Goal: Task Accomplishment & Management: Complete application form

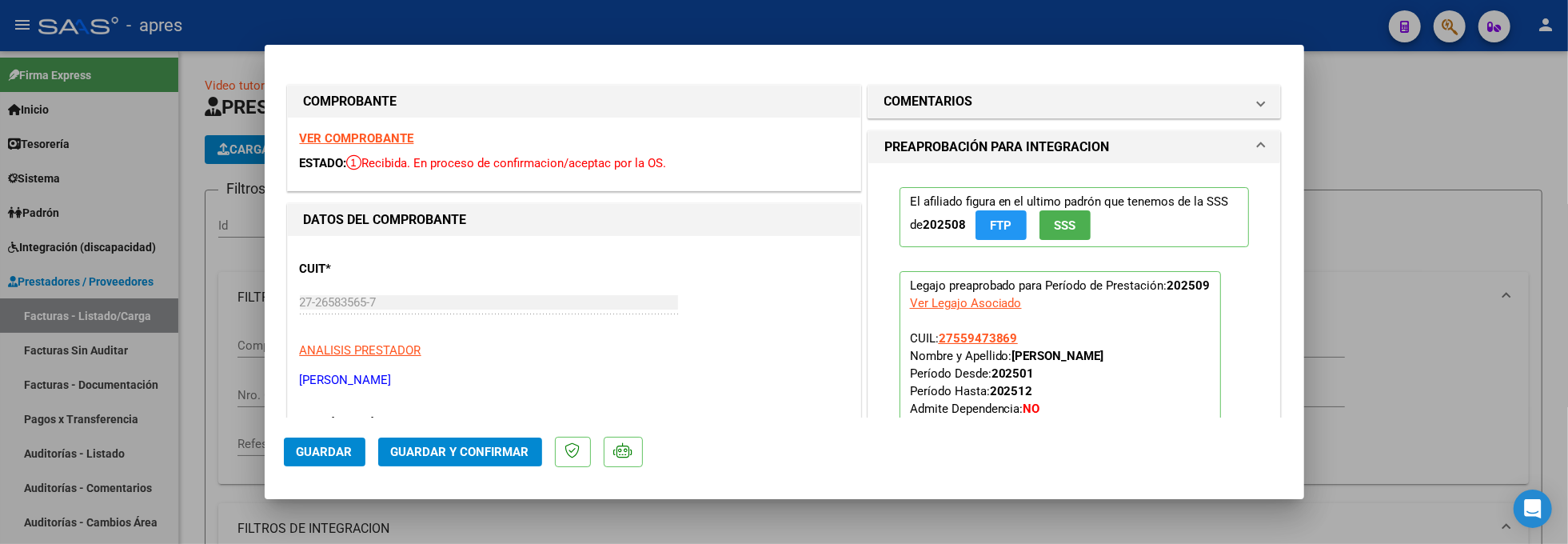
scroll to position [320, 0]
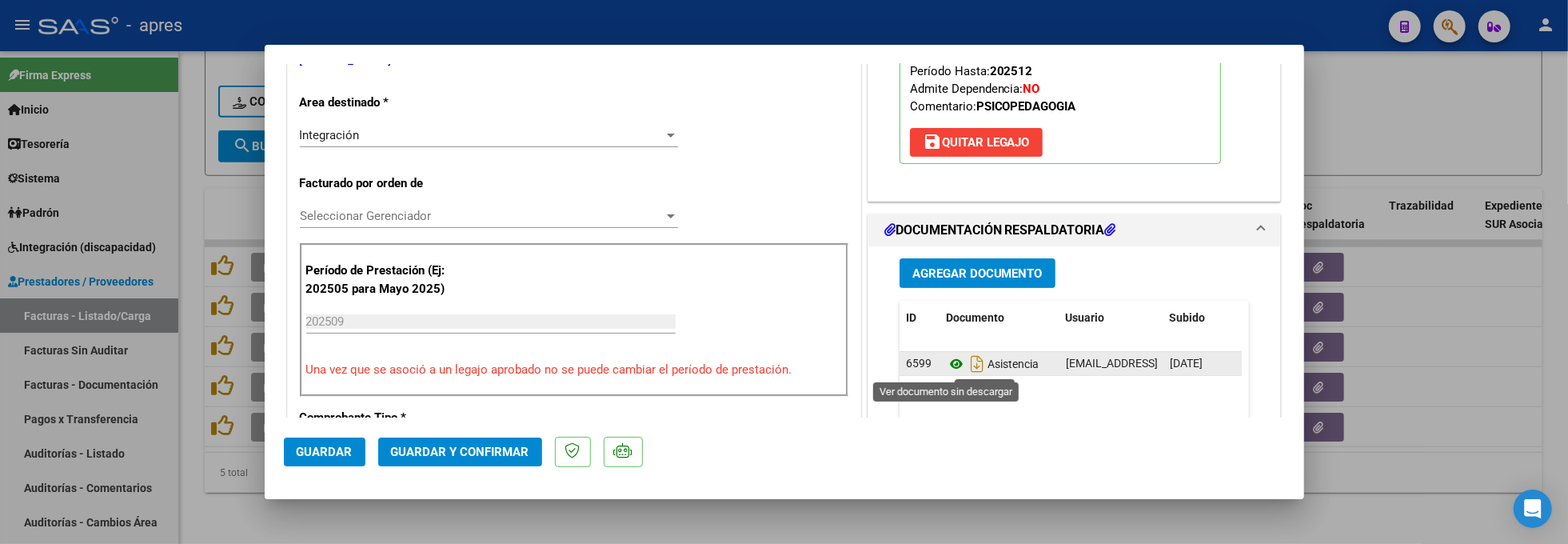
click at [948, 372] on icon at bounding box center [956, 364] width 21 height 19
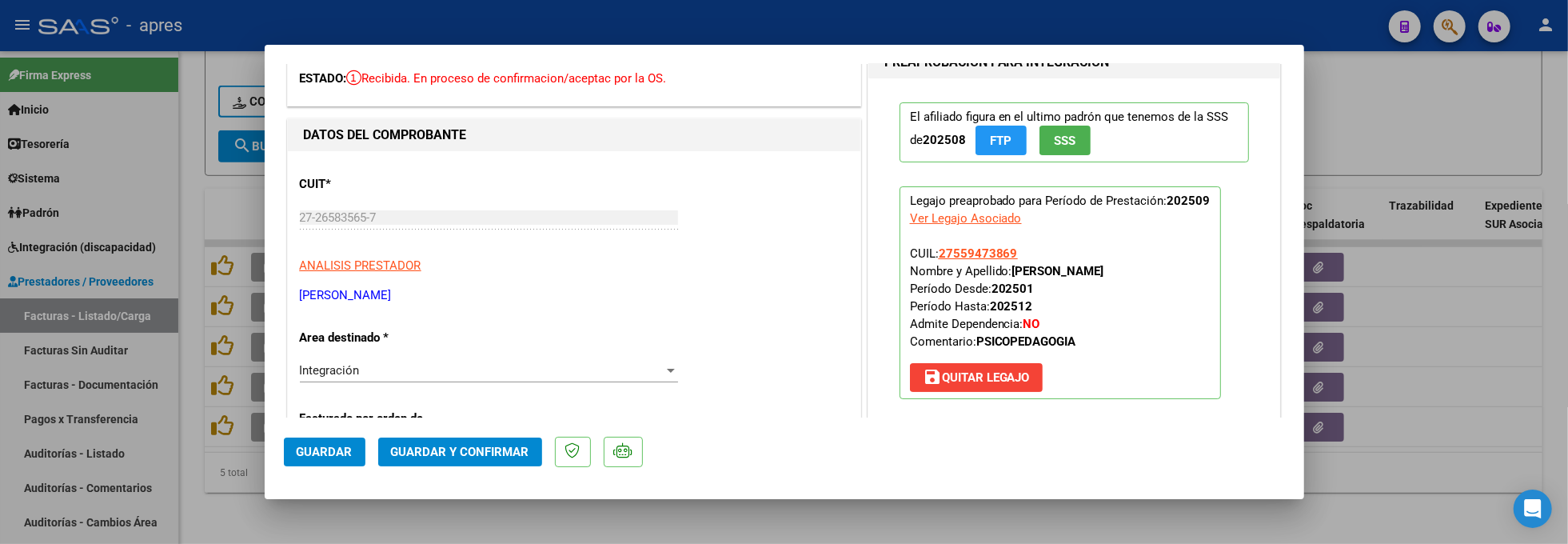
scroll to position [0, 0]
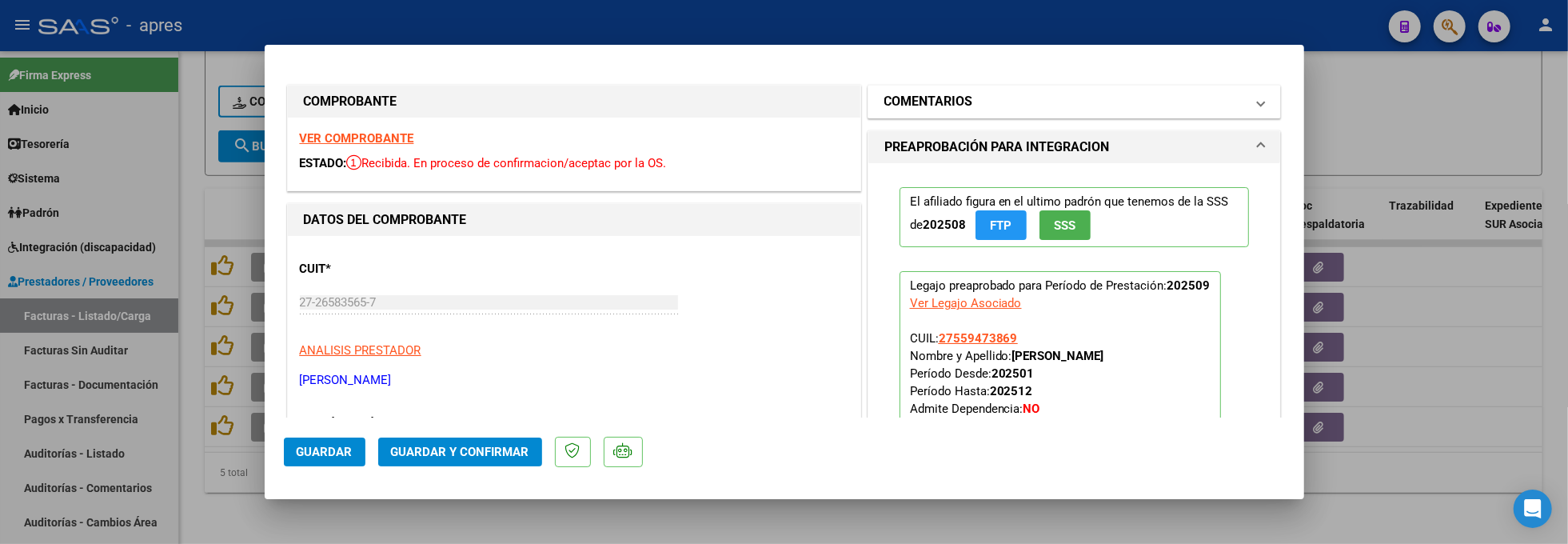
click at [1046, 98] on mat-panel-title "COMENTARIOS" at bounding box center [1065, 102] width 362 height 19
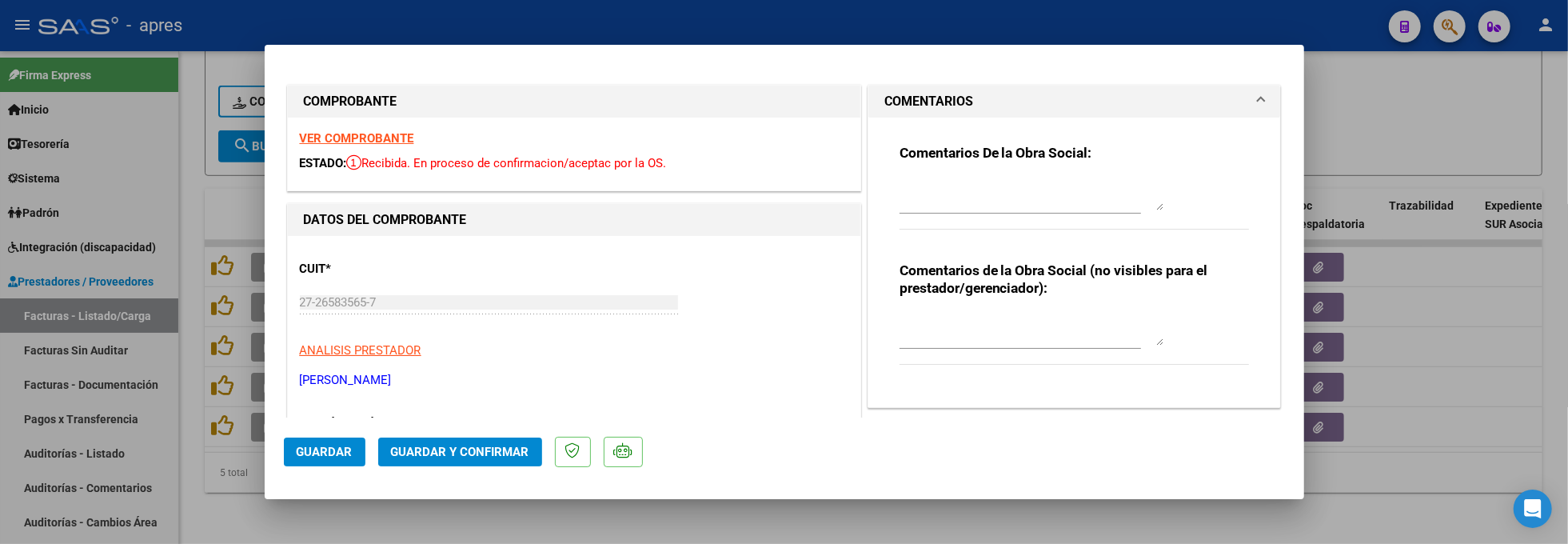
click at [929, 170] on div "Comentarios De la Obra Social:" at bounding box center [1075, 195] width 350 height 103
click at [929, 175] on div at bounding box center [1032, 194] width 264 height 38
click at [931, 184] on textarea at bounding box center [1032, 193] width 264 height 32
paste textarea "9/10 Se rechaza, no coinciden las firmas de la planilla de asistencia con las s…"
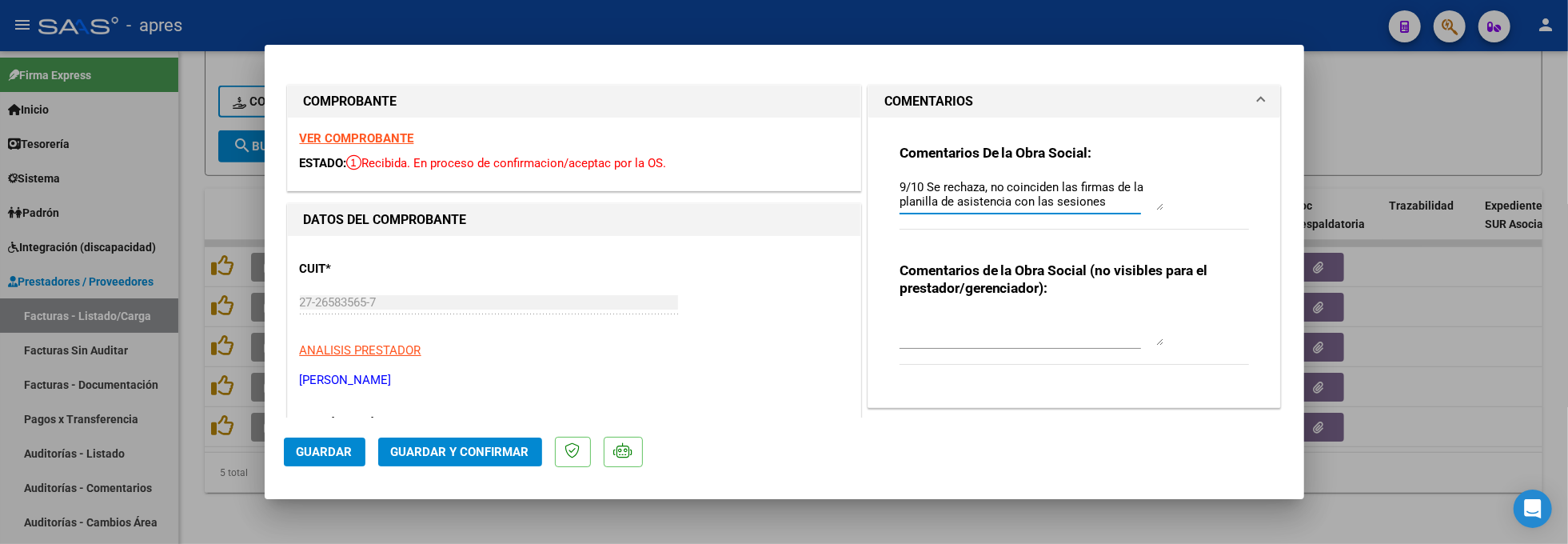
scroll to position [157, 0]
type textarea "9/10 Se rechaza, no coinciden las firmas de la planilla de asistencia con las s…"
click at [339, 442] on button "Guardar" at bounding box center [324, 452] width 81 height 29
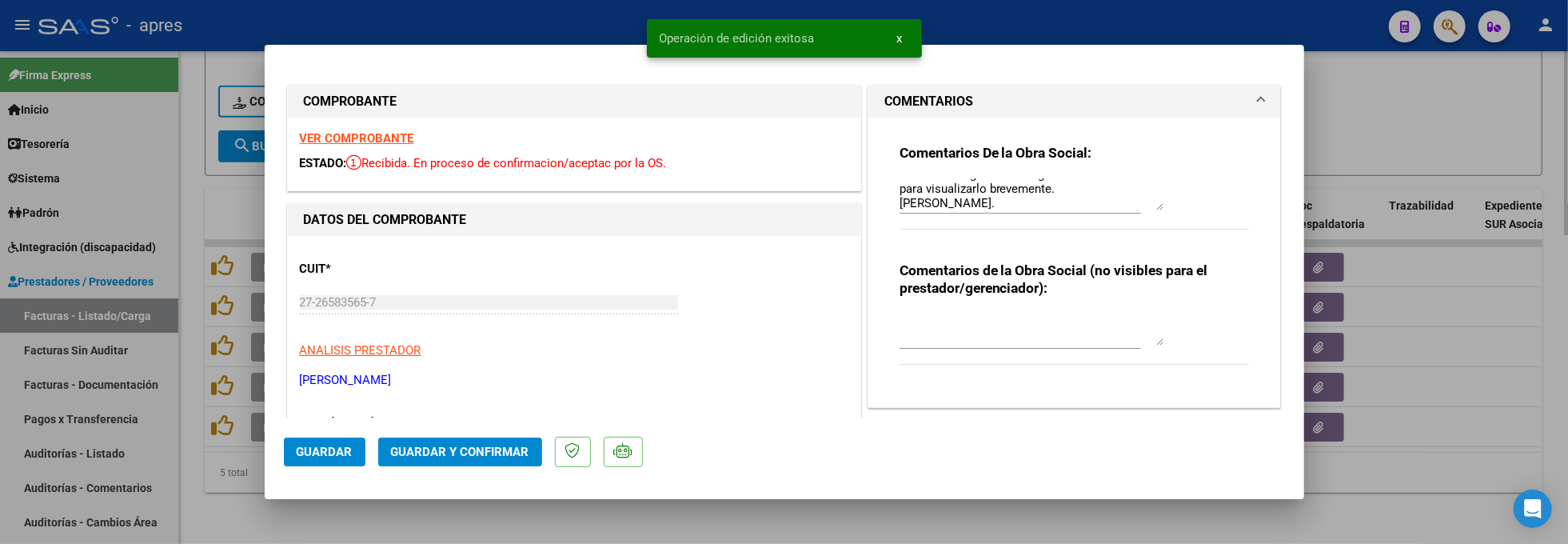
click at [209, 526] on div at bounding box center [784, 272] width 1568 height 544
type input "$ 0,00"
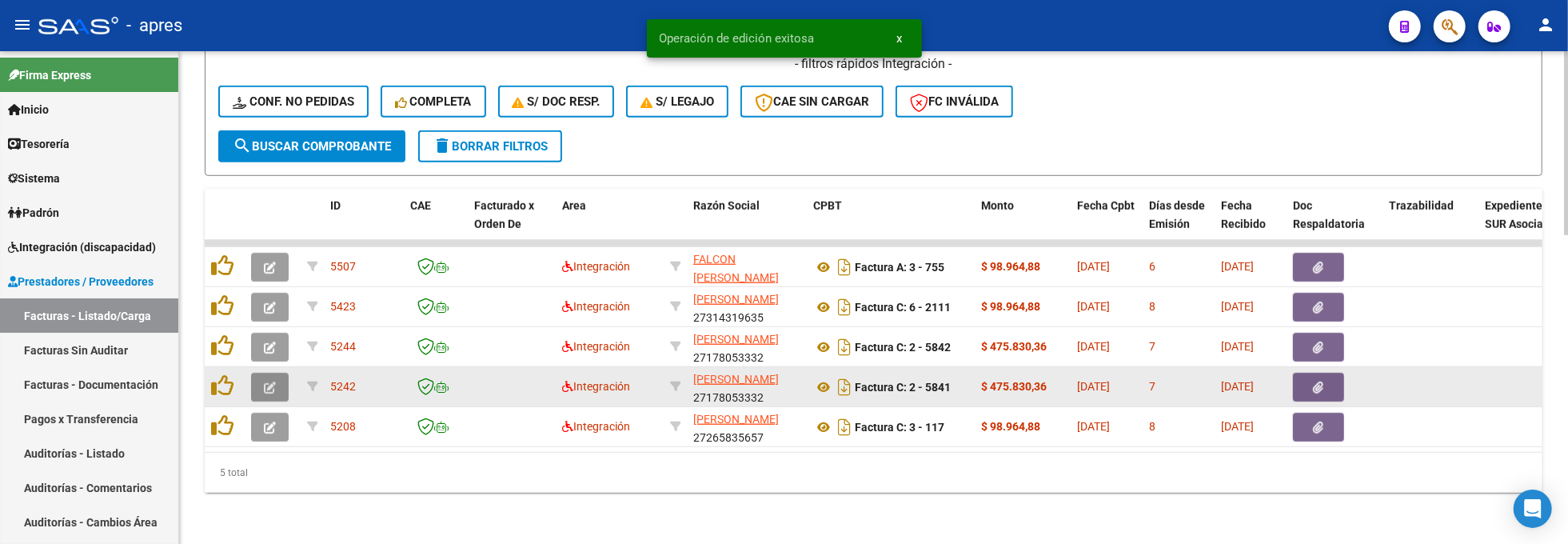
click at [270, 377] on button "button" at bounding box center [269, 387] width 37 height 29
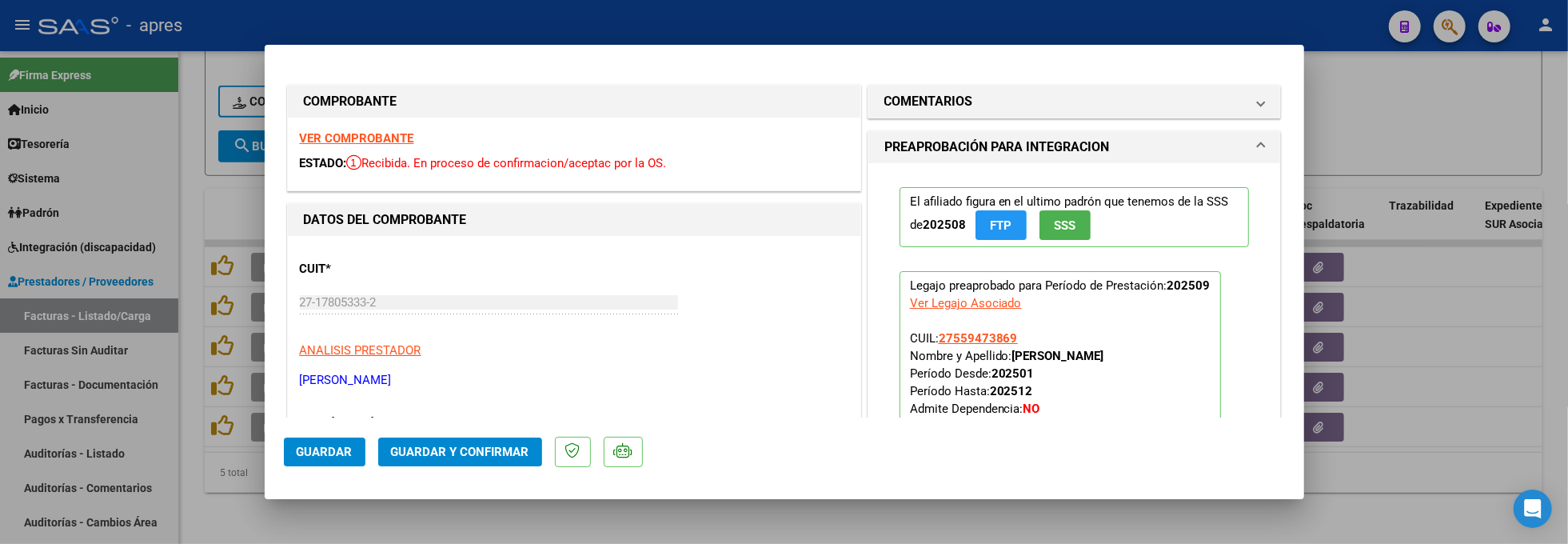
click at [356, 144] on strong "VER COMPROBANTE" at bounding box center [356, 138] width 114 height 14
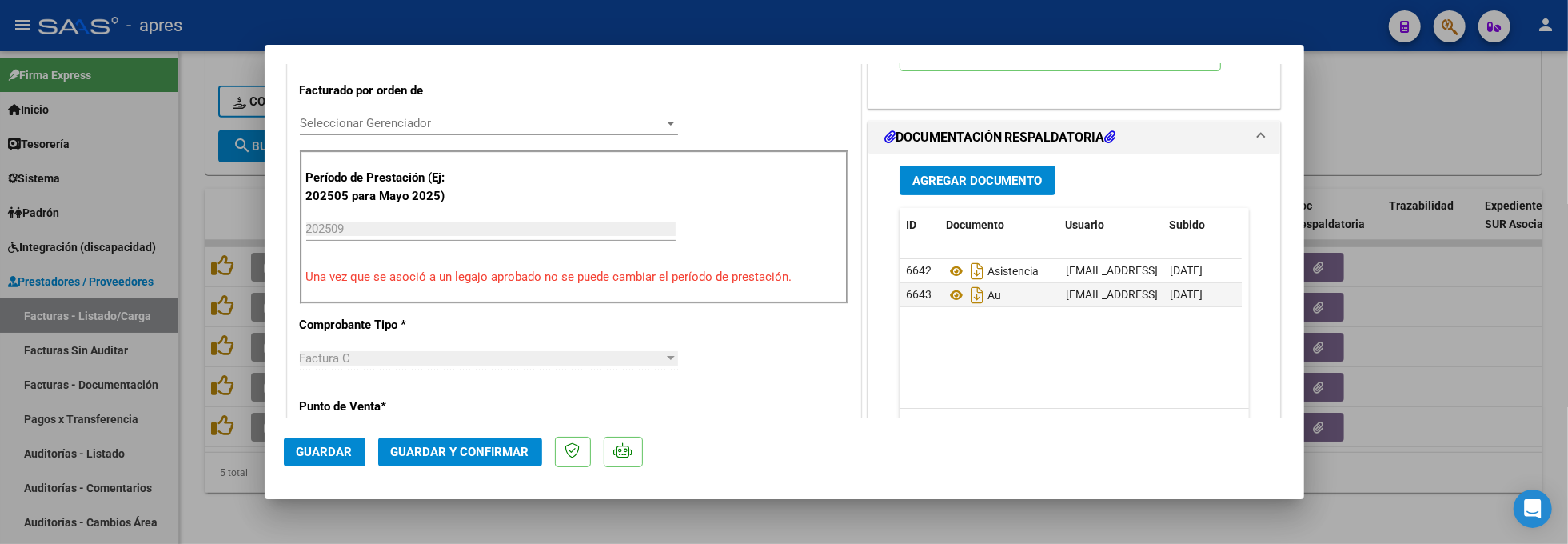
scroll to position [426, 0]
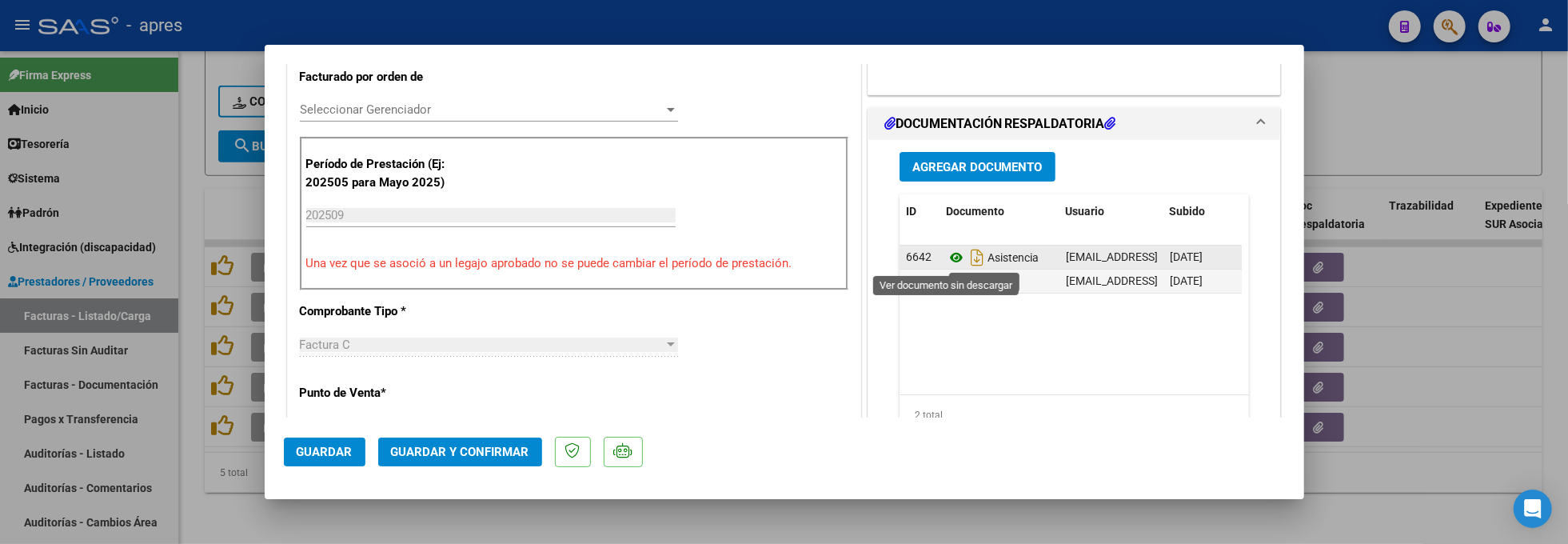
click at [948, 260] on icon at bounding box center [956, 258] width 21 height 19
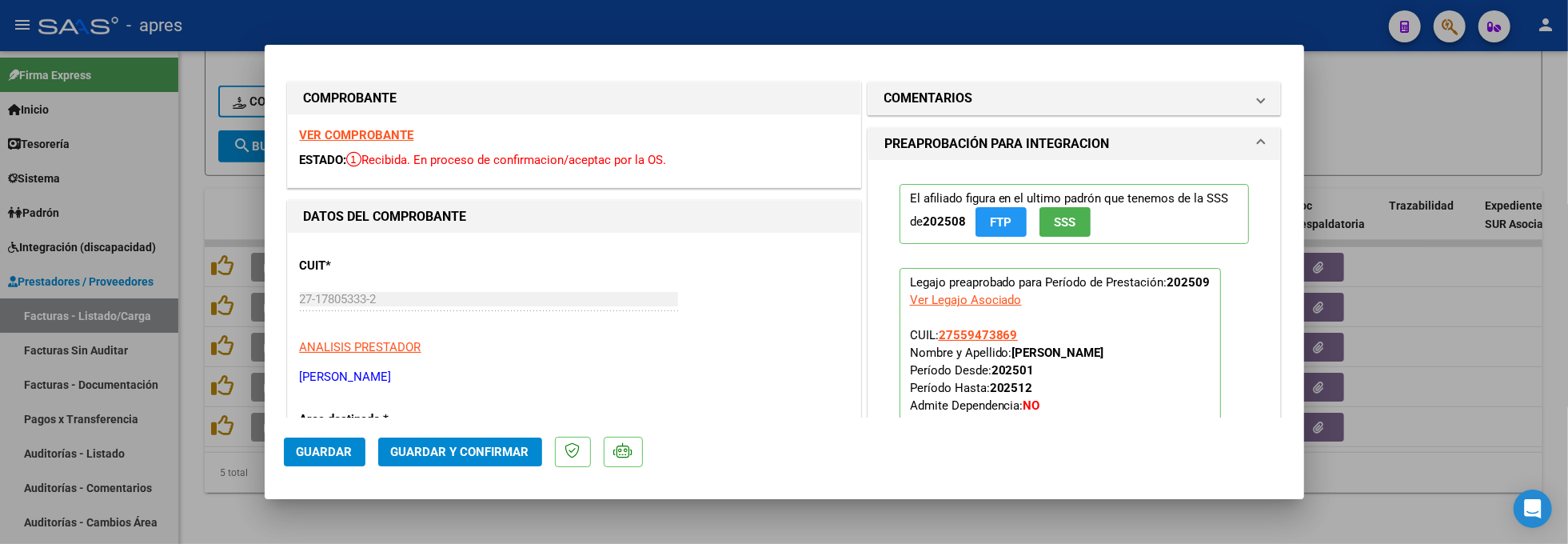
scroll to position [0, 0]
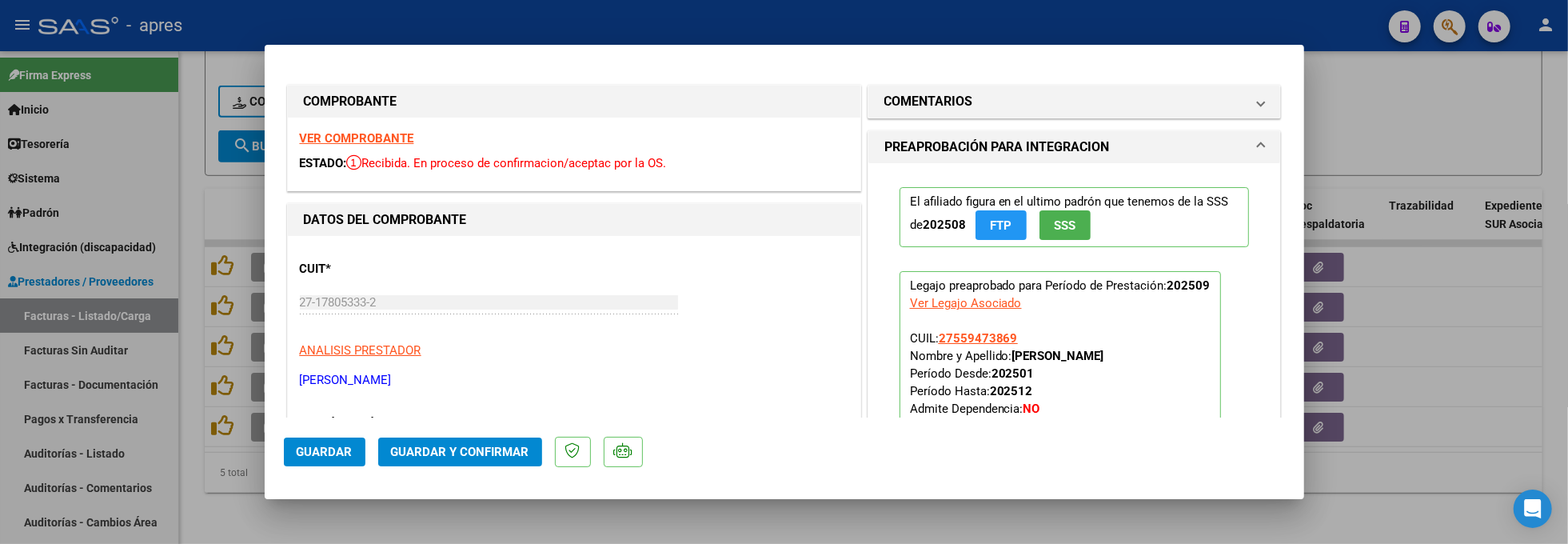
click at [362, 143] on strong "VER COMPROBANTE" at bounding box center [356, 138] width 114 height 14
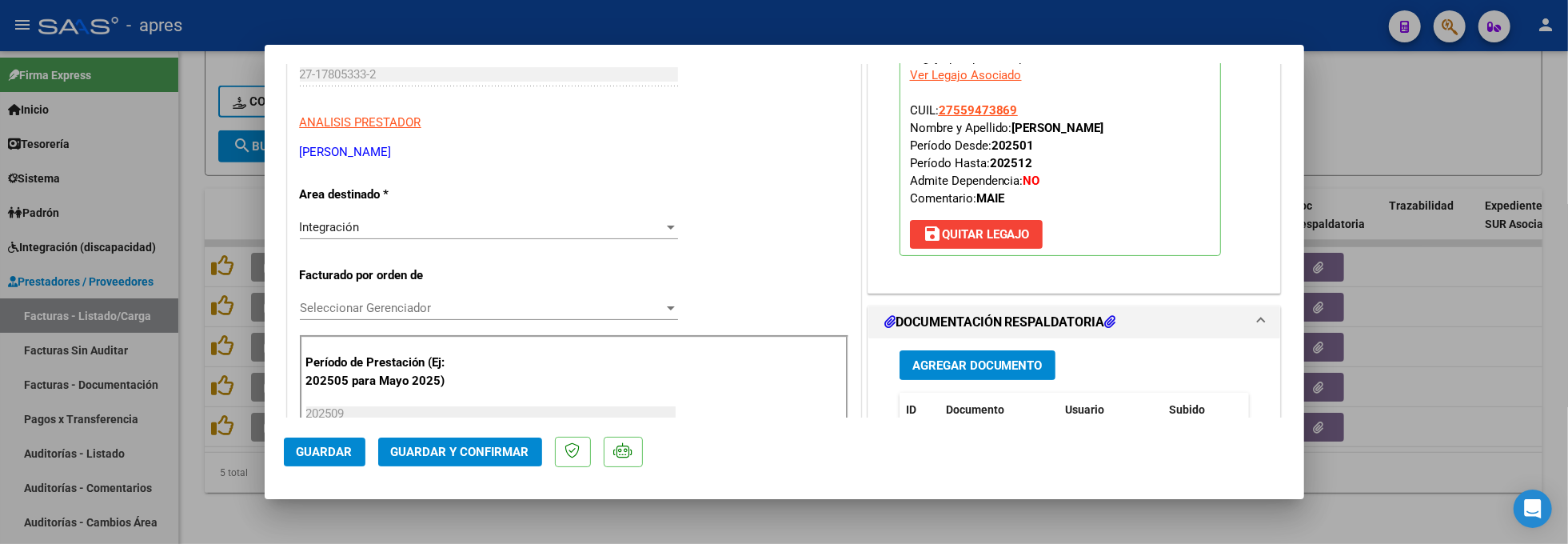
scroll to position [213, 0]
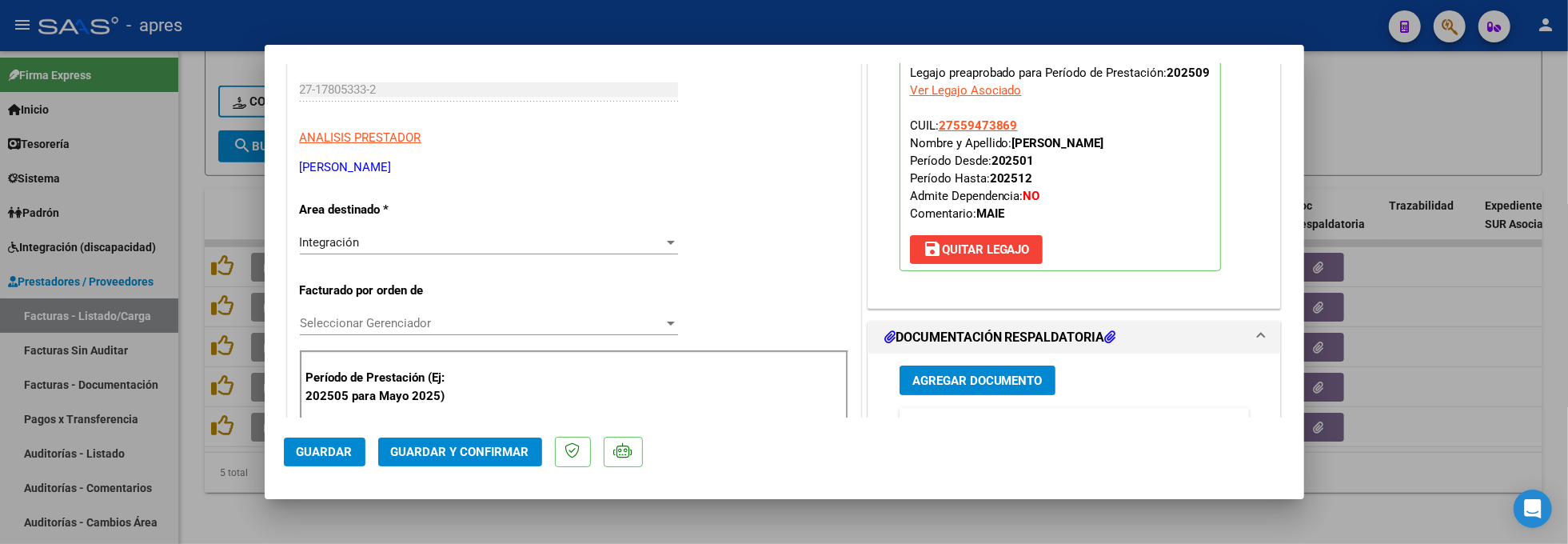
click at [1005, 248] on span "save [PERSON_NAME]" at bounding box center [976, 249] width 107 height 14
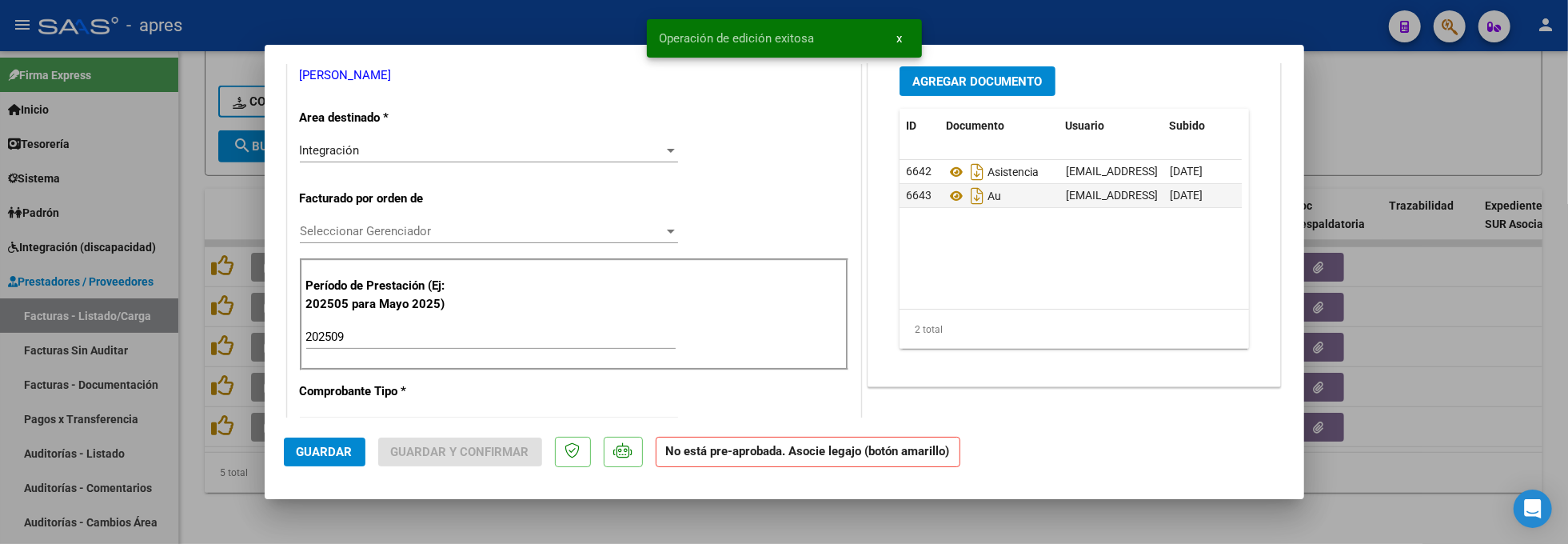
scroll to position [426, 0]
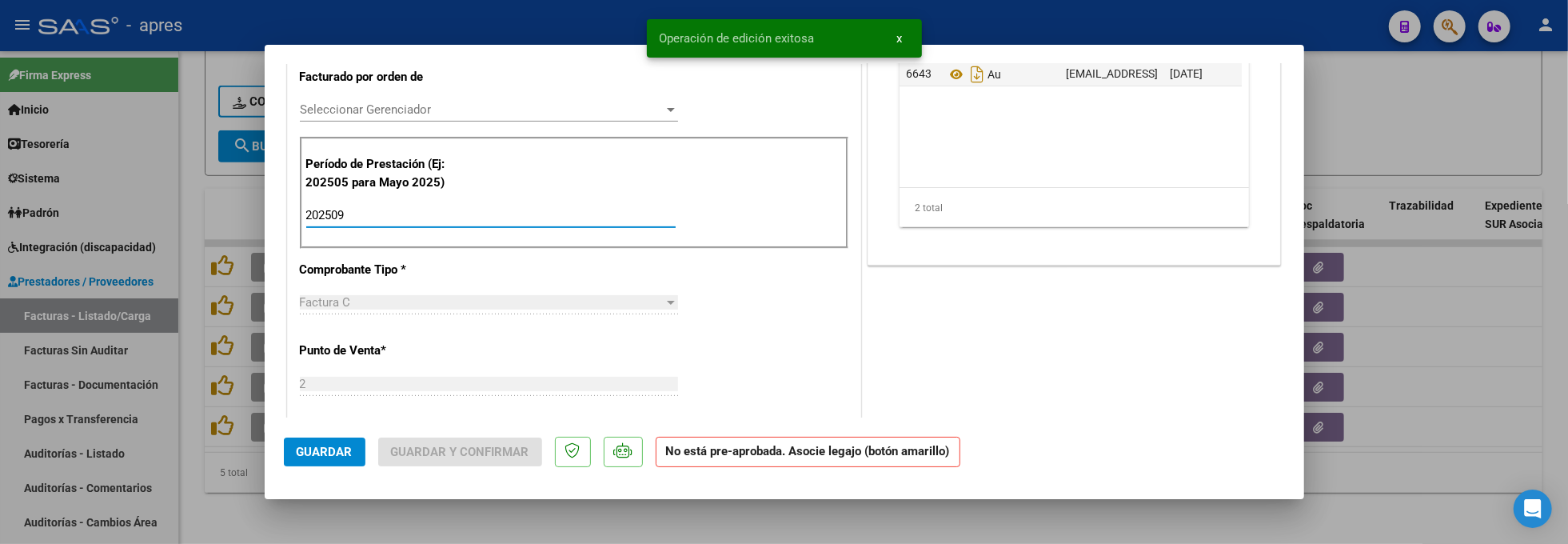
click at [430, 215] on input "202509" at bounding box center [491, 215] width 370 height 14
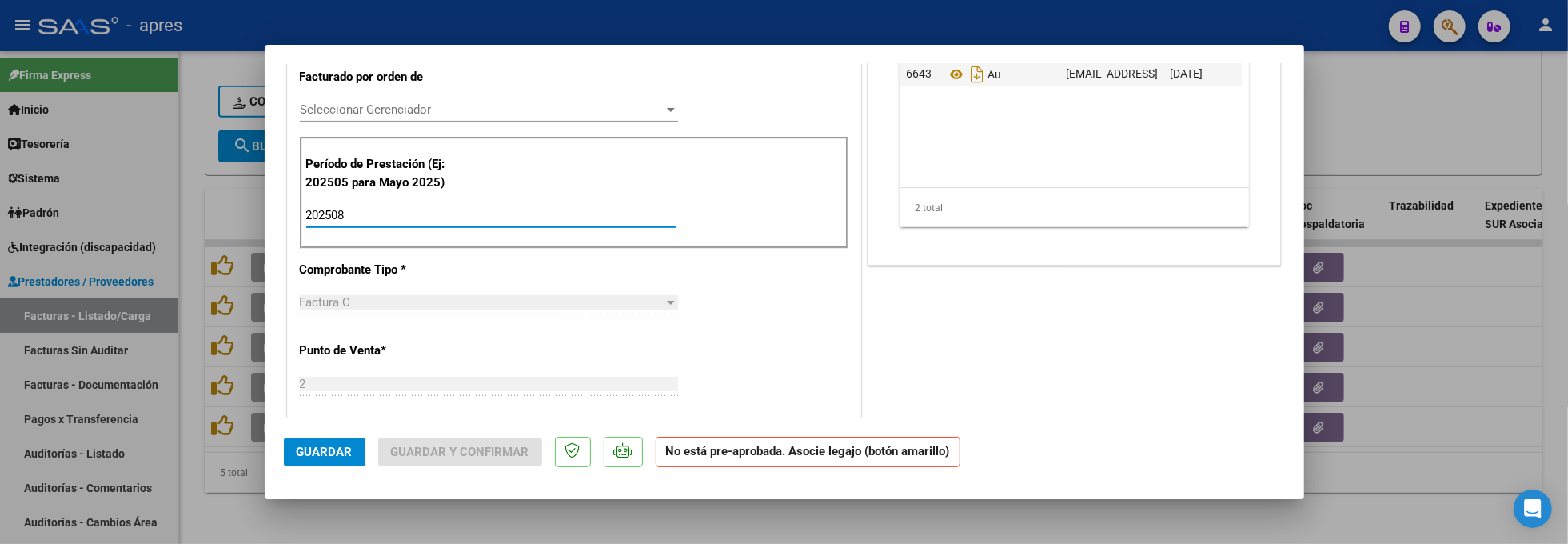
scroll to position [213, 0]
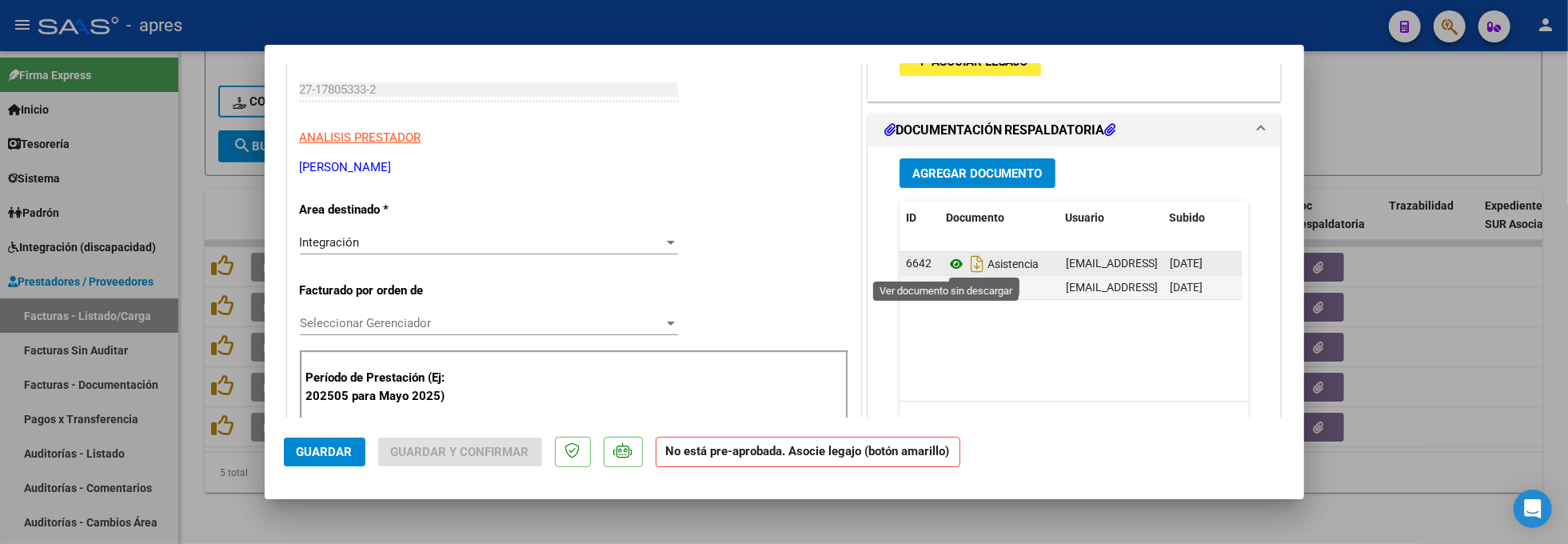
type input "202508"
click at [948, 264] on icon at bounding box center [956, 264] width 21 height 19
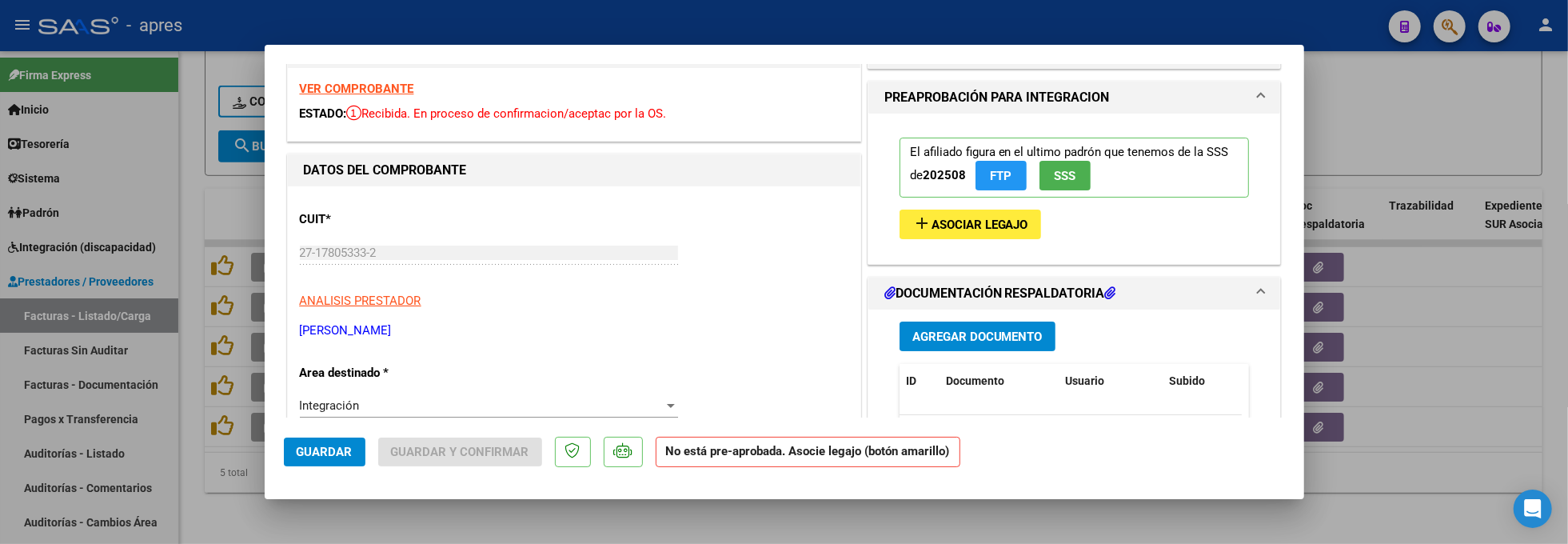
scroll to position [0, 0]
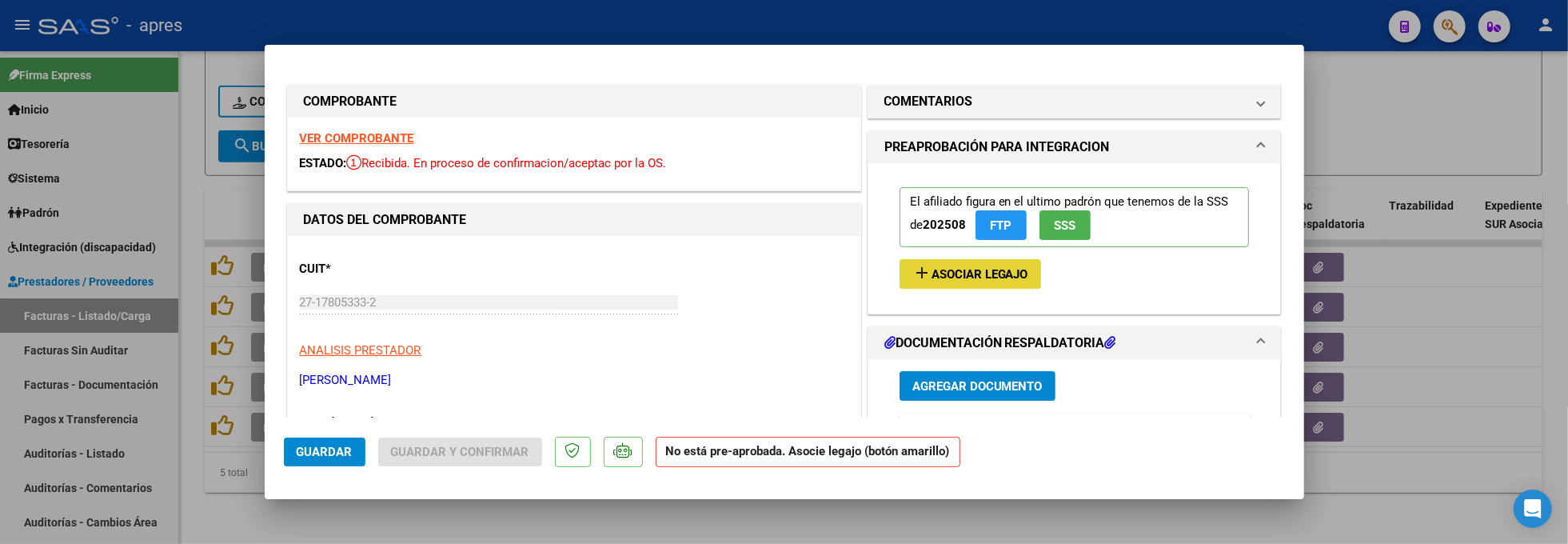
click at [939, 277] on span "Asociar Legajo" at bounding box center [979, 274] width 97 height 14
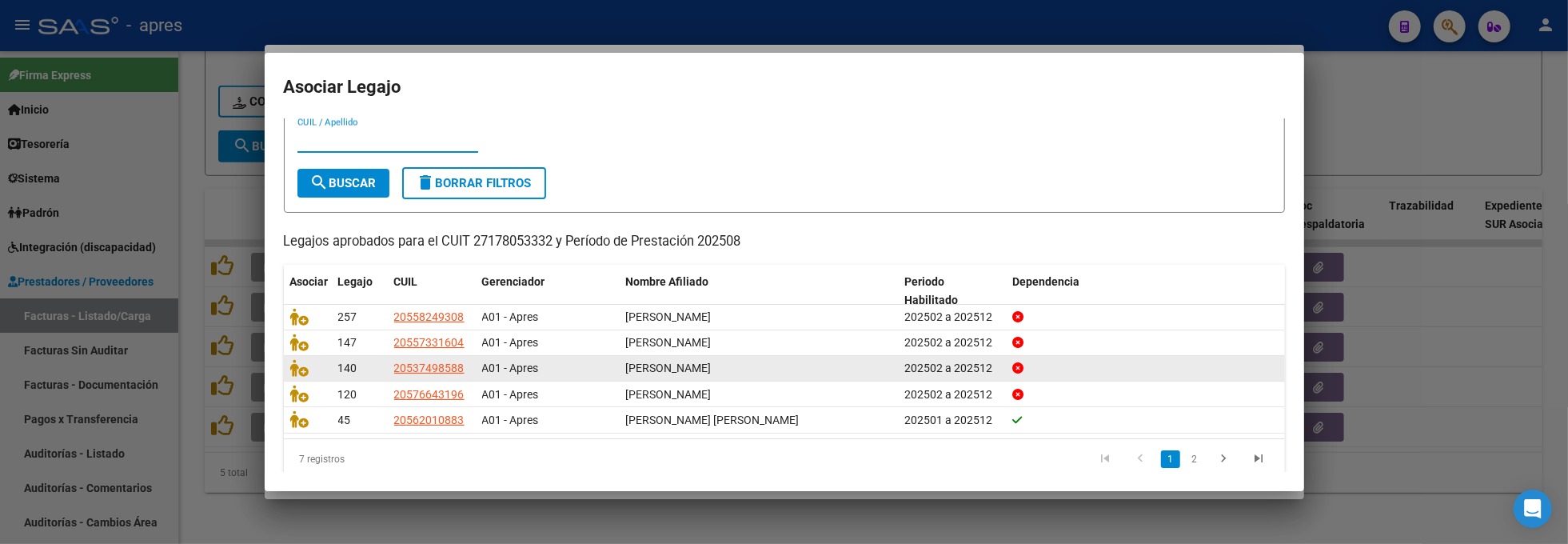
scroll to position [61, 0]
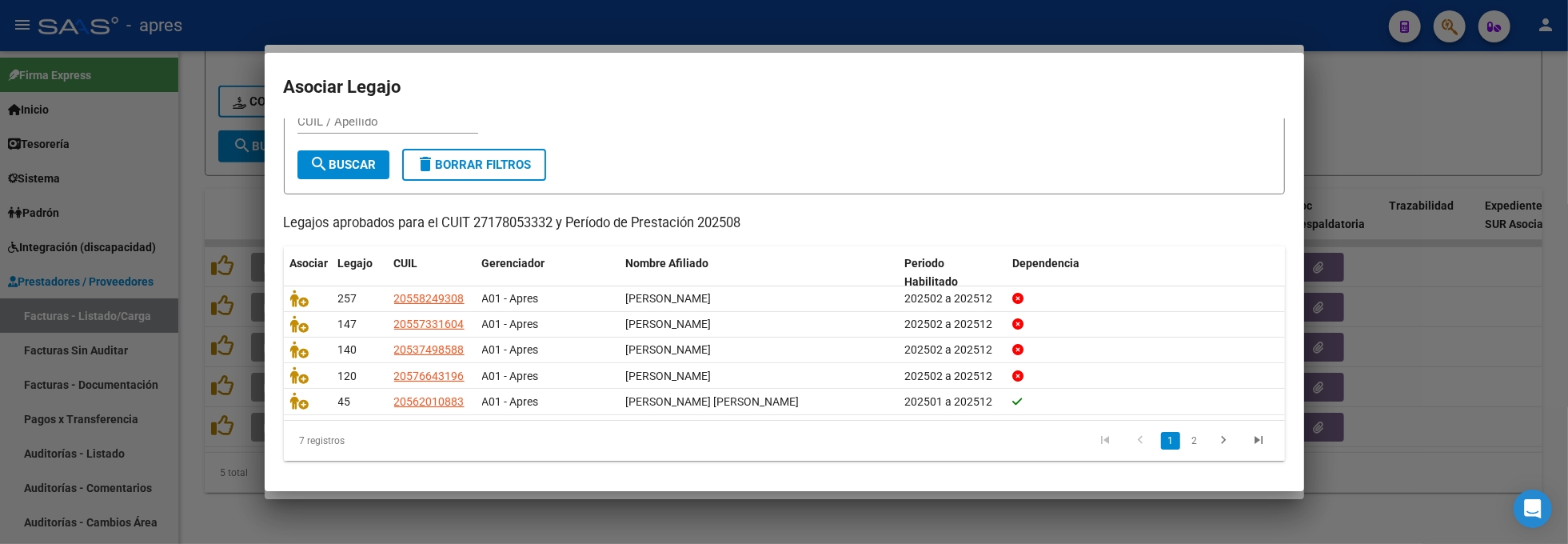
click at [1182, 439] on li "2" at bounding box center [1194, 441] width 24 height 27
click at [1185, 439] on link "2" at bounding box center [1195, 441] width 19 height 17
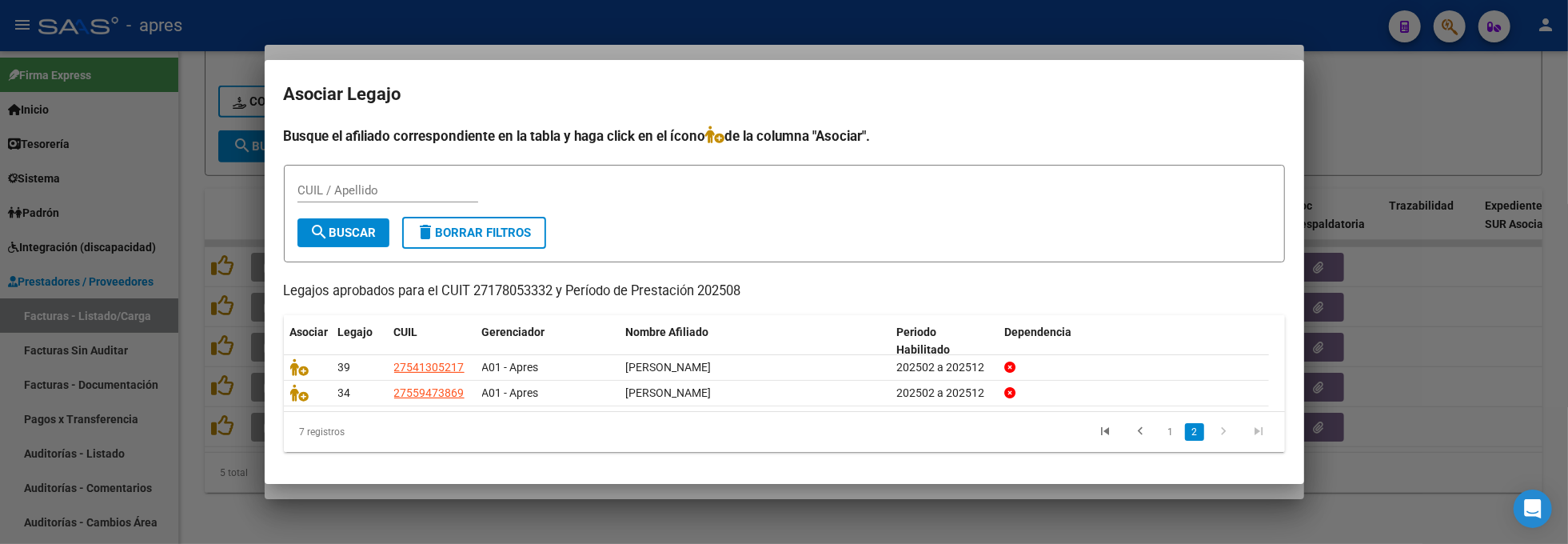
scroll to position [0, 0]
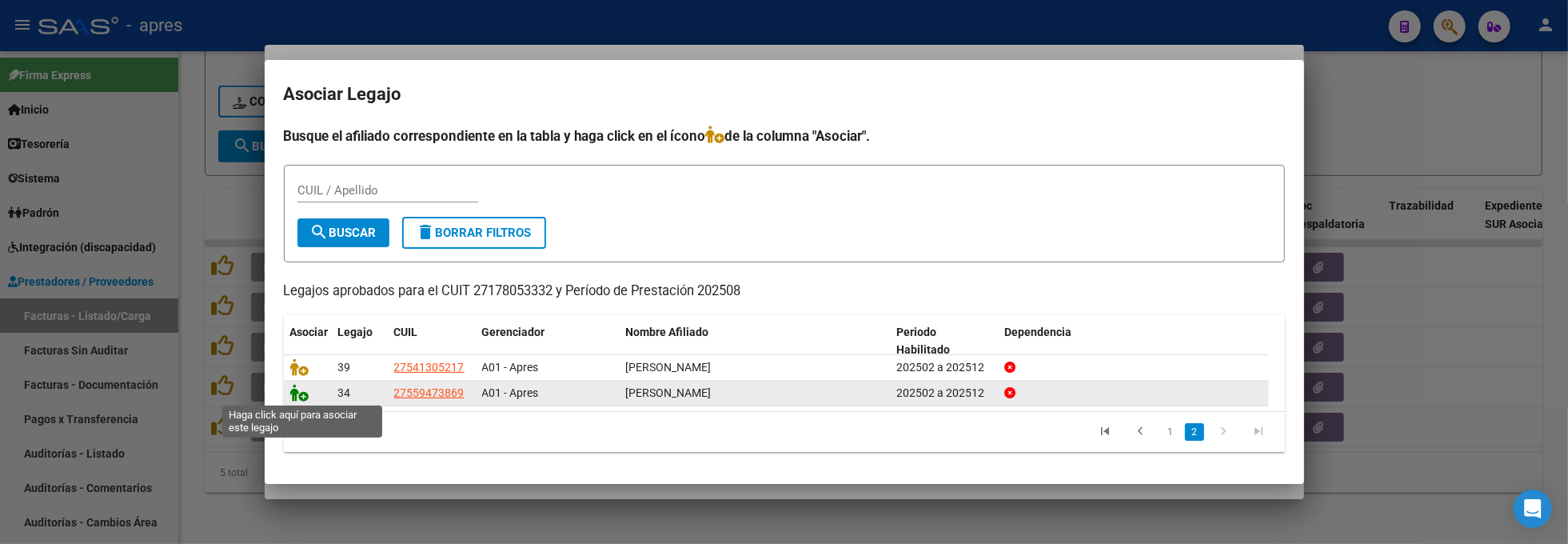
click at [302, 395] on icon at bounding box center [300, 393] width 19 height 17
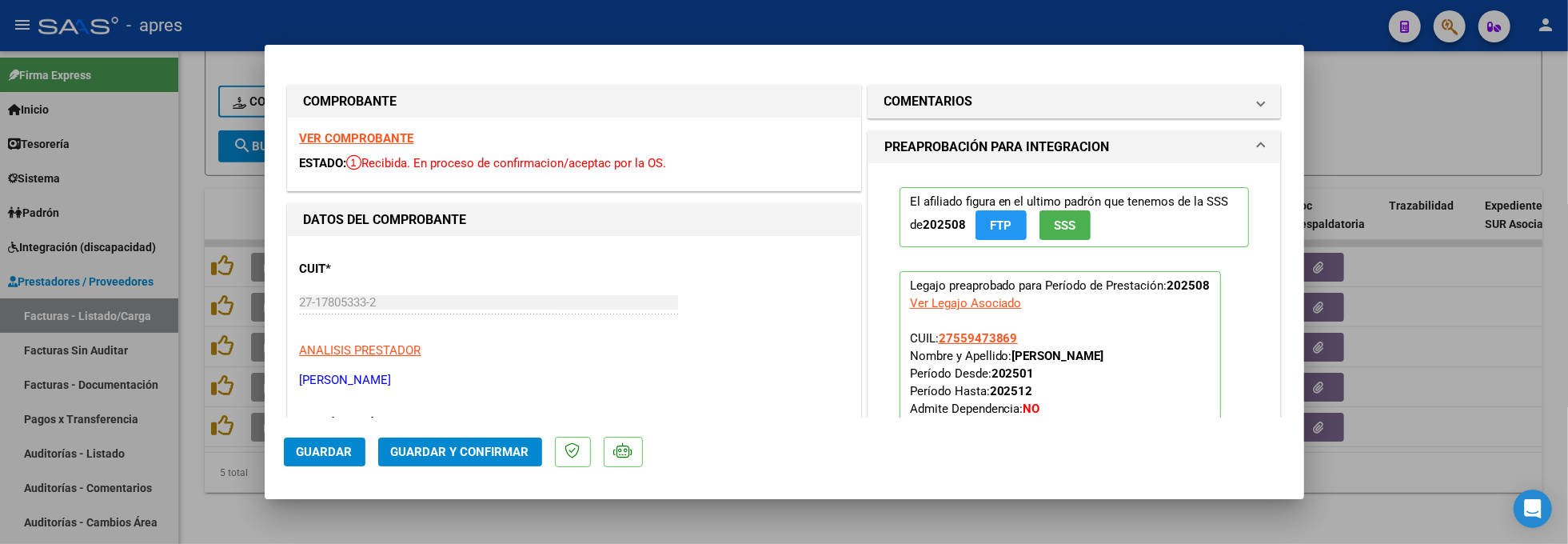
click at [372, 141] on strong "VER COMPROBANTE" at bounding box center [356, 138] width 114 height 14
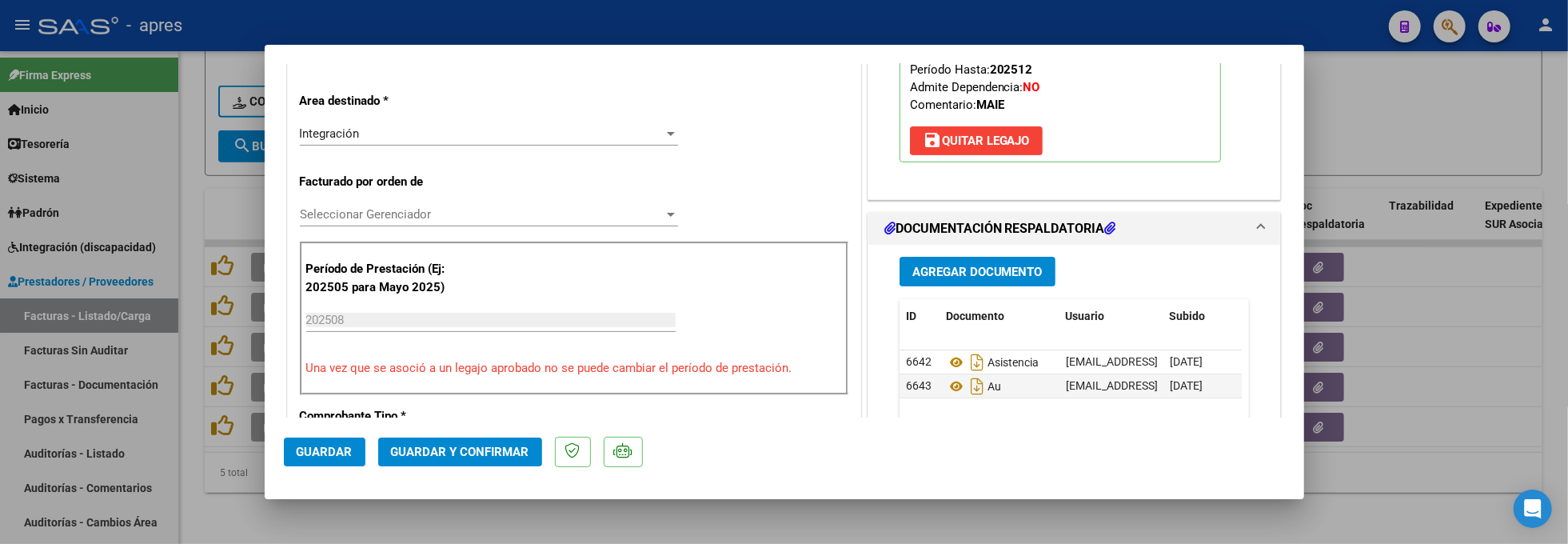
scroll to position [533, 0]
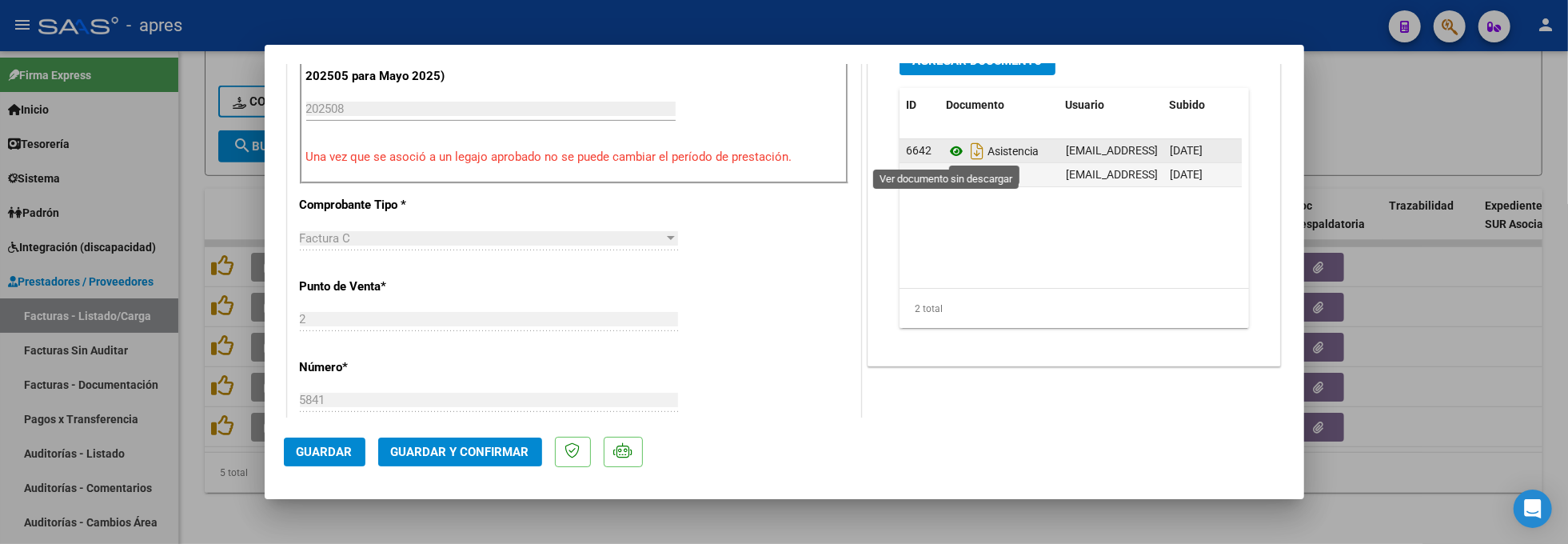
click at [947, 152] on icon at bounding box center [956, 151] width 21 height 19
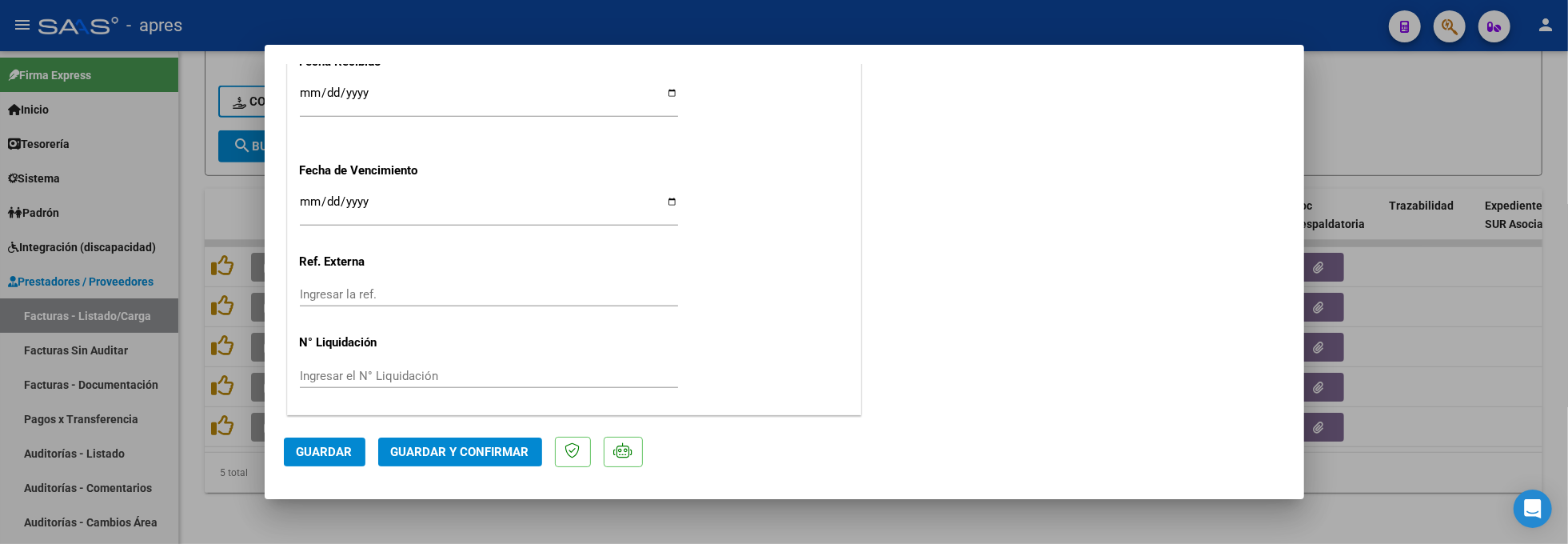
scroll to position [1193, 0]
click at [303, 198] on input "Ingresar la fecha" at bounding box center [488, 206] width 378 height 26
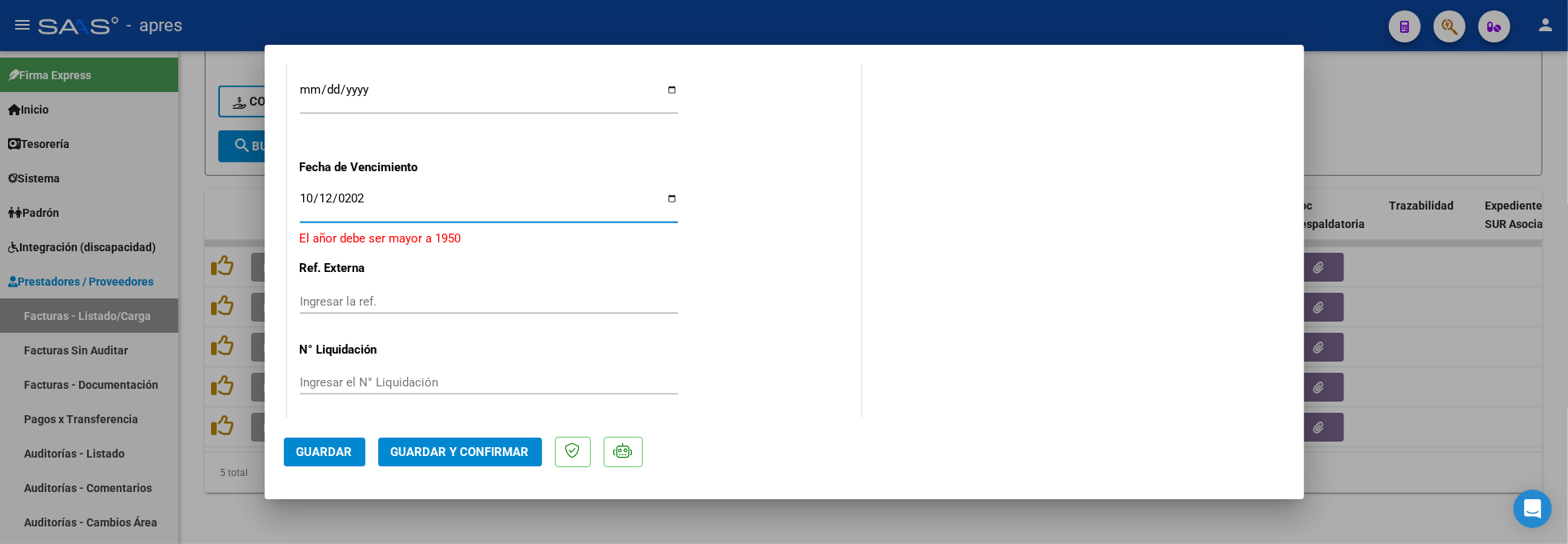
type input "[DATE]"
click at [433, 451] on span "Guardar y Confirmar" at bounding box center [459, 451] width 138 height 14
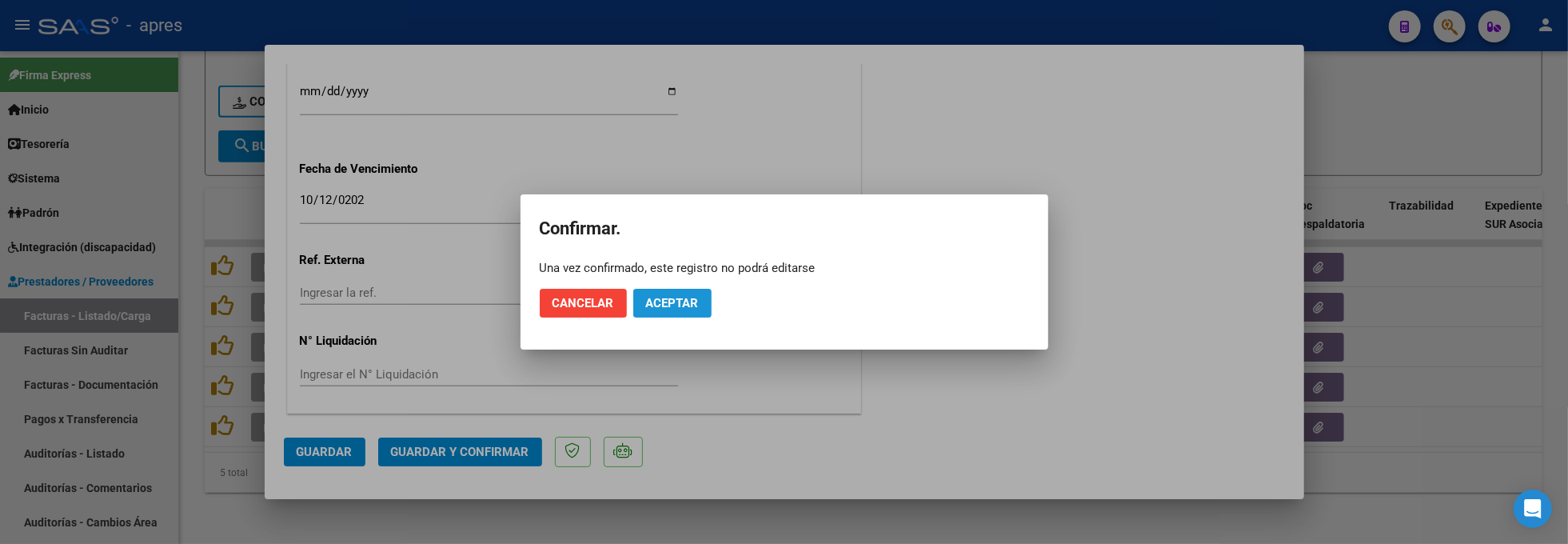
click at [682, 307] on span "Aceptar" at bounding box center [672, 303] width 53 height 14
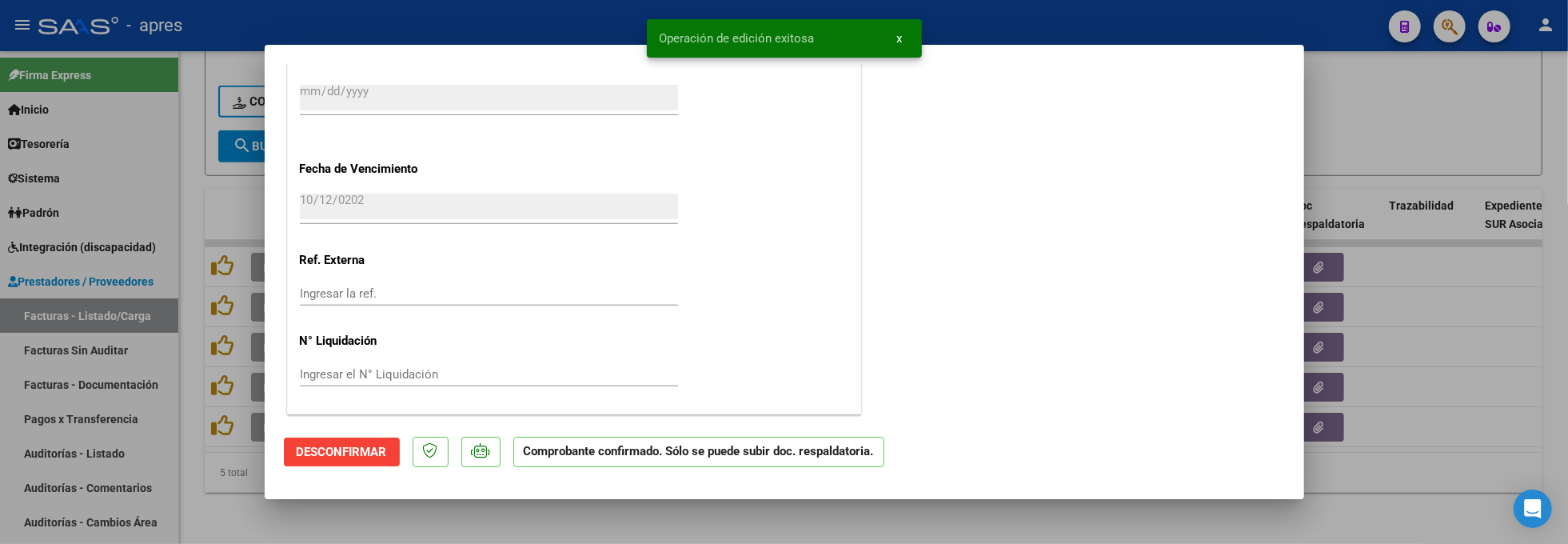
click at [315, 520] on div at bounding box center [784, 272] width 1568 height 544
type input "$ 0,00"
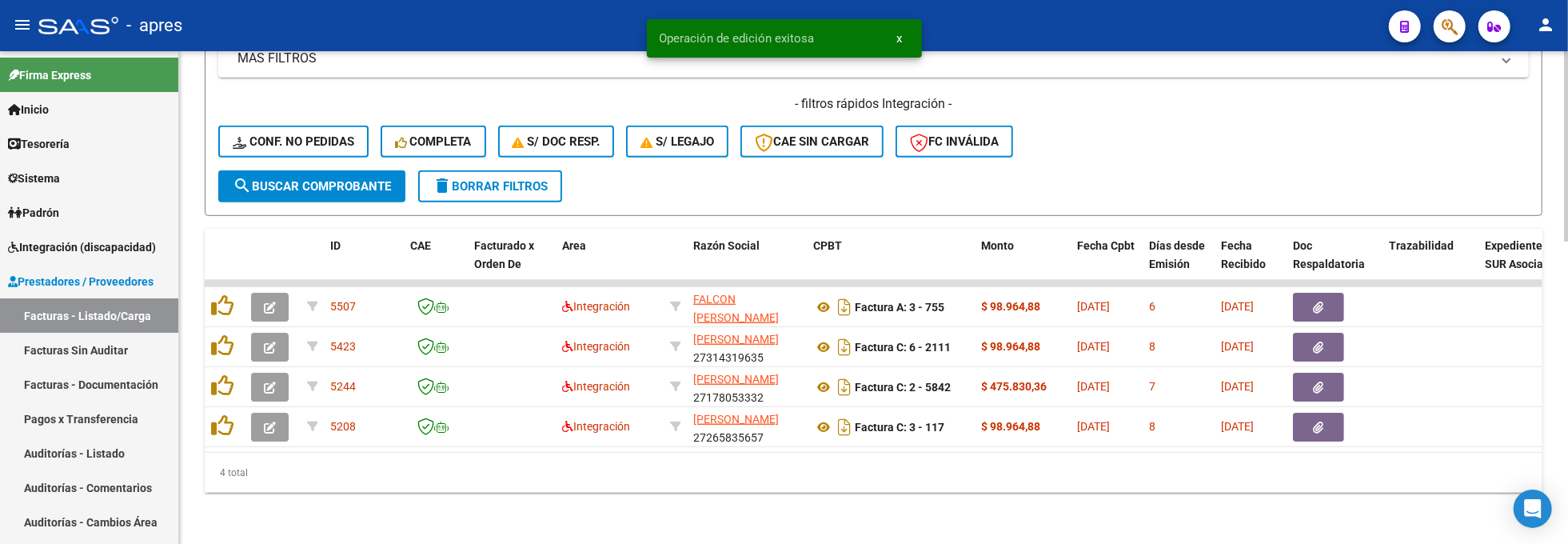
scroll to position [783, 0]
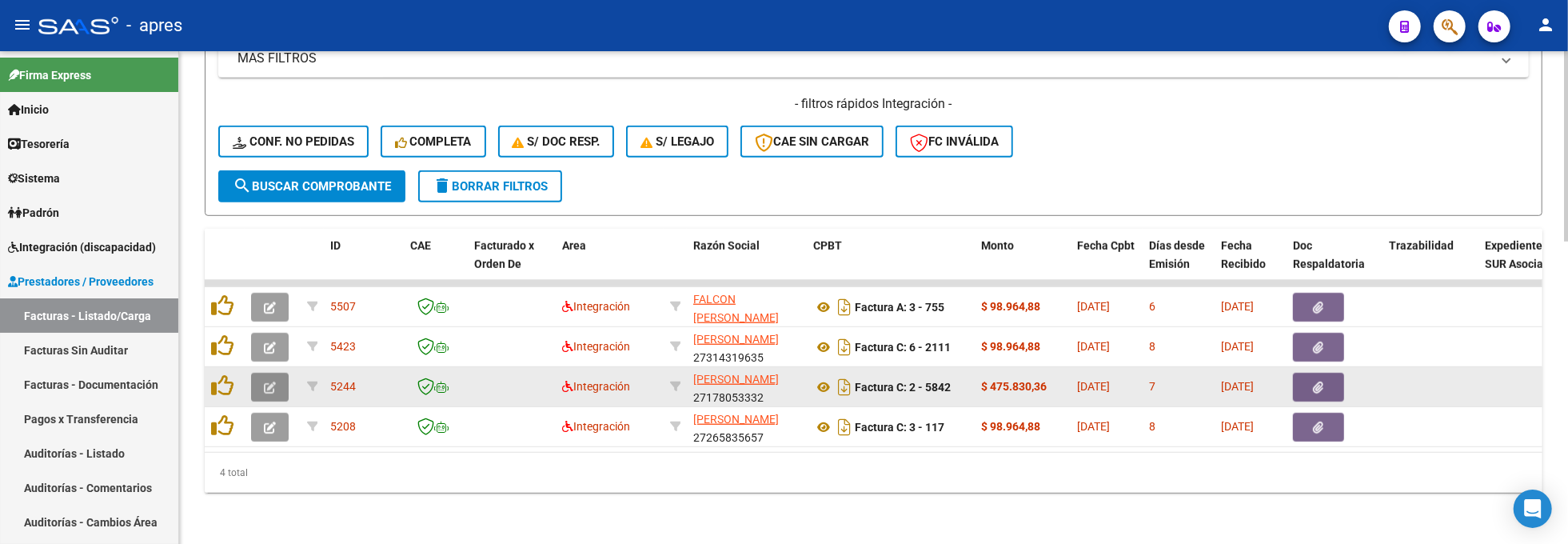
click at [272, 381] on icon "button" at bounding box center [270, 387] width 12 height 12
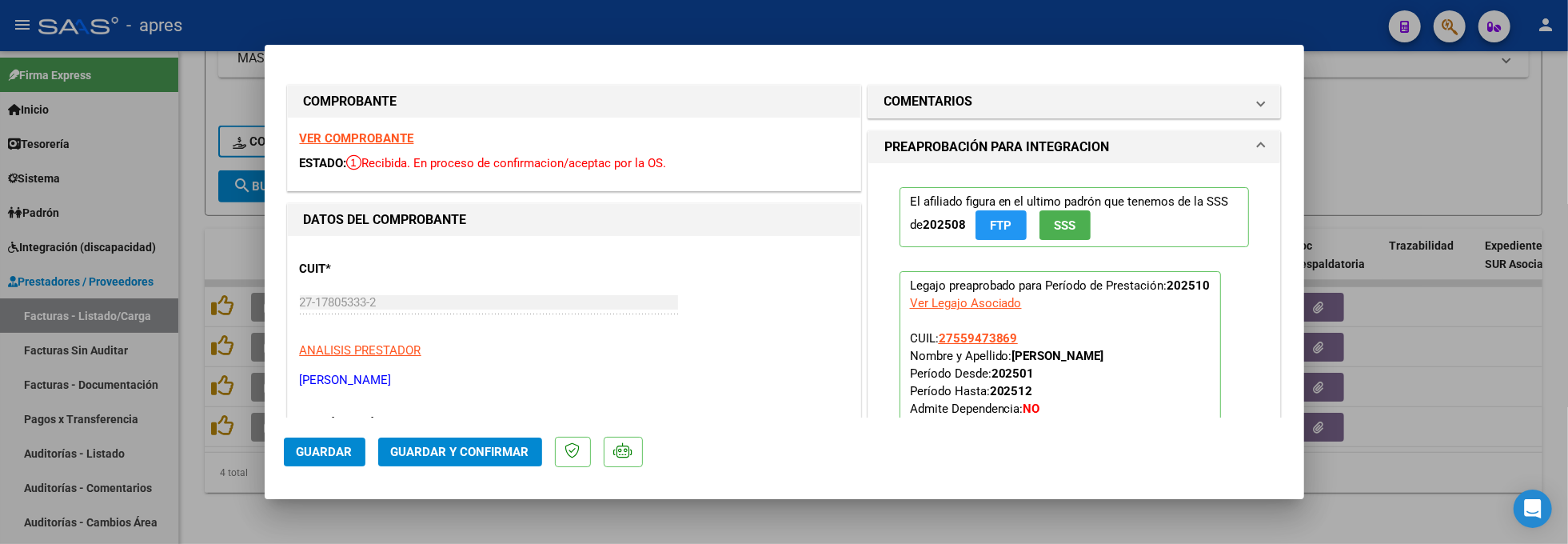
click at [356, 138] on strong "VER COMPROBANTE" at bounding box center [356, 138] width 114 height 14
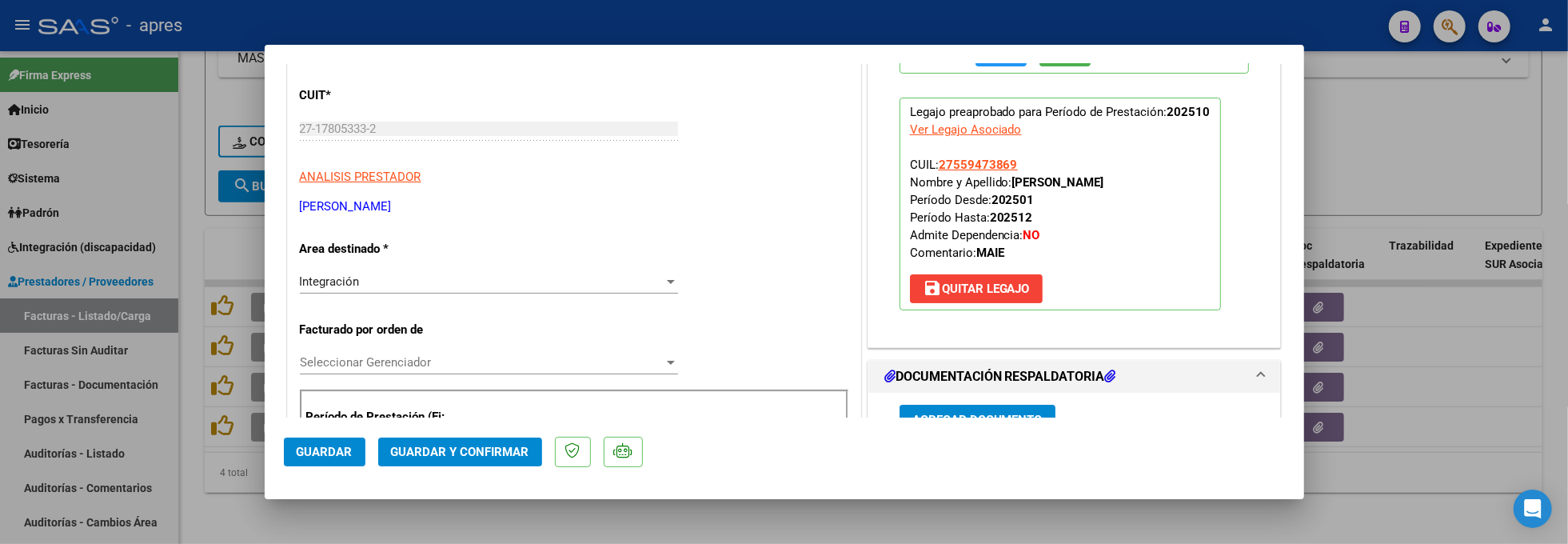
scroll to position [320, 0]
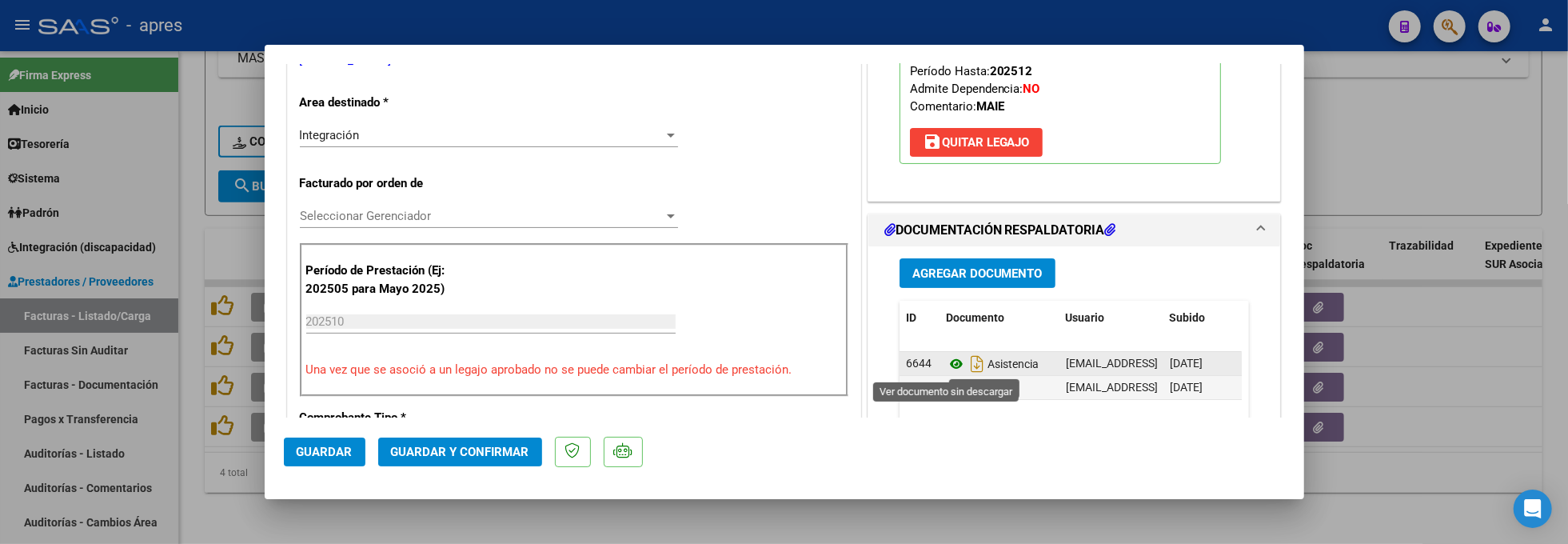
click at [946, 369] on icon at bounding box center [956, 364] width 21 height 19
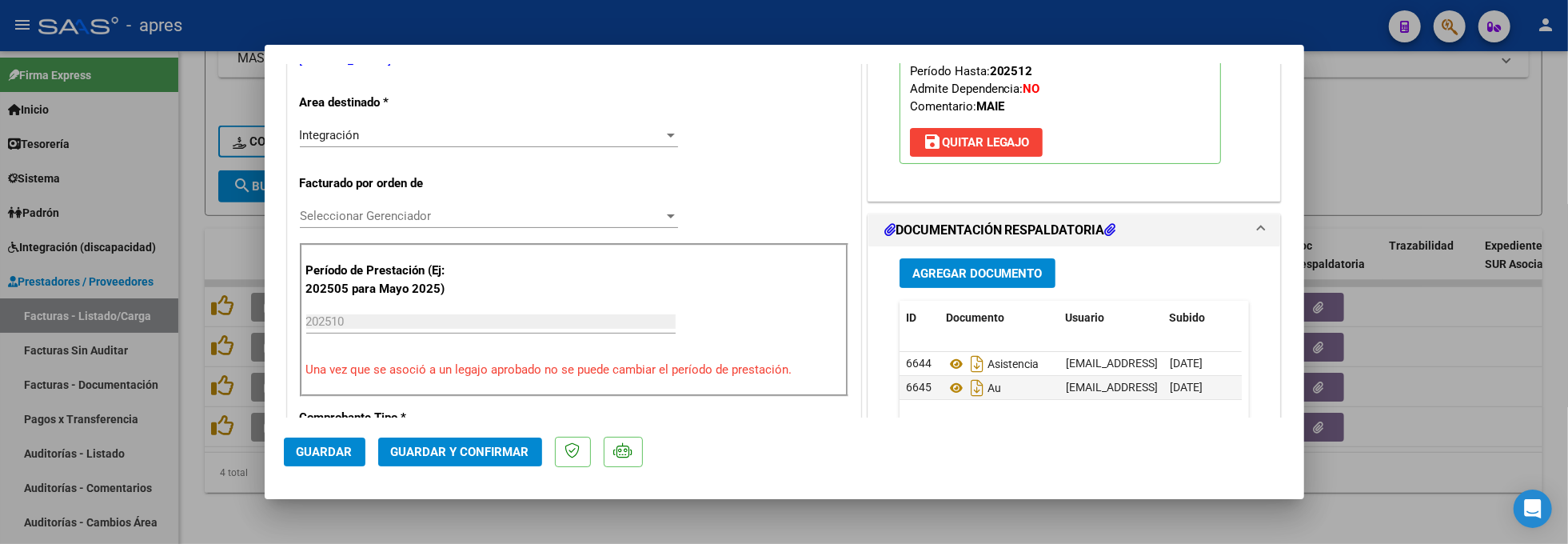
click at [944, 158] on p "Legajo preaprobado para Período de Prestación: 202510 Ver Legajo Asociado CUIL:…" at bounding box center [1061, 57] width 322 height 213
click at [964, 138] on span "save [PERSON_NAME]" at bounding box center [976, 142] width 107 height 14
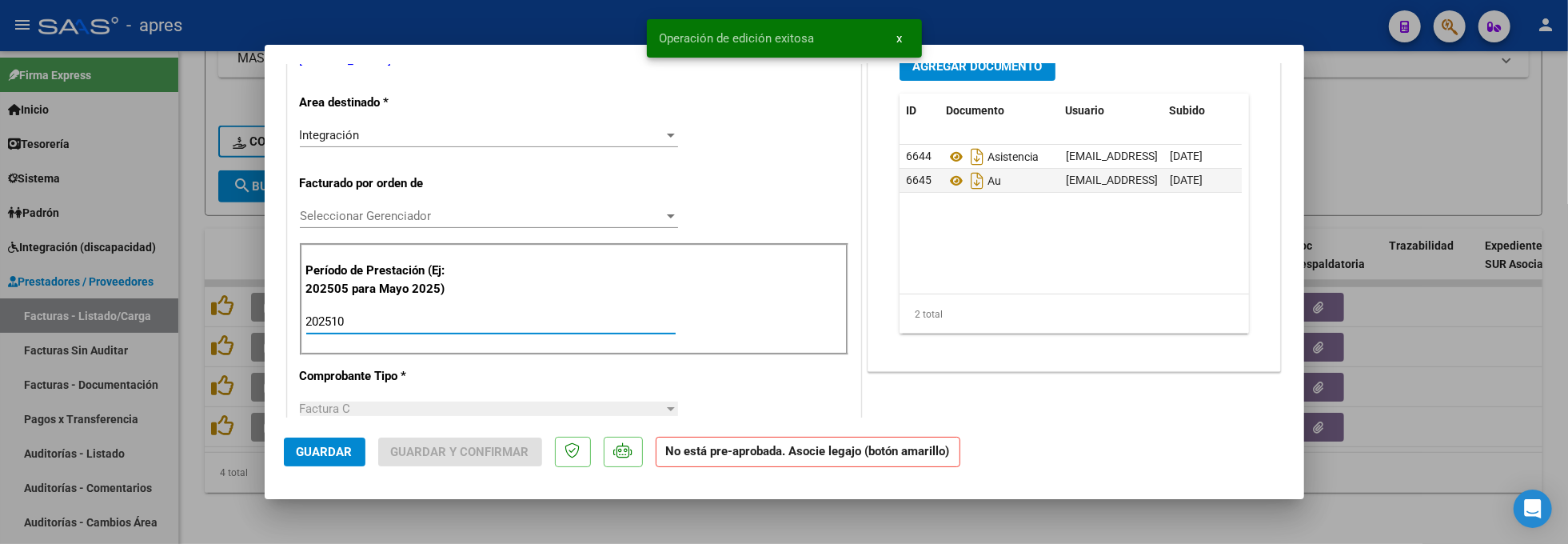
click at [424, 320] on input "202510" at bounding box center [491, 321] width 370 height 14
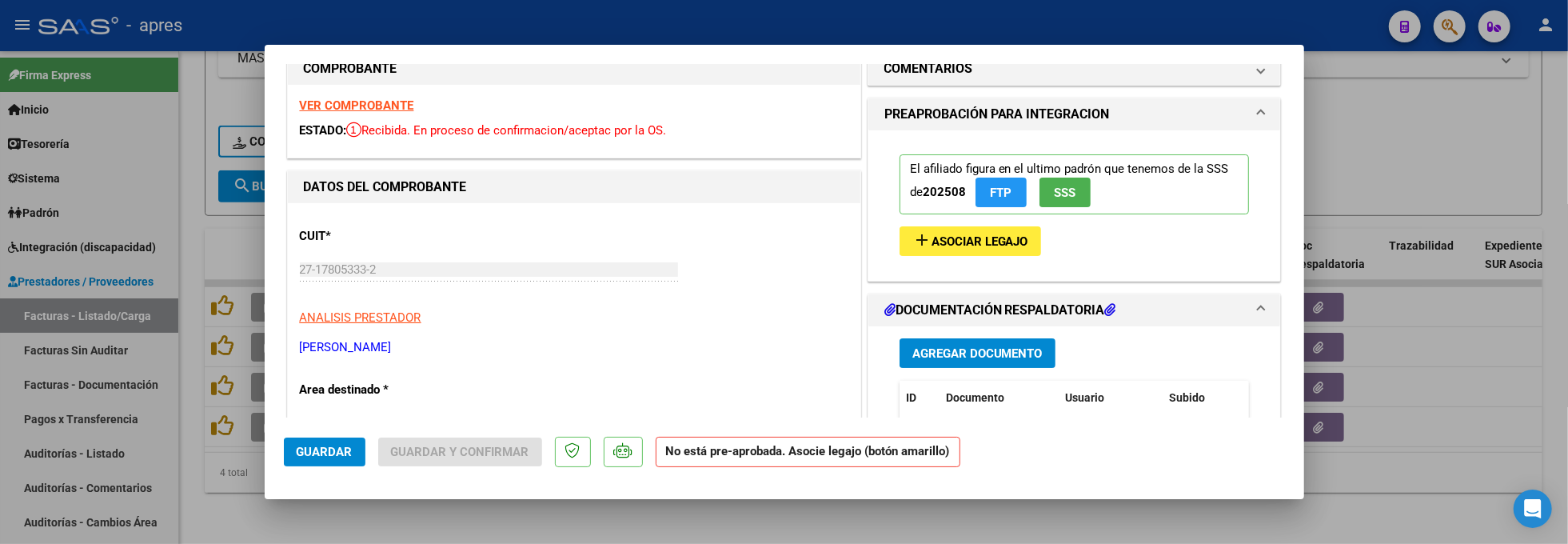
scroll to position [0, 0]
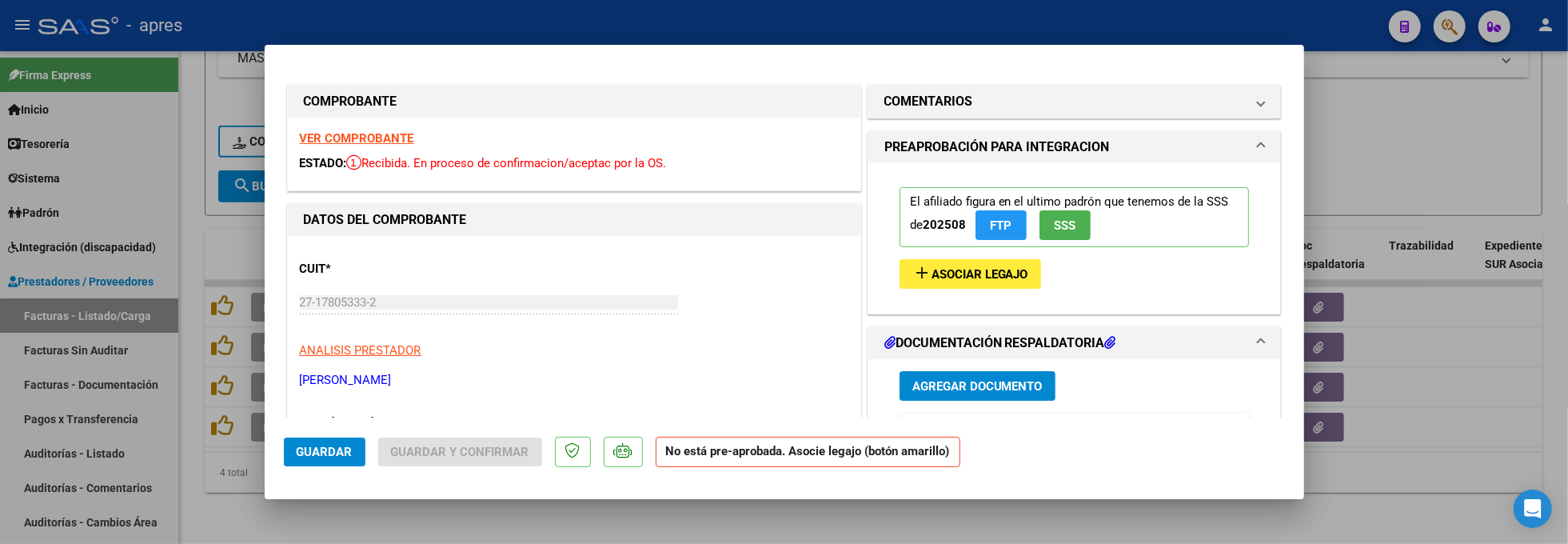
type input "202509"
click at [977, 283] on button "add Asociar Legajo" at bounding box center [971, 274] width 142 height 30
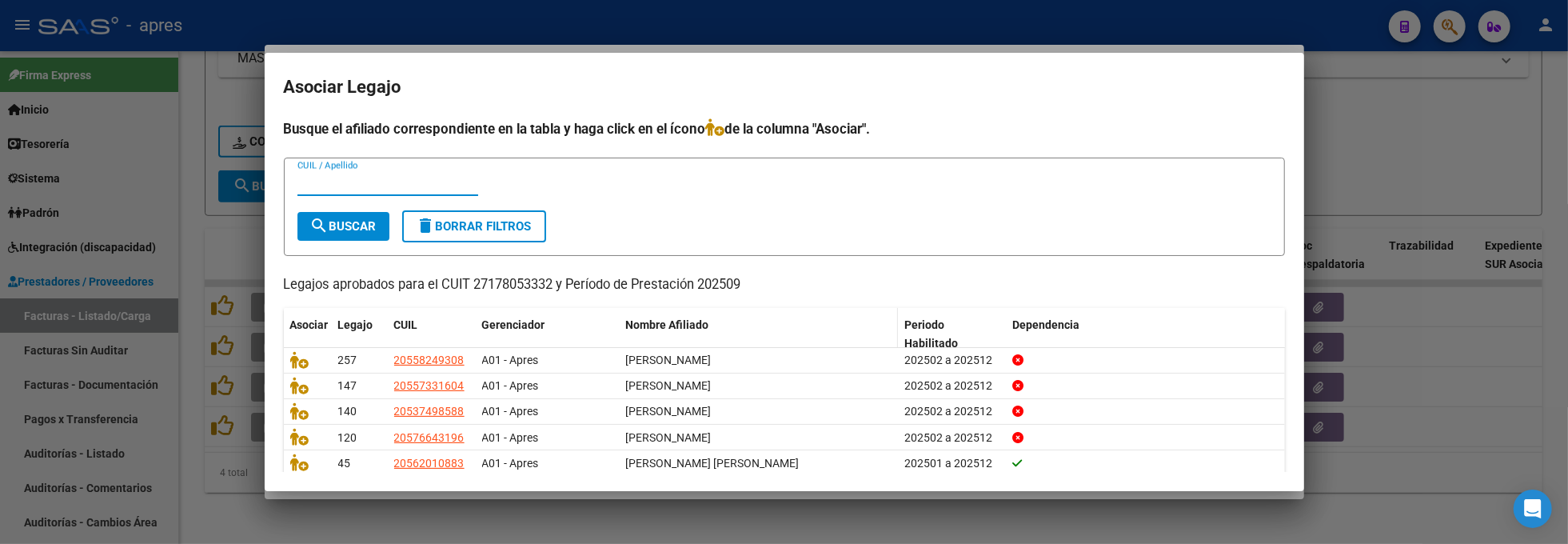
scroll to position [61, 0]
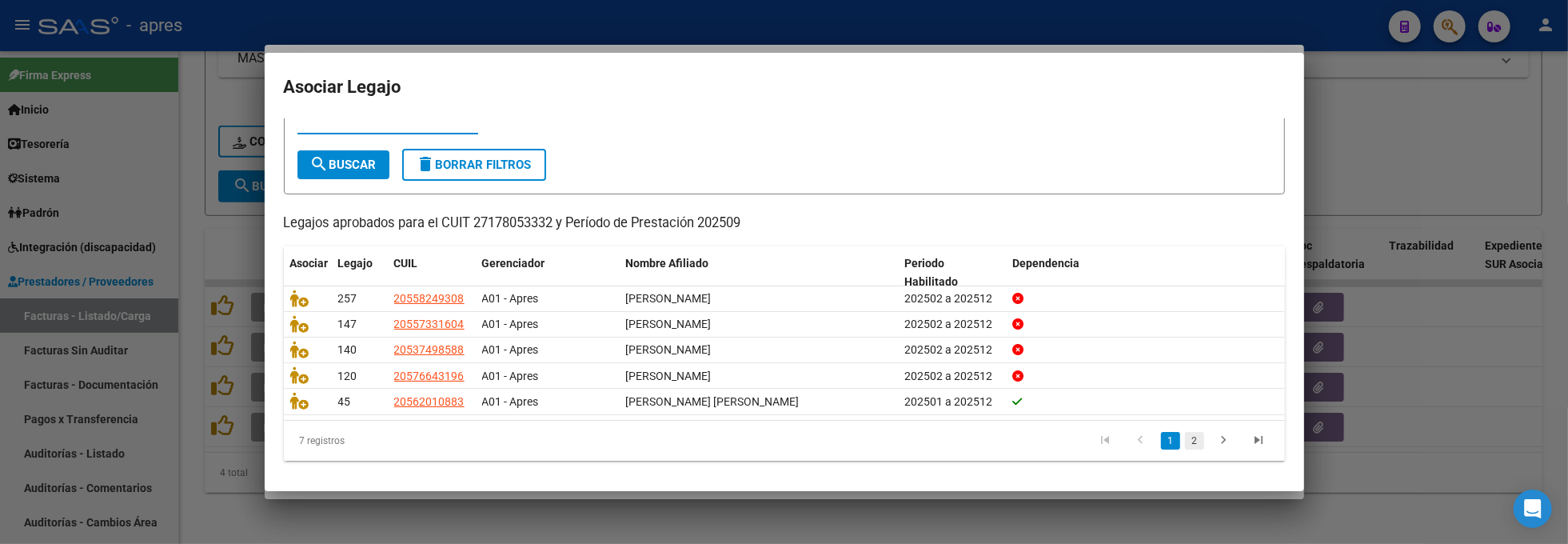
click at [1185, 440] on link "2" at bounding box center [1195, 441] width 19 height 17
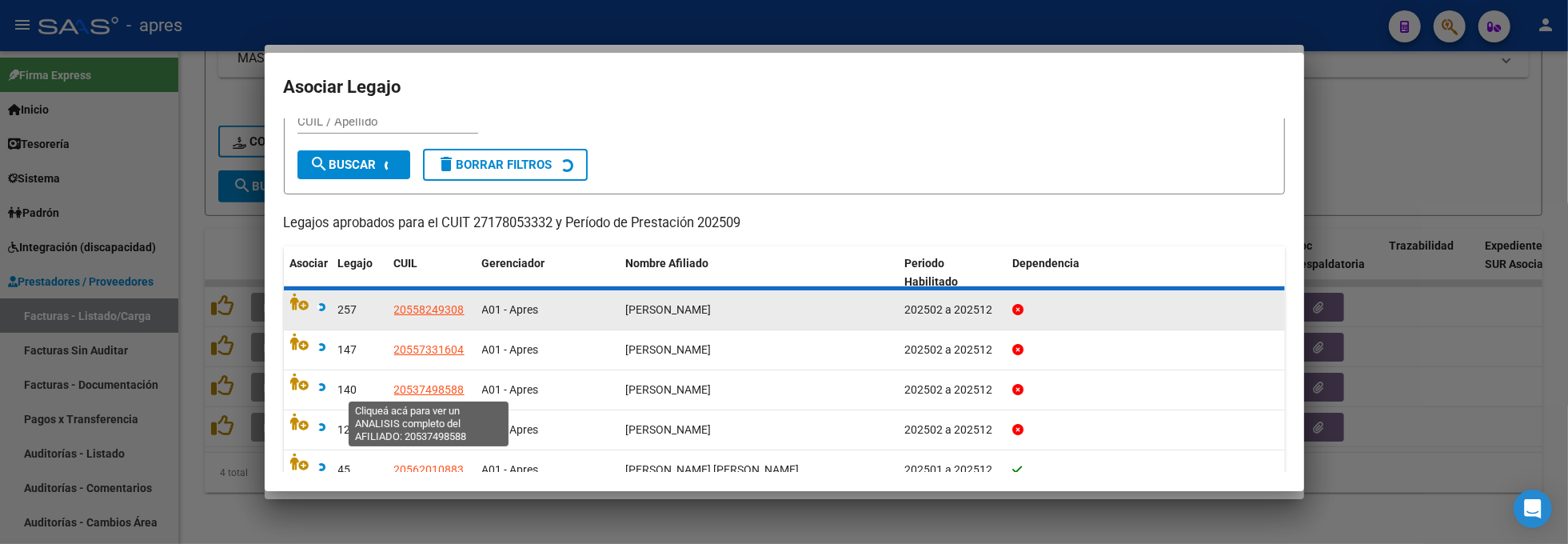
scroll to position [0, 0]
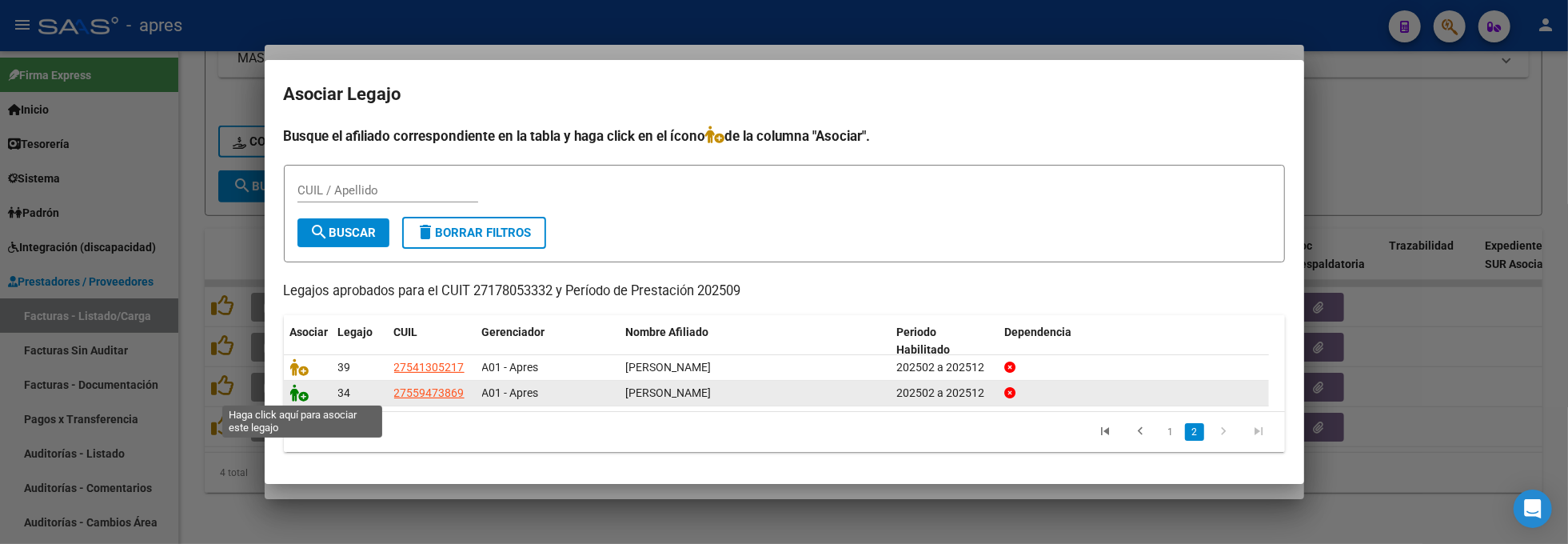
click at [299, 397] on icon at bounding box center [300, 393] width 19 height 17
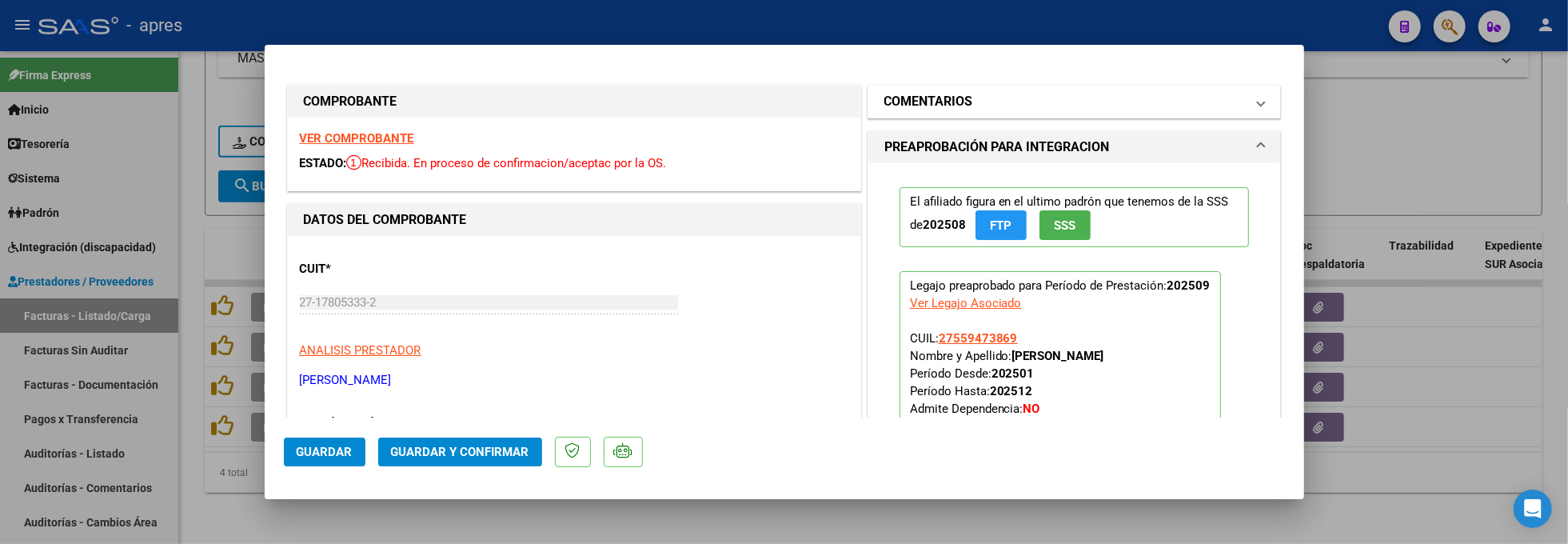
click at [977, 101] on mat-panel-title "COMENTARIOS" at bounding box center [1065, 102] width 362 height 19
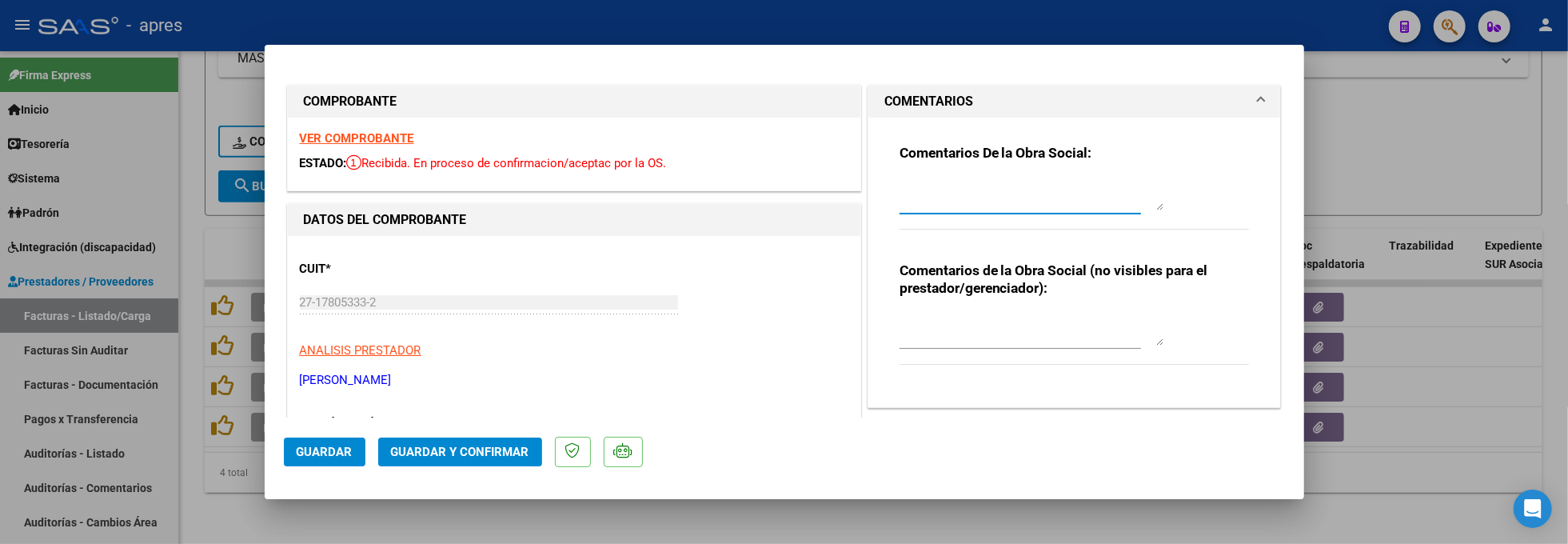
click at [926, 189] on textarea at bounding box center [1032, 193] width 264 height 32
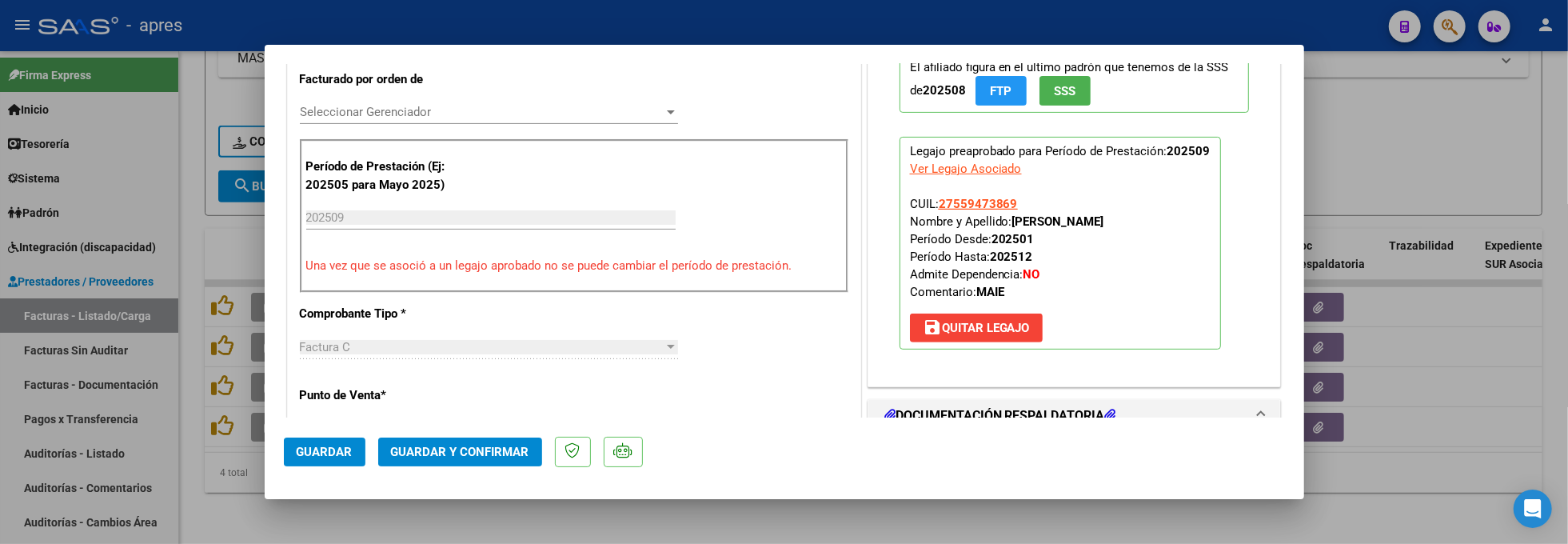
scroll to position [426, 0]
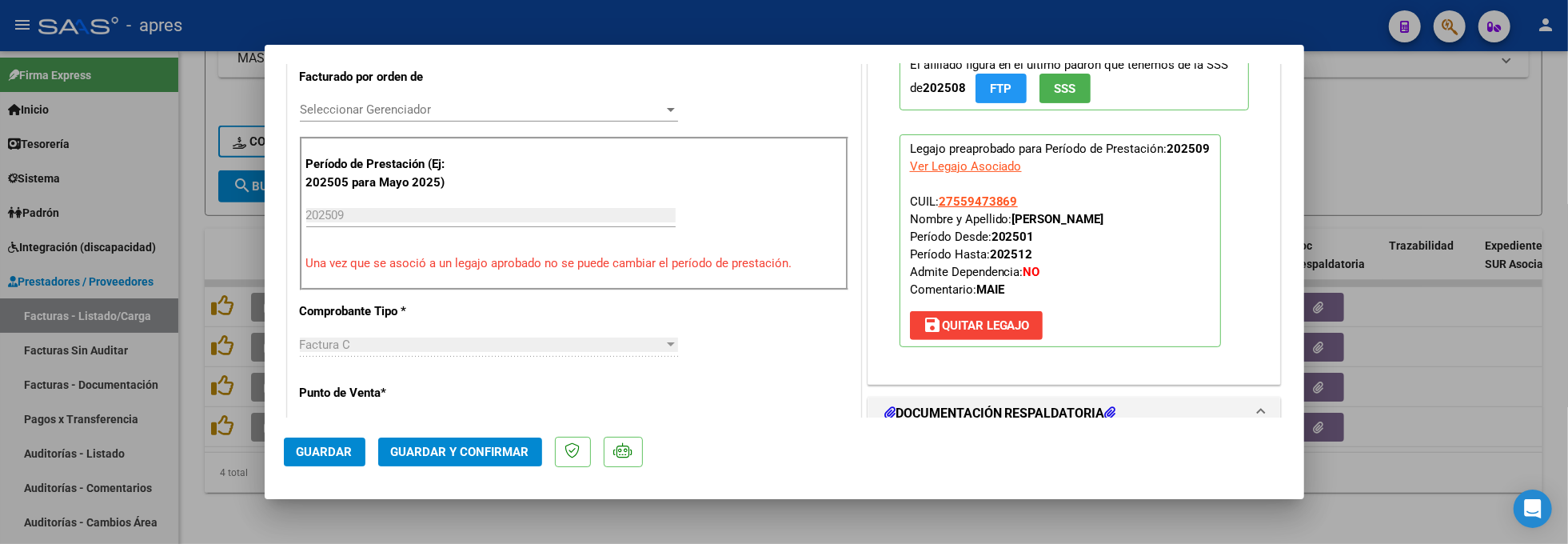
drag, startPoint x: 308, startPoint y: 164, endPoint x: 426, endPoint y: 168, distance: 118.1
click at [426, 168] on p "Período de Prestación (Ej: 202505 para Mayo 2025)" at bounding box center [387, 173] width 161 height 36
copy p "Período de Prestación"
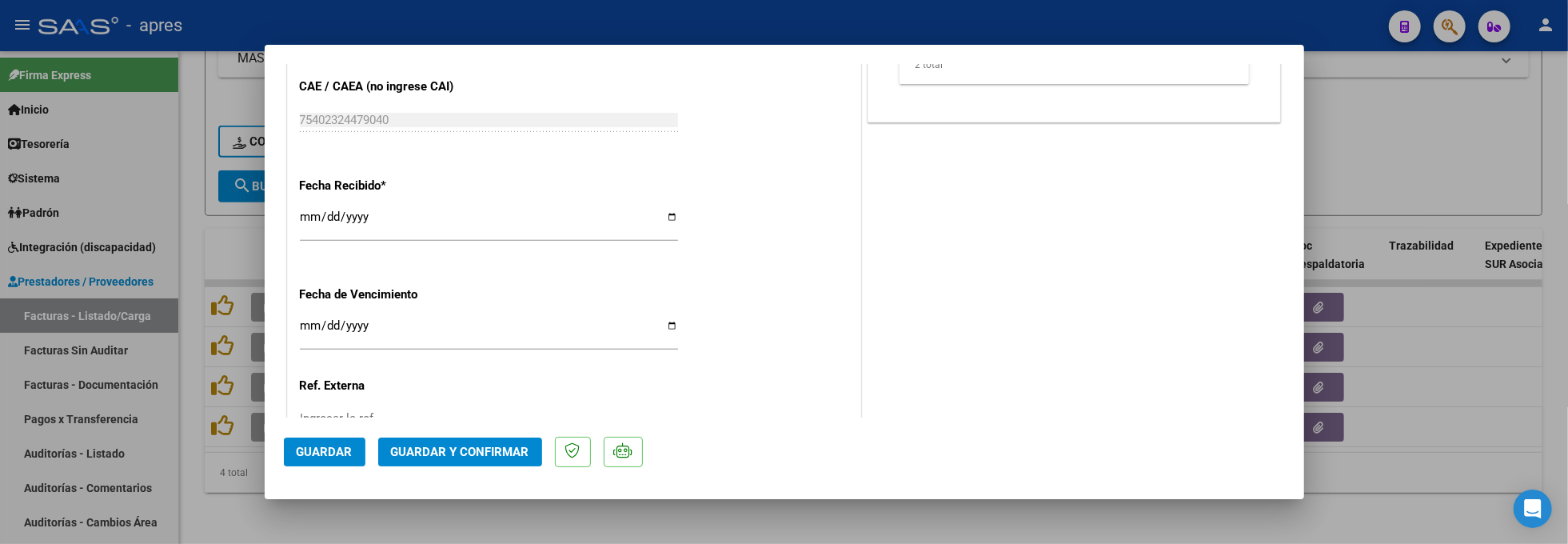
scroll to position [1193, 0]
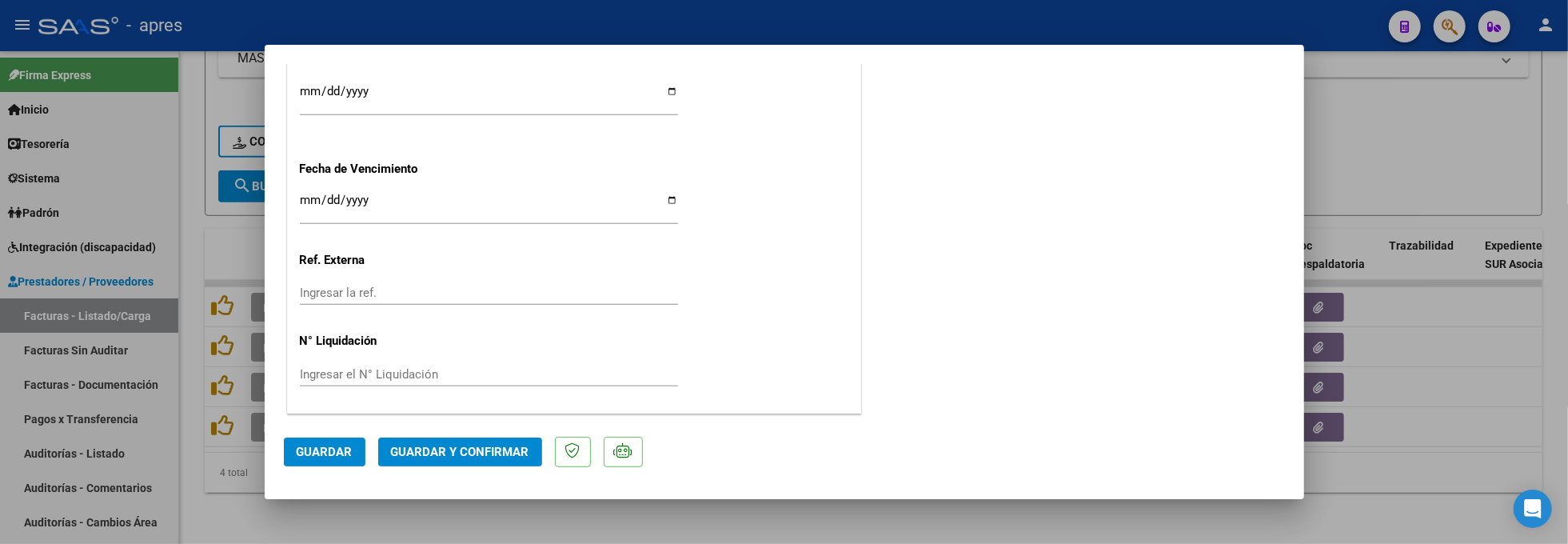
click at [307, 206] on input "Ingresar la fecha" at bounding box center [488, 206] width 378 height 26
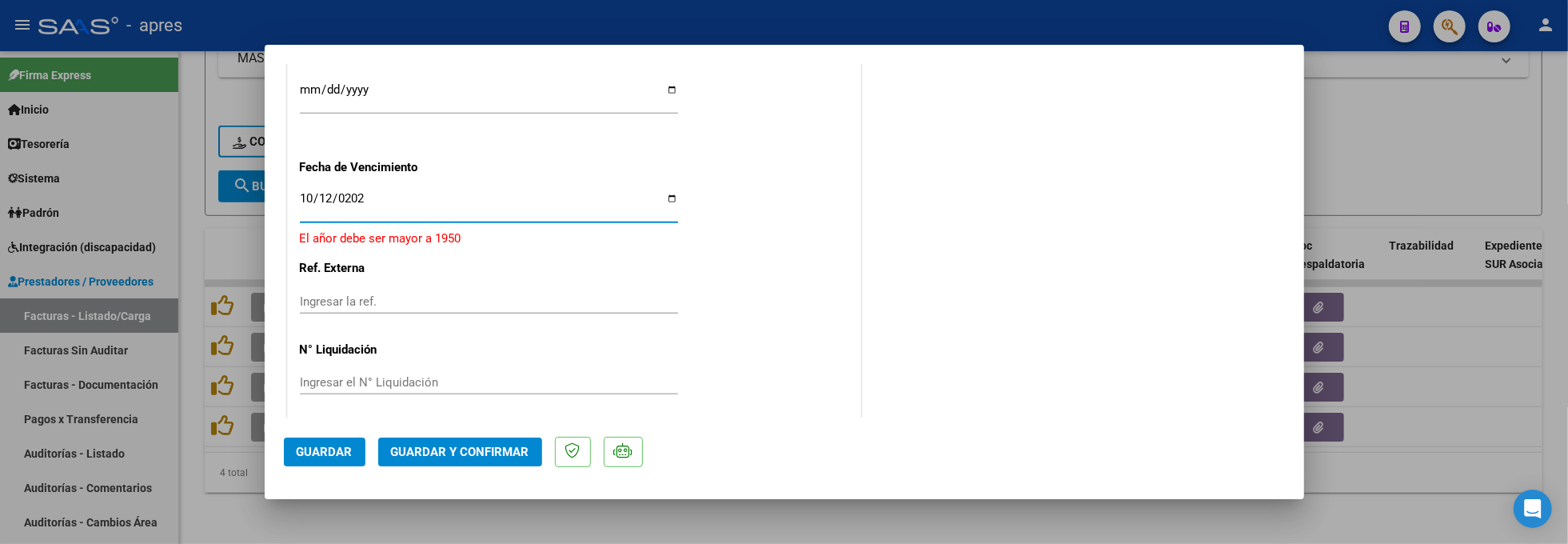
type input "[DATE]"
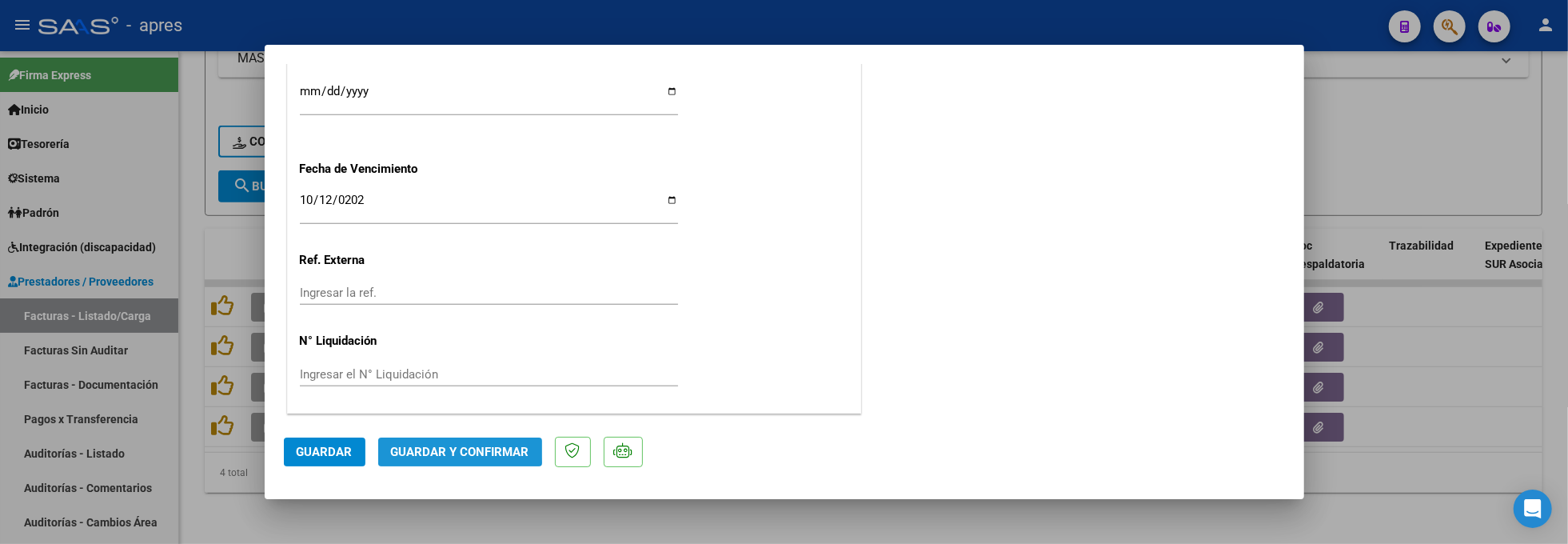
click at [407, 444] on span "Guardar y Confirmar" at bounding box center [459, 451] width 138 height 14
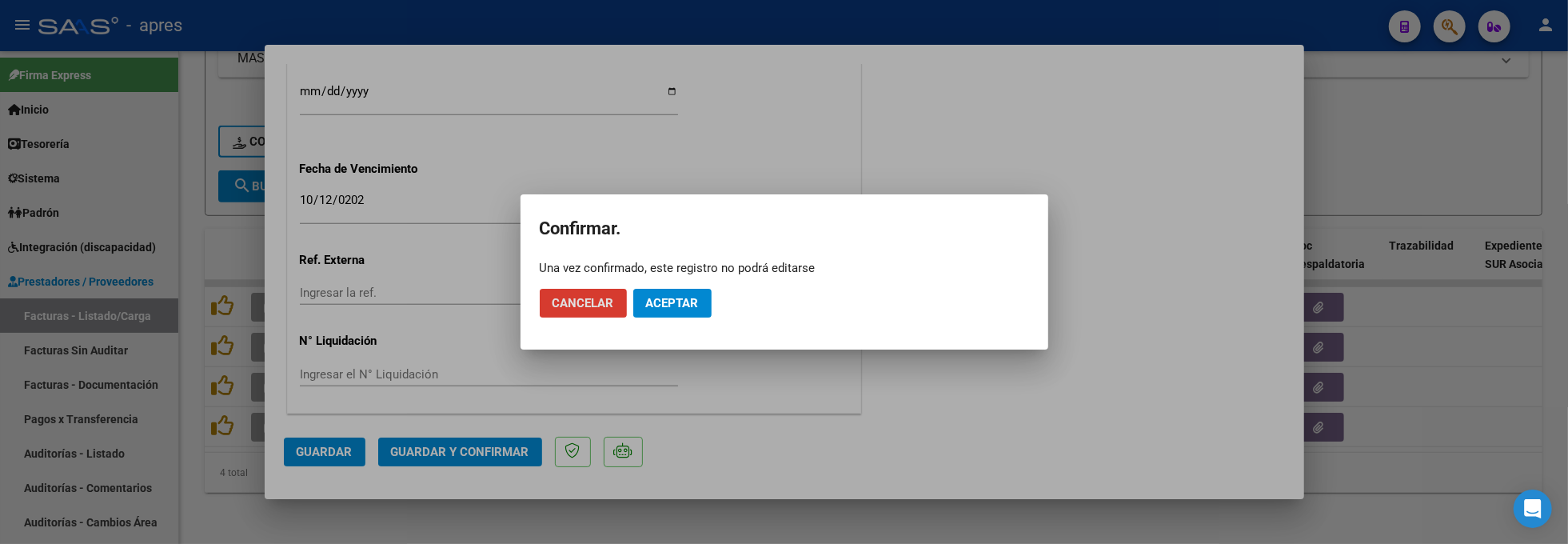
click at [688, 302] on span "Aceptar" at bounding box center [672, 303] width 53 height 14
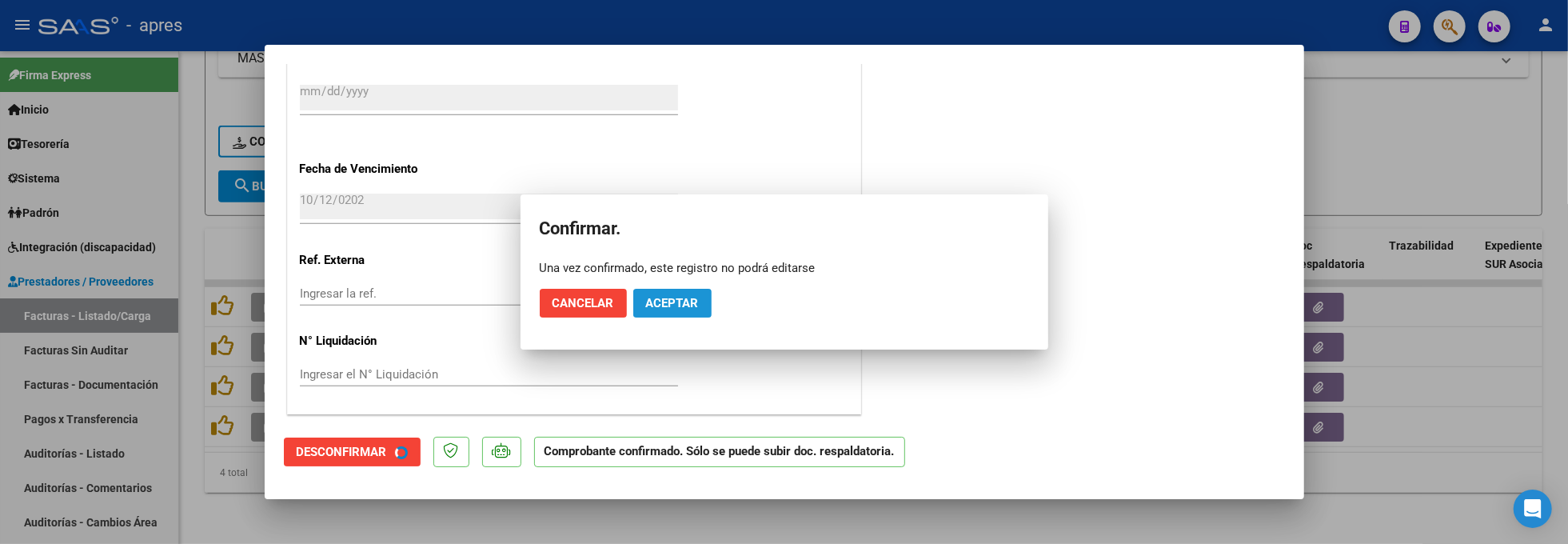
scroll to position [1095, 0]
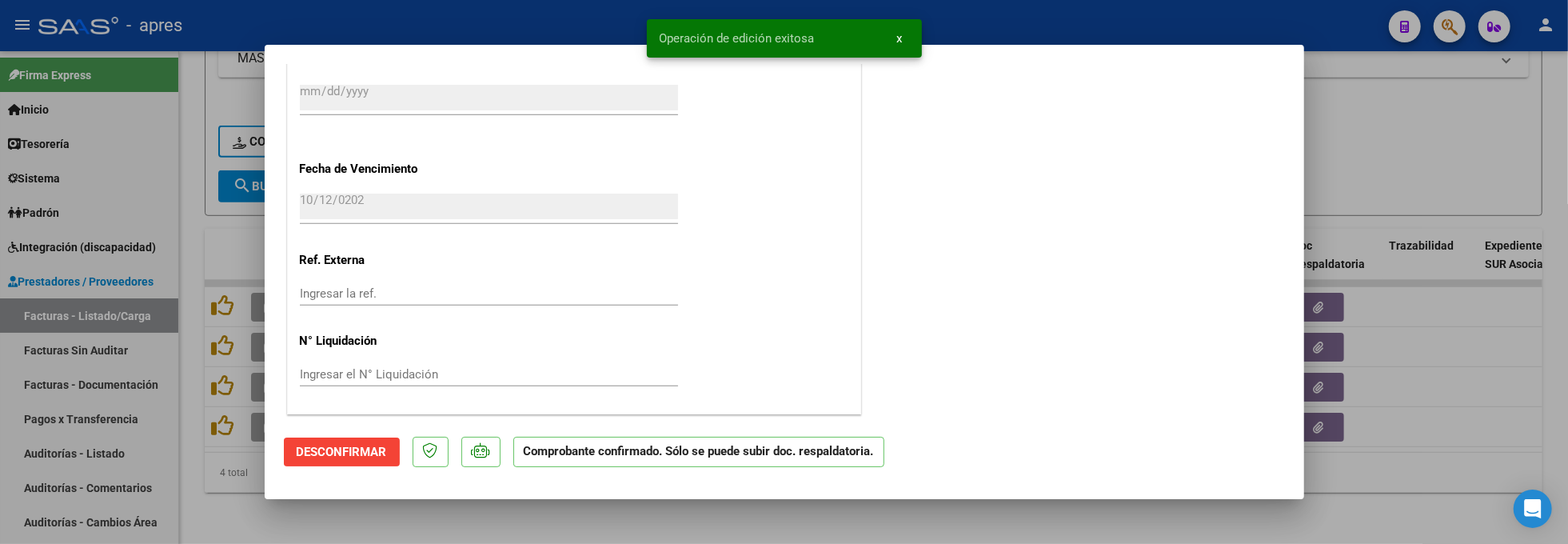
click at [237, 523] on div at bounding box center [784, 272] width 1568 height 544
type input "$ 0,00"
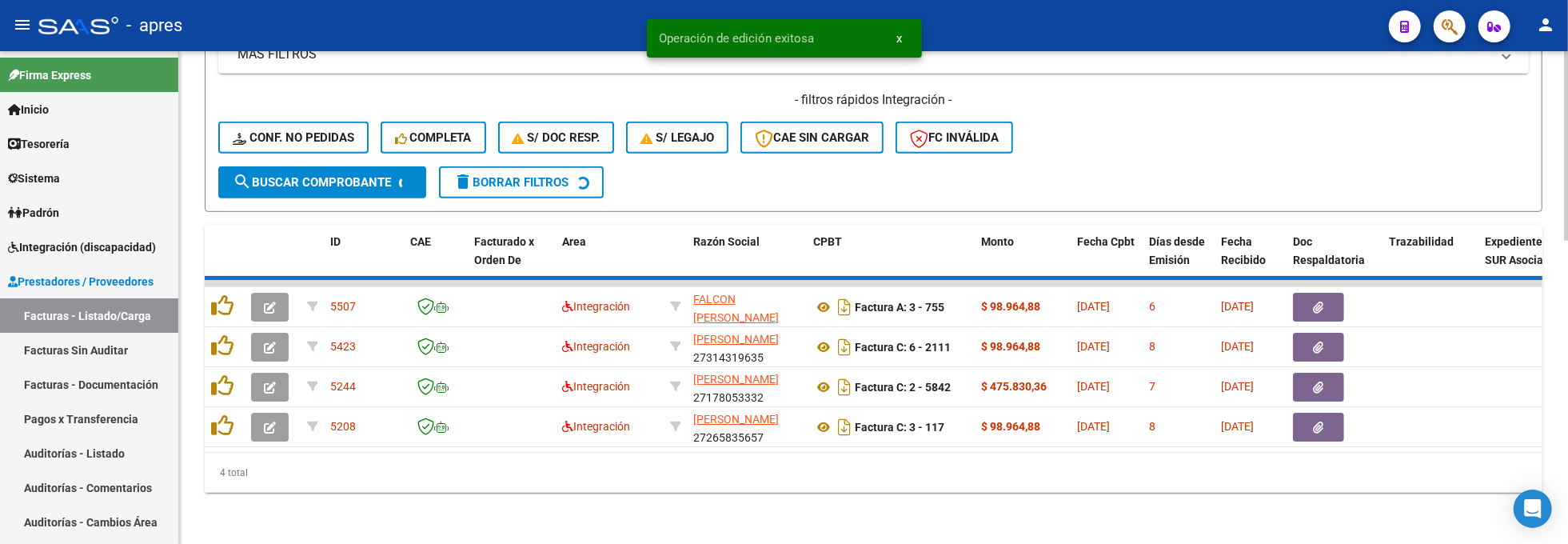
scroll to position [744, 0]
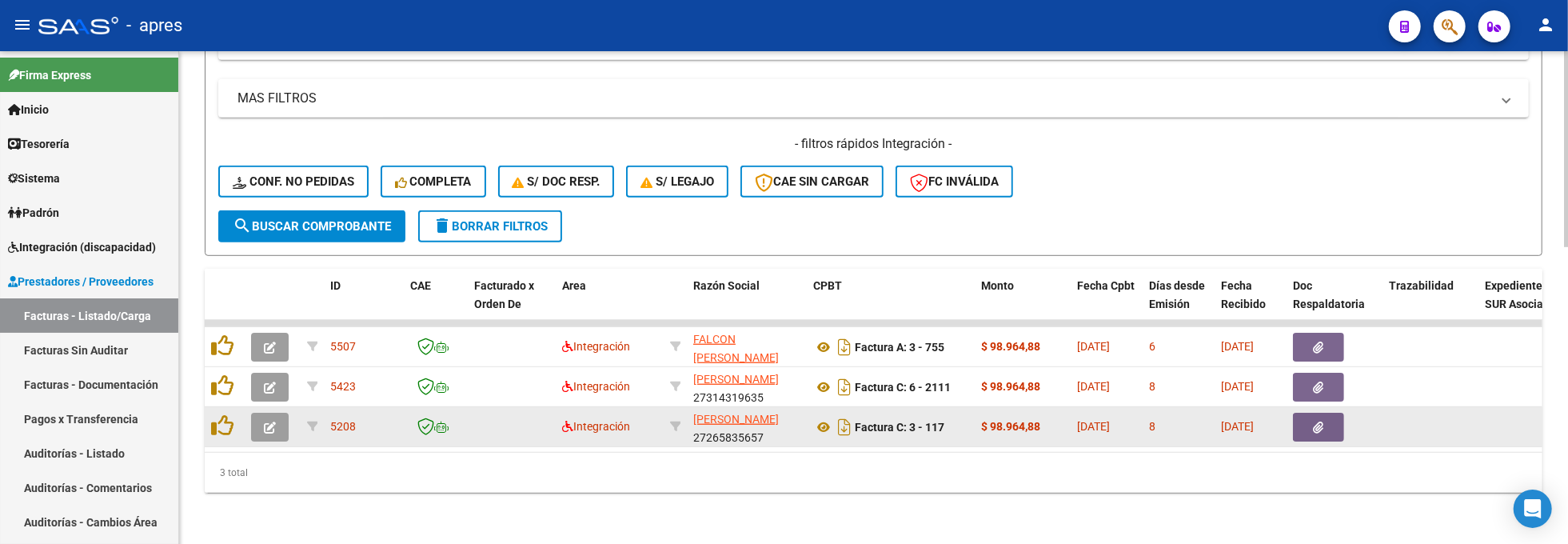
click at [279, 413] on button "button" at bounding box center [269, 427] width 37 height 29
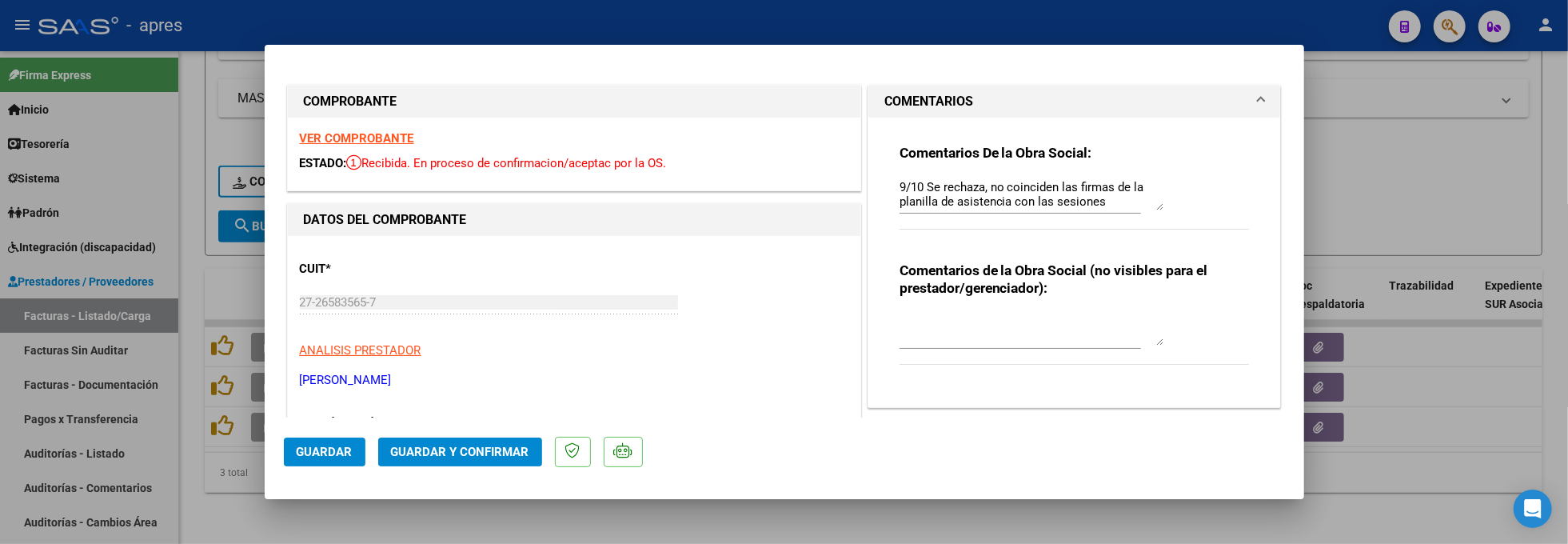
click at [347, 138] on strong "VER COMPROBANTE" at bounding box center [356, 138] width 114 height 14
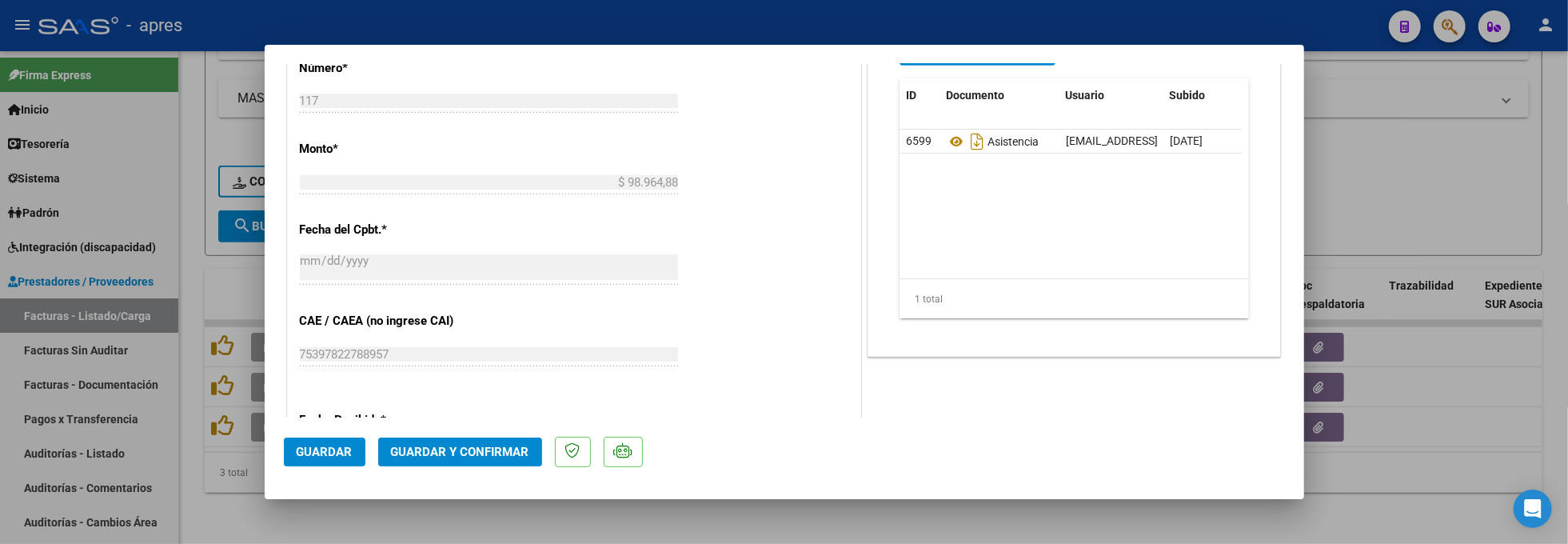
scroll to position [852, 0]
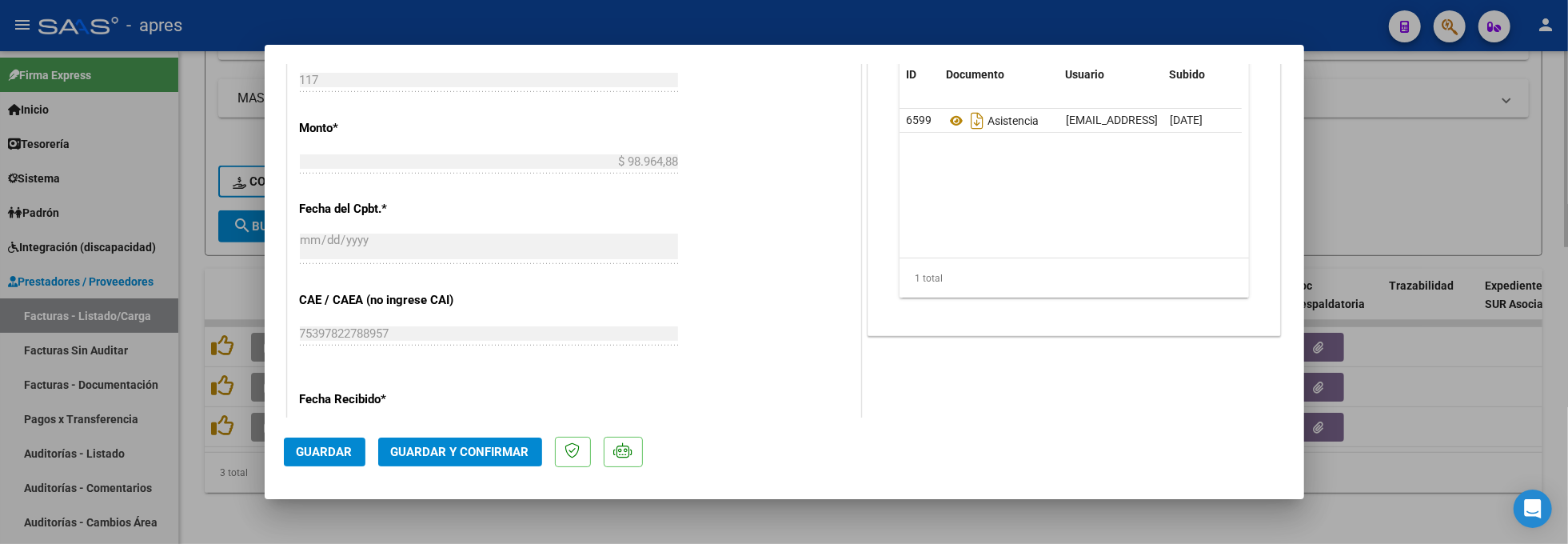
click at [318, 538] on div at bounding box center [784, 272] width 1568 height 544
type input "$ 0,00"
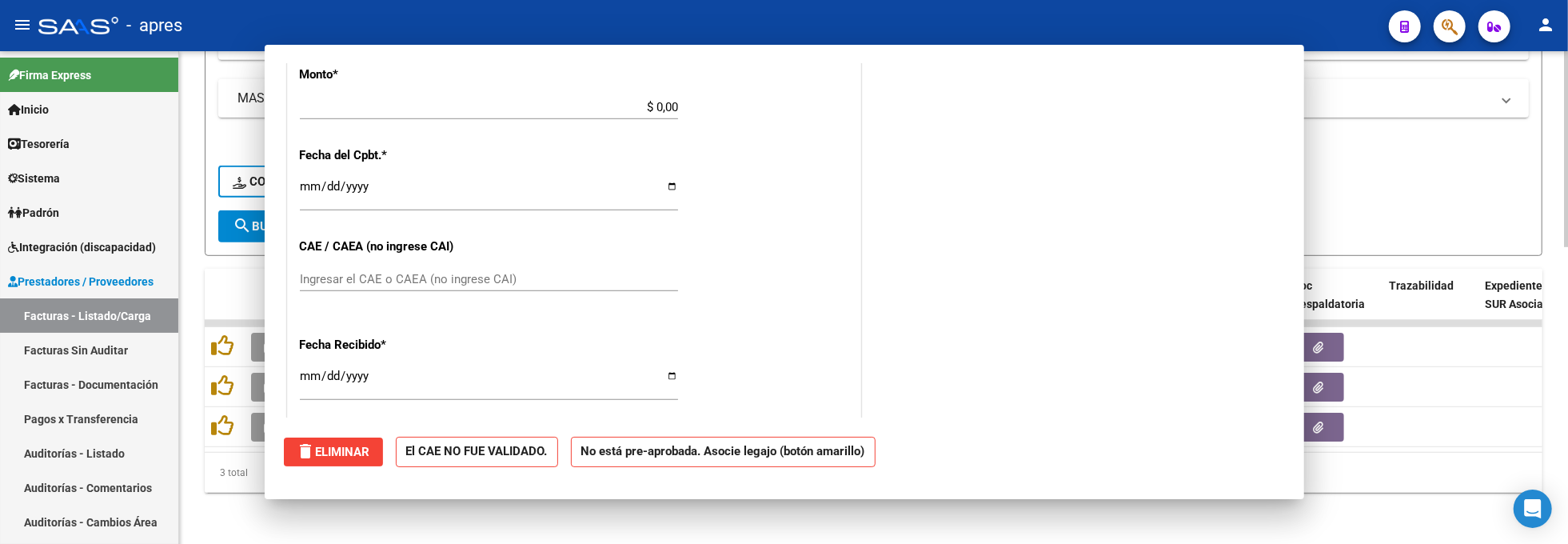
scroll to position [0, 0]
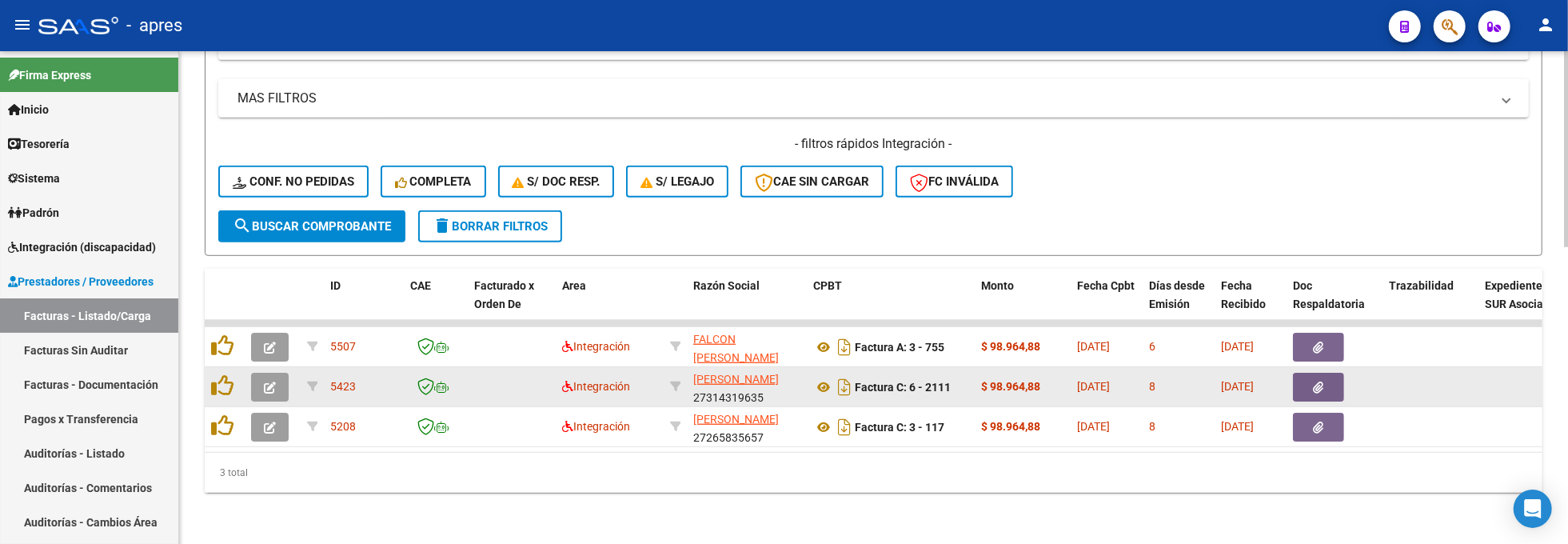
click at [270, 381] on icon "button" at bounding box center [270, 387] width 12 height 12
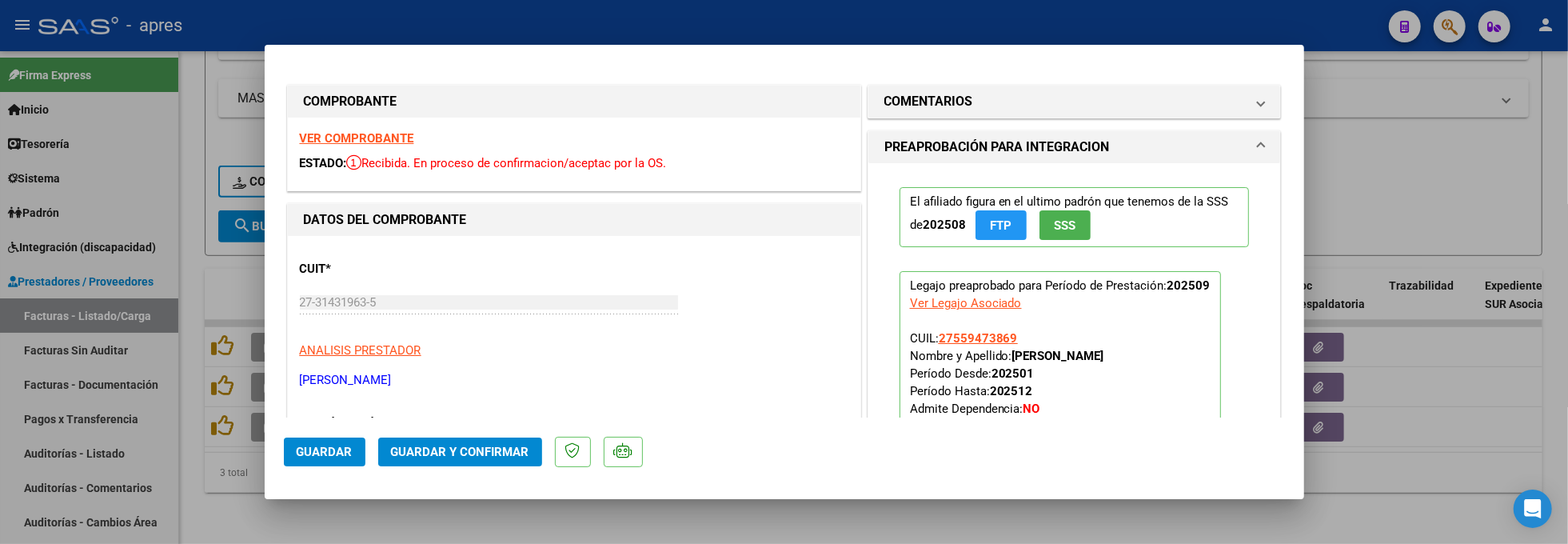
click at [350, 133] on strong "VER COMPROBANTE" at bounding box center [356, 138] width 114 height 14
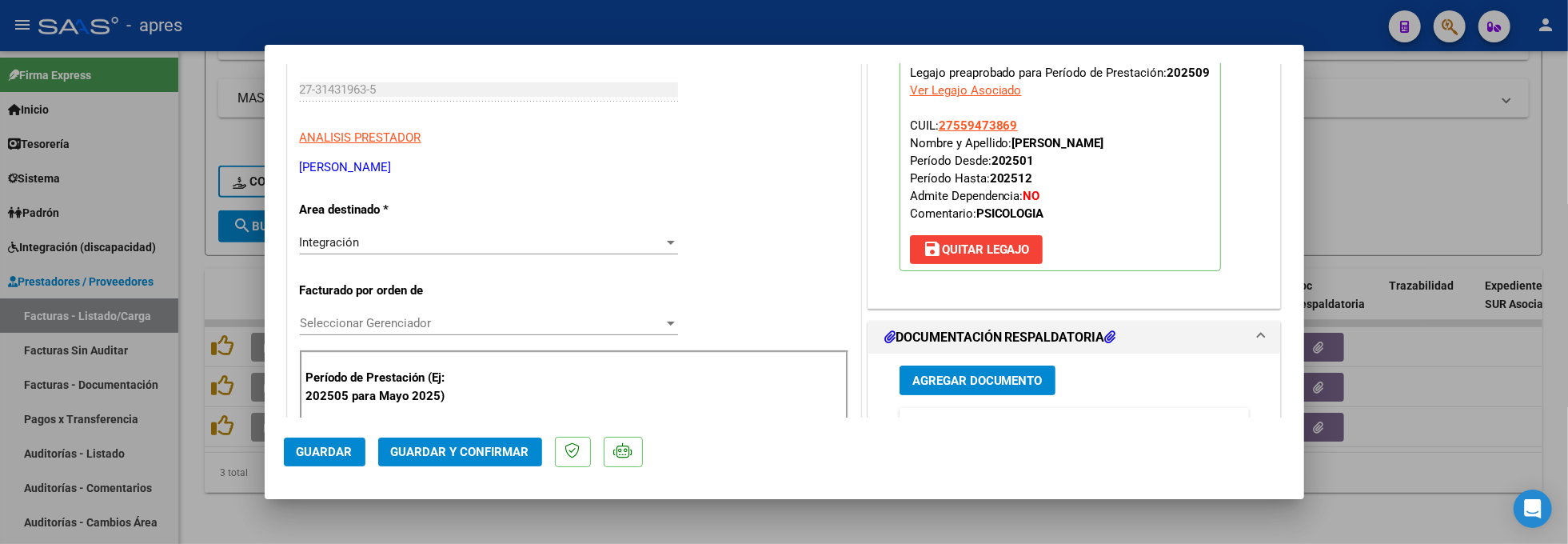
scroll to position [533, 0]
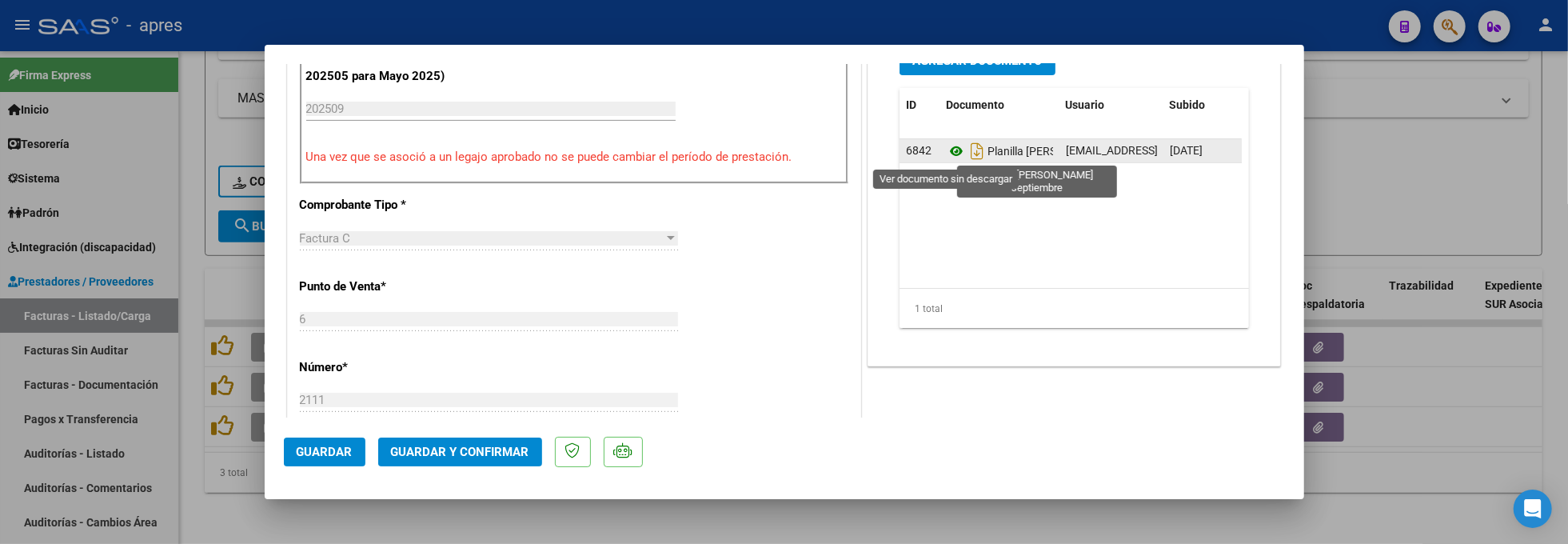
click at [947, 151] on icon at bounding box center [956, 151] width 21 height 19
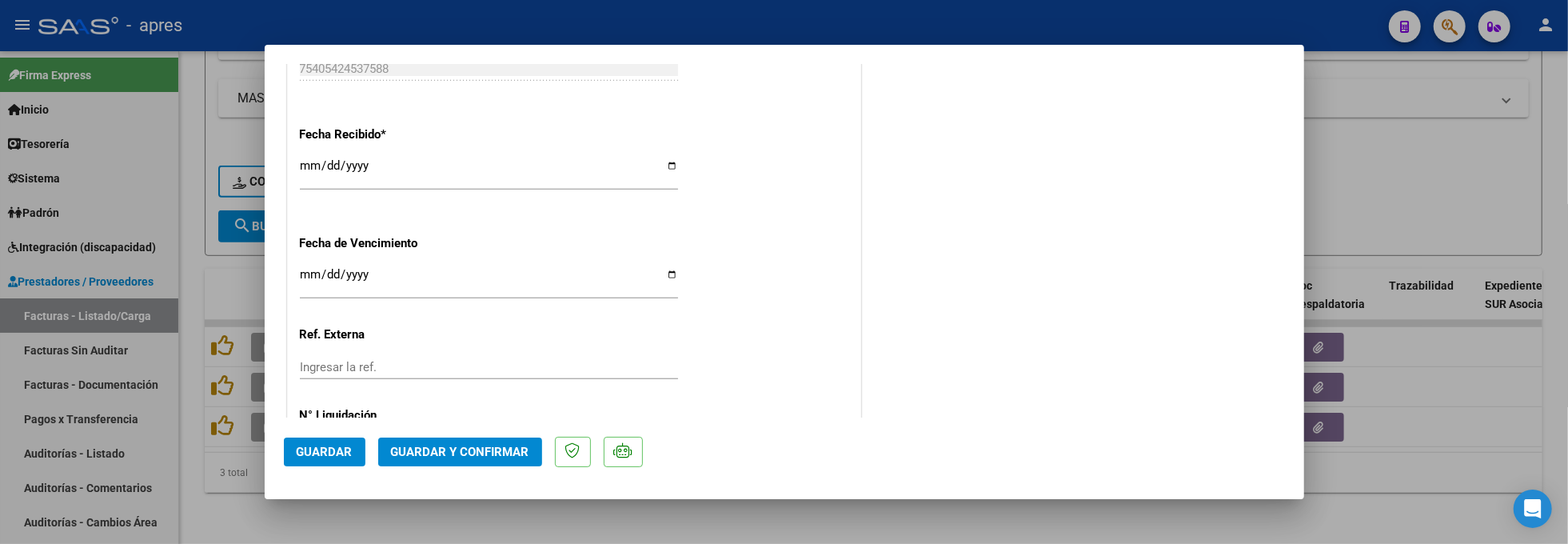
scroll to position [1193, 0]
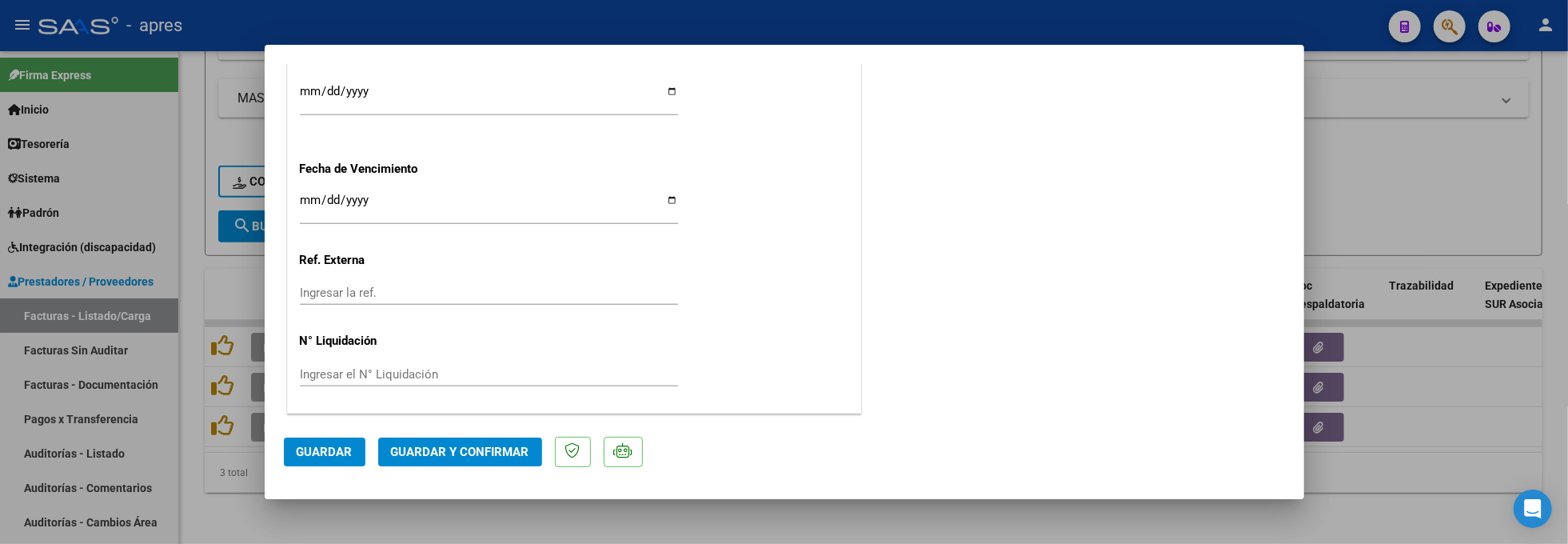
click at [430, 448] on span "Guardar y Confirmar" at bounding box center [459, 451] width 138 height 14
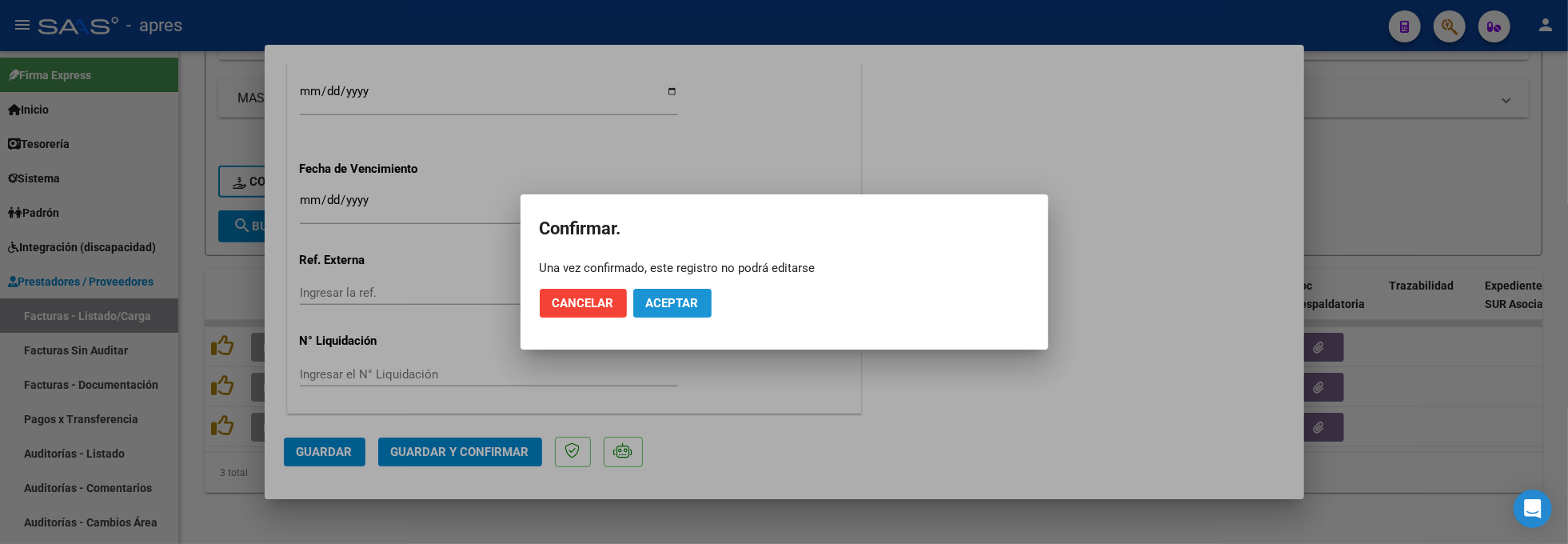
drag, startPoint x: 661, startPoint y: 310, endPoint x: 677, endPoint y: 128, distance: 182.7
click at [661, 299] on button "Aceptar" at bounding box center [672, 304] width 78 height 29
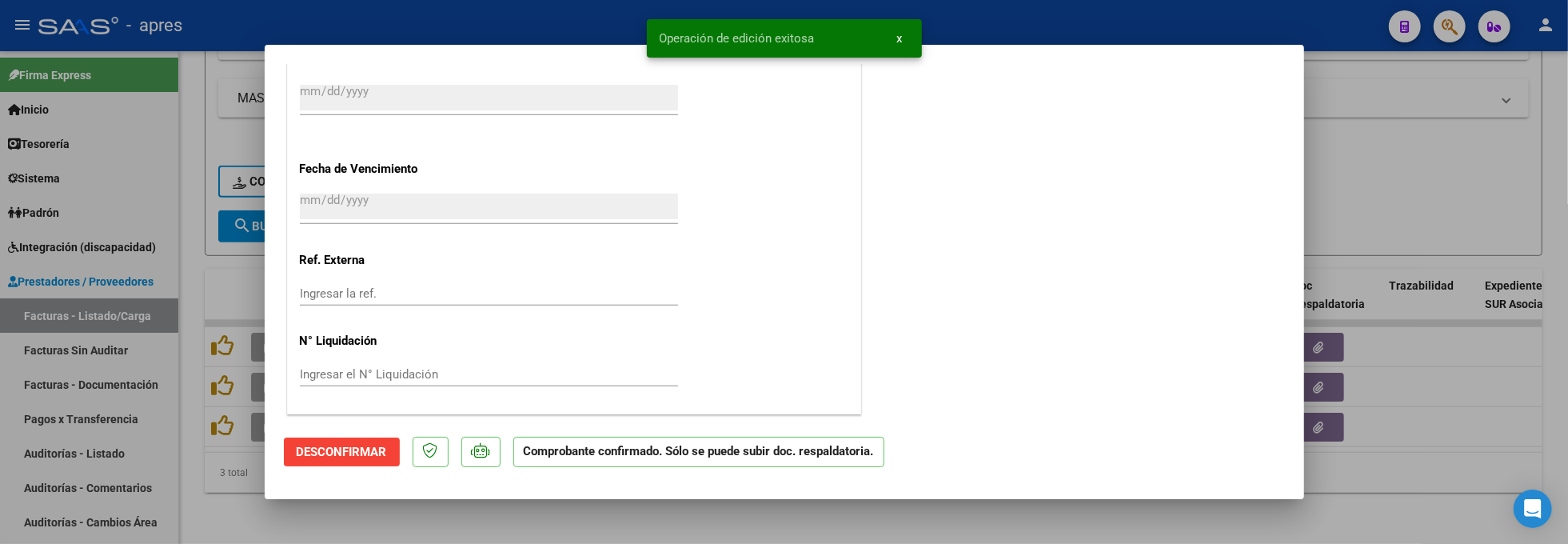
click at [219, 526] on div at bounding box center [784, 272] width 1568 height 544
type input "$ 0,00"
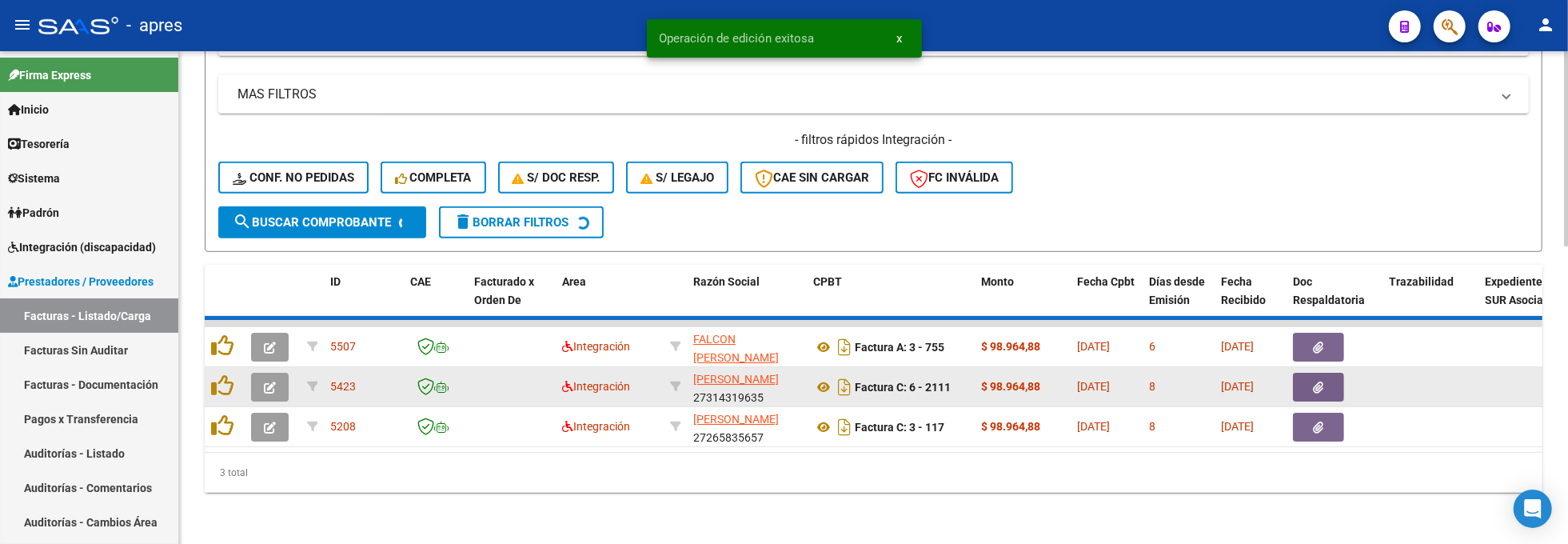
scroll to position [704, 0]
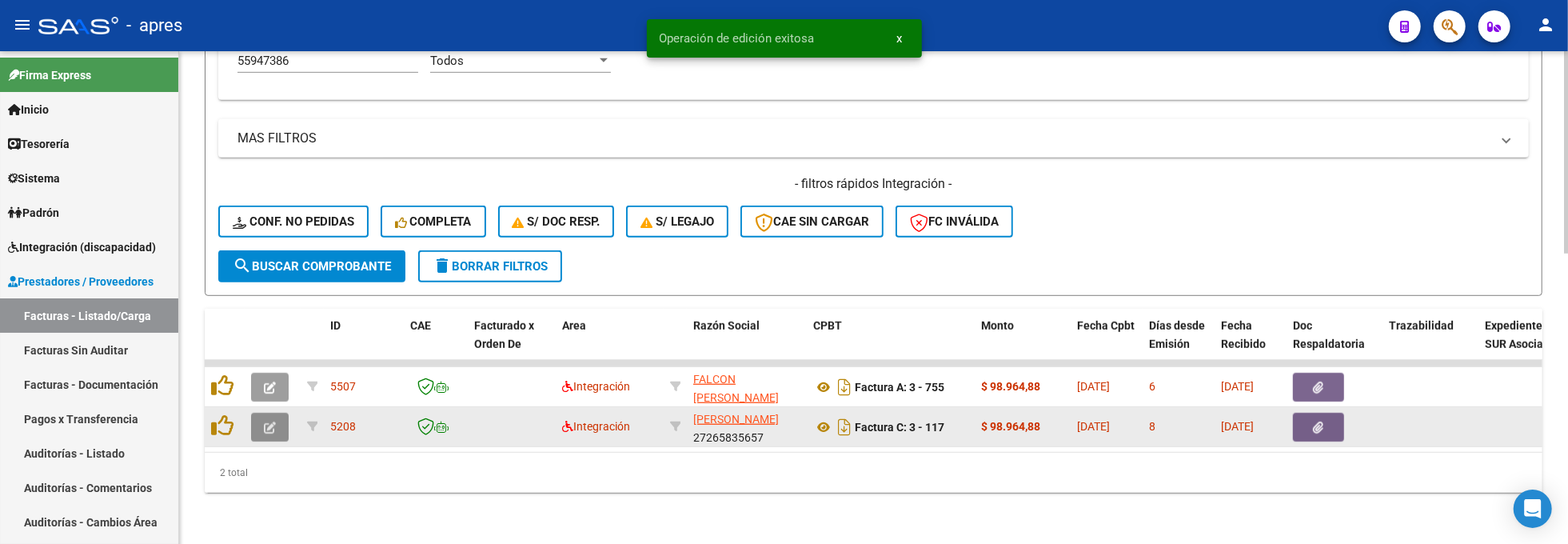
click at [282, 413] on button "button" at bounding box center [269, 427] width 37 height 29
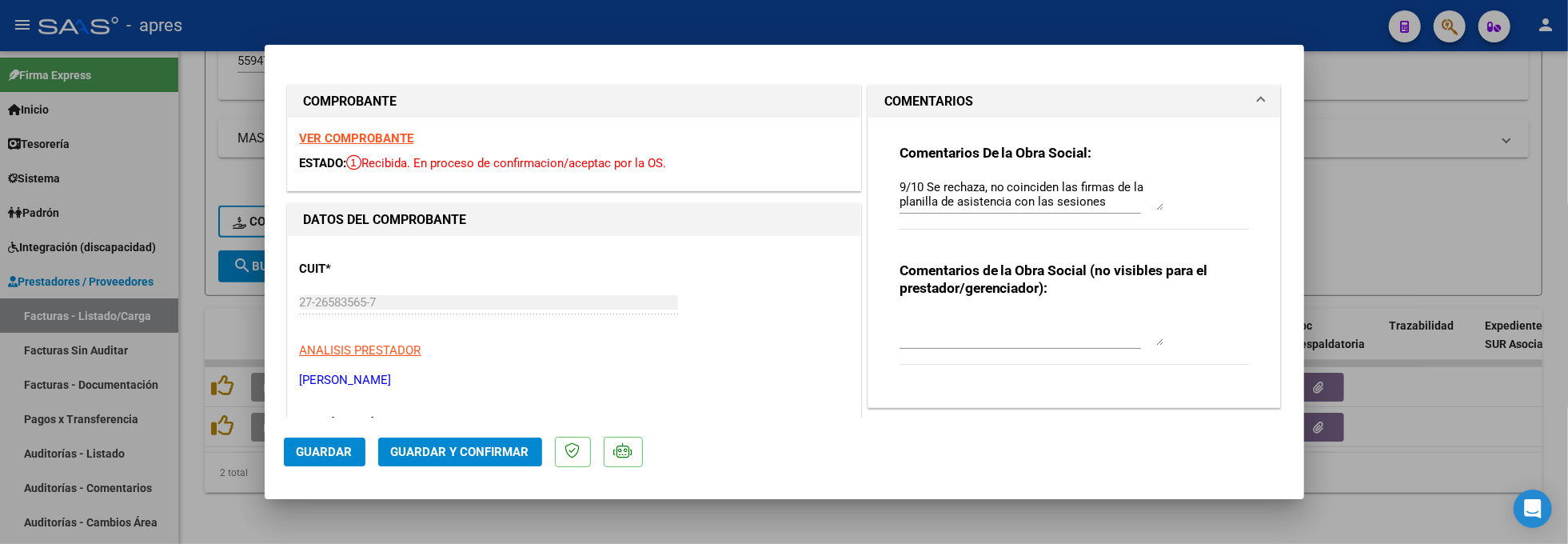
click at [216, 507] on div at bounding box center [784, 272] width 1568 height 544
type input "$ 0,00"
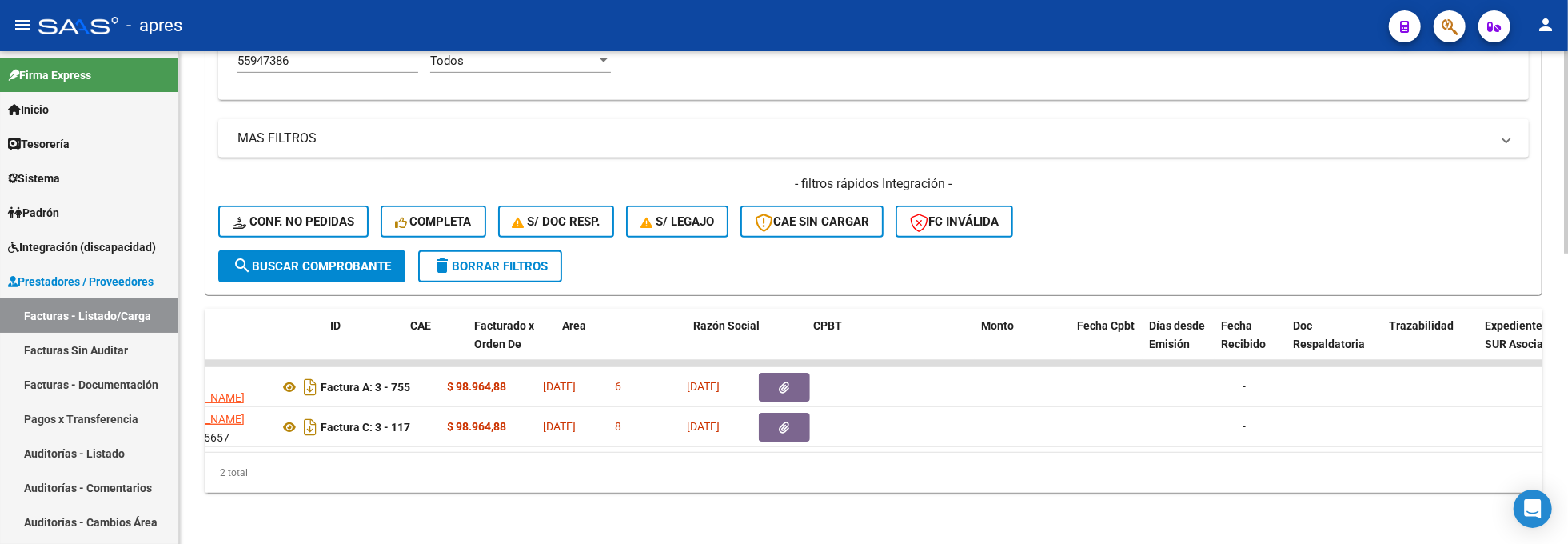
scroll to position [0, 0]
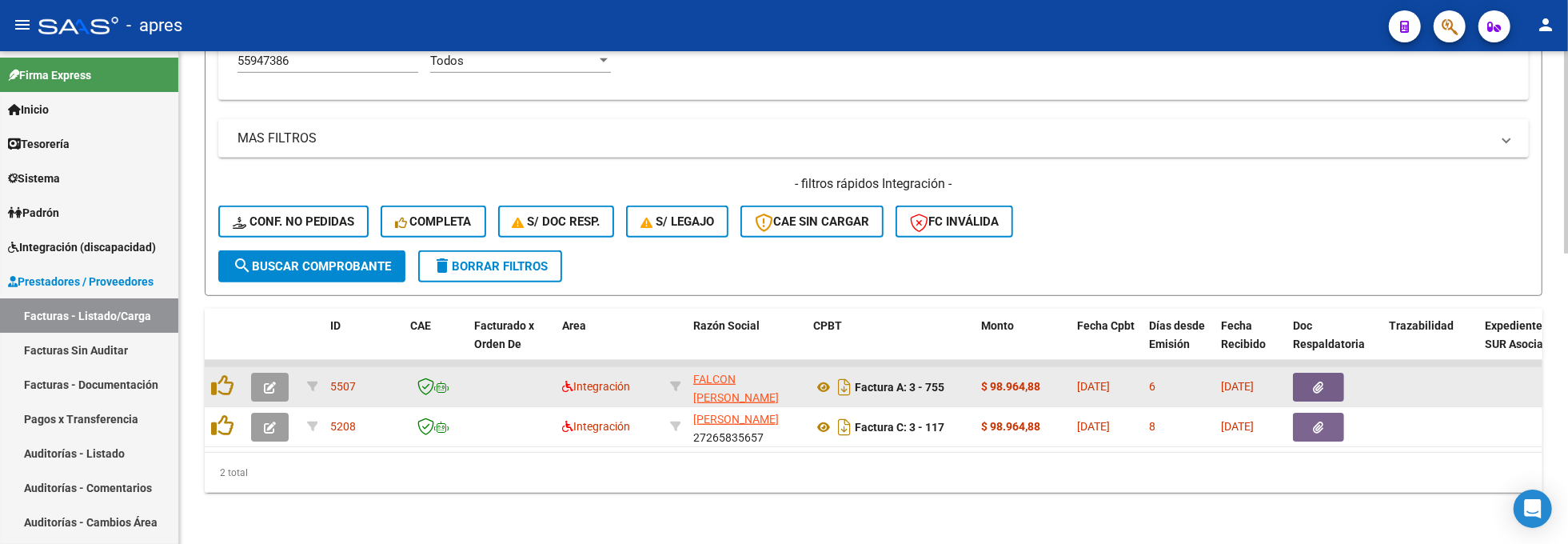
click at [269, 381] on icon "button" at bounding box center [270, 387] width 12 height 12
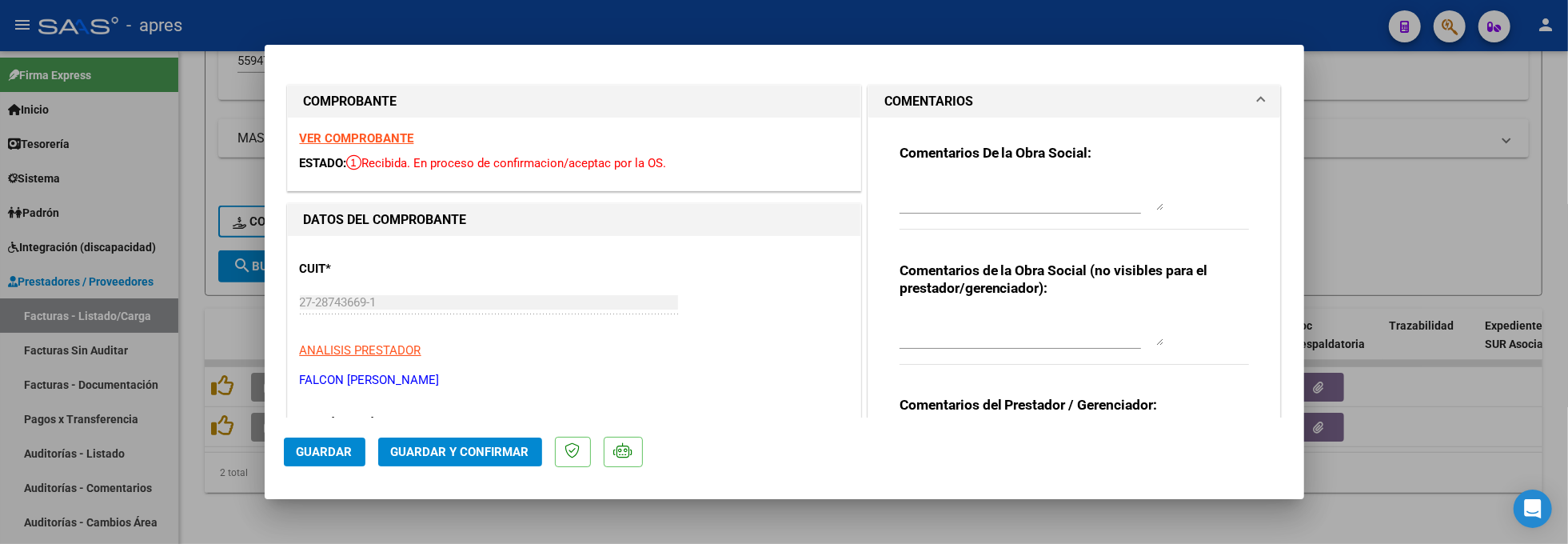
click at [375, 132] on strong "VER COMPROBANTE" at bounding box center [356, 138] width 114 height 14
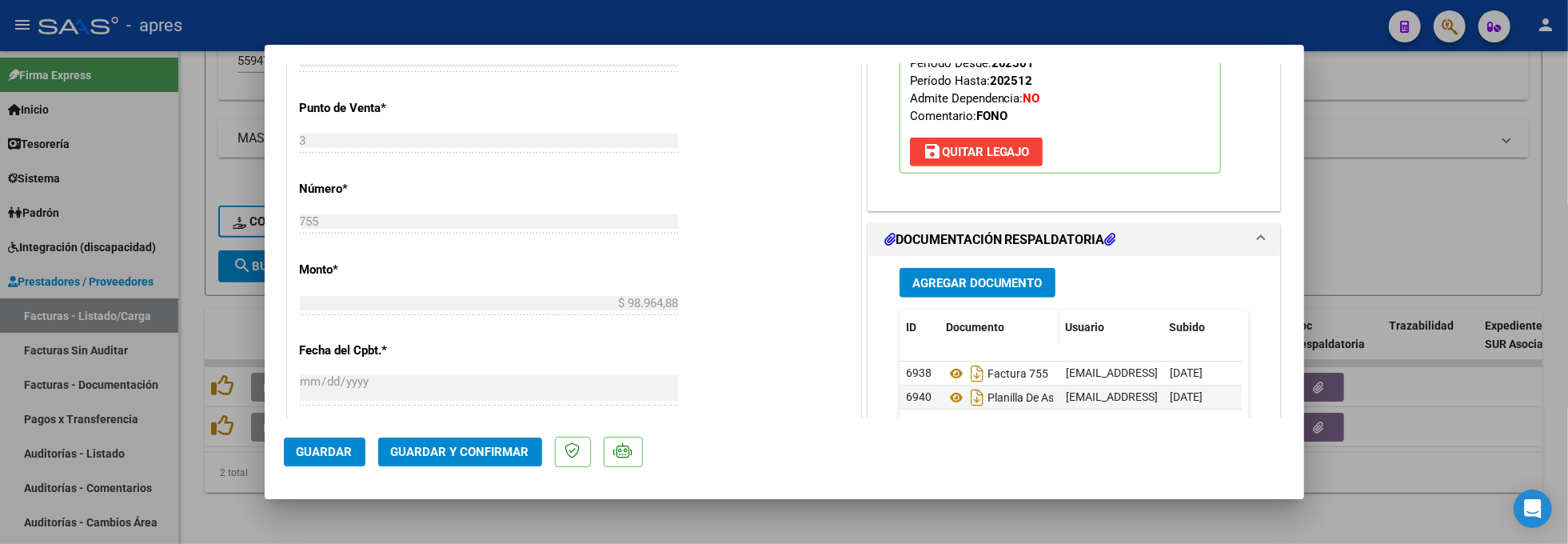
scroll to position [746, 0]
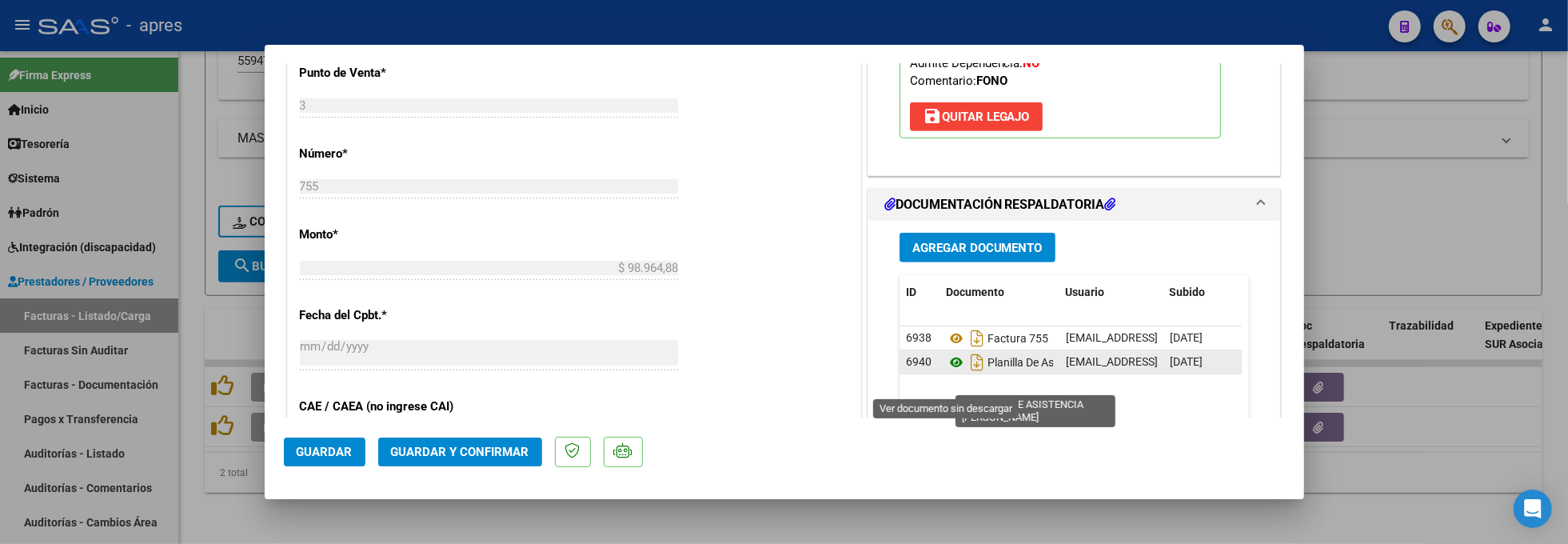
click at [948, 372] on icon at bounding box center [956, 362] width 21 height 19
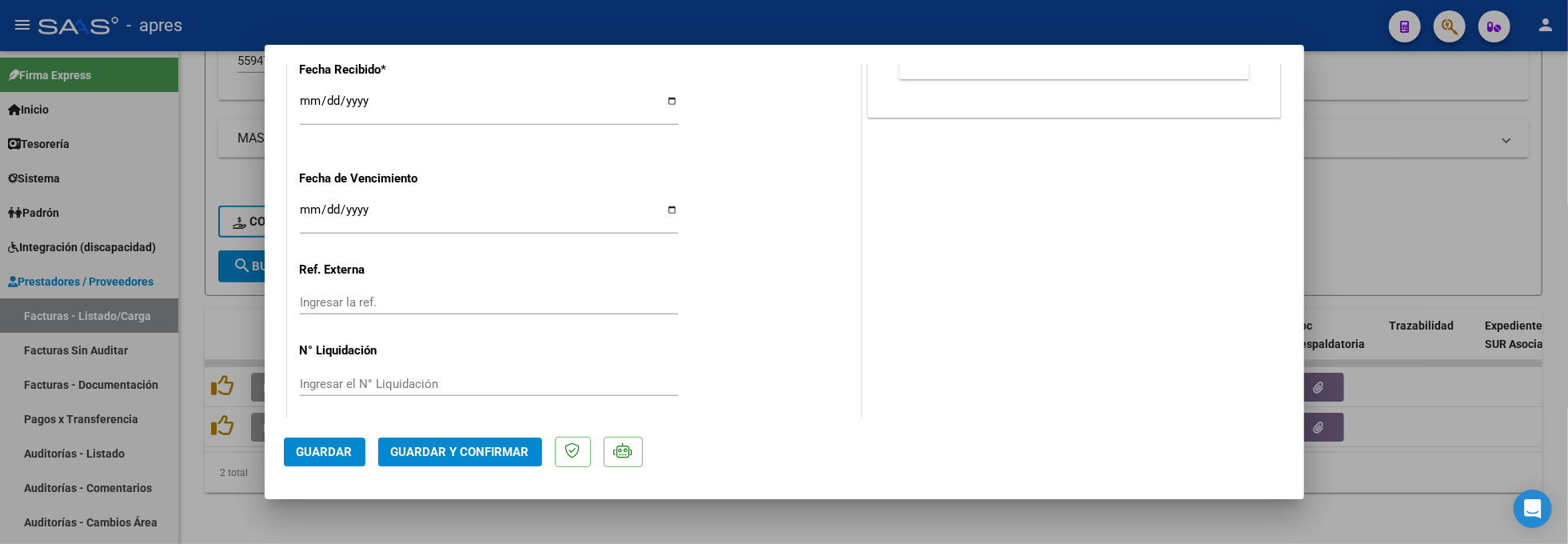
scroll to position [1193, 0]
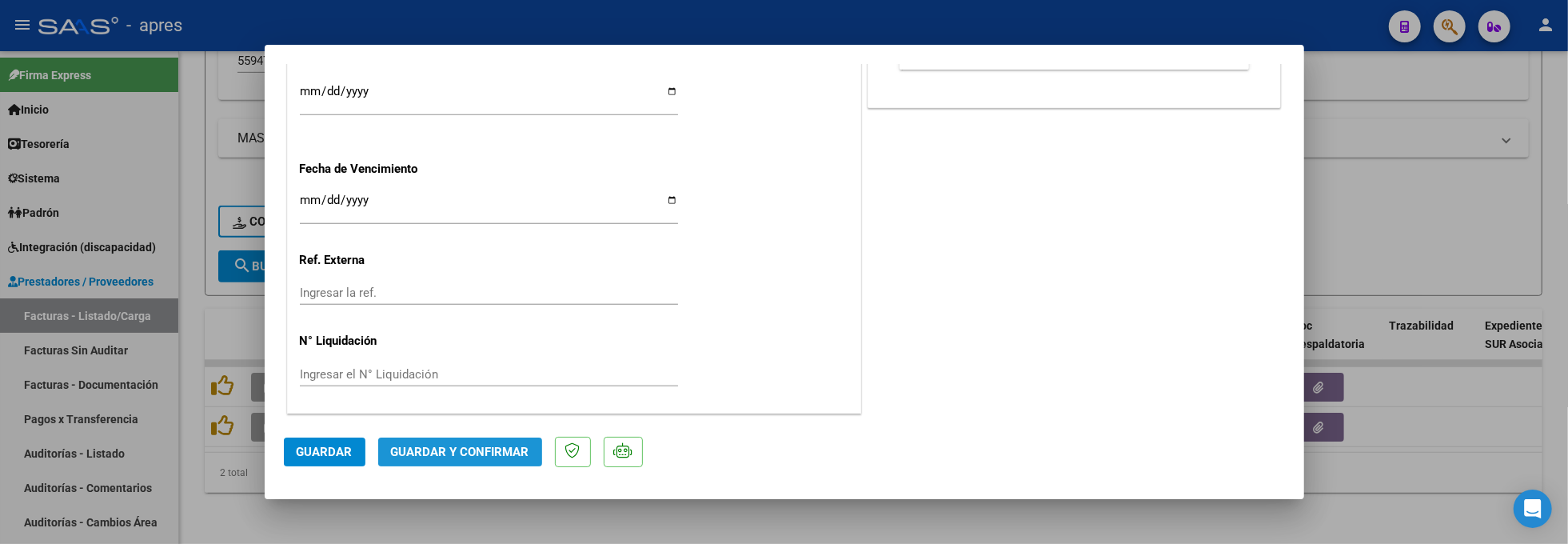
click at [460, 446] on span "Guardar y Confirmar" at bounding box center [459, 451] width 138 height 14
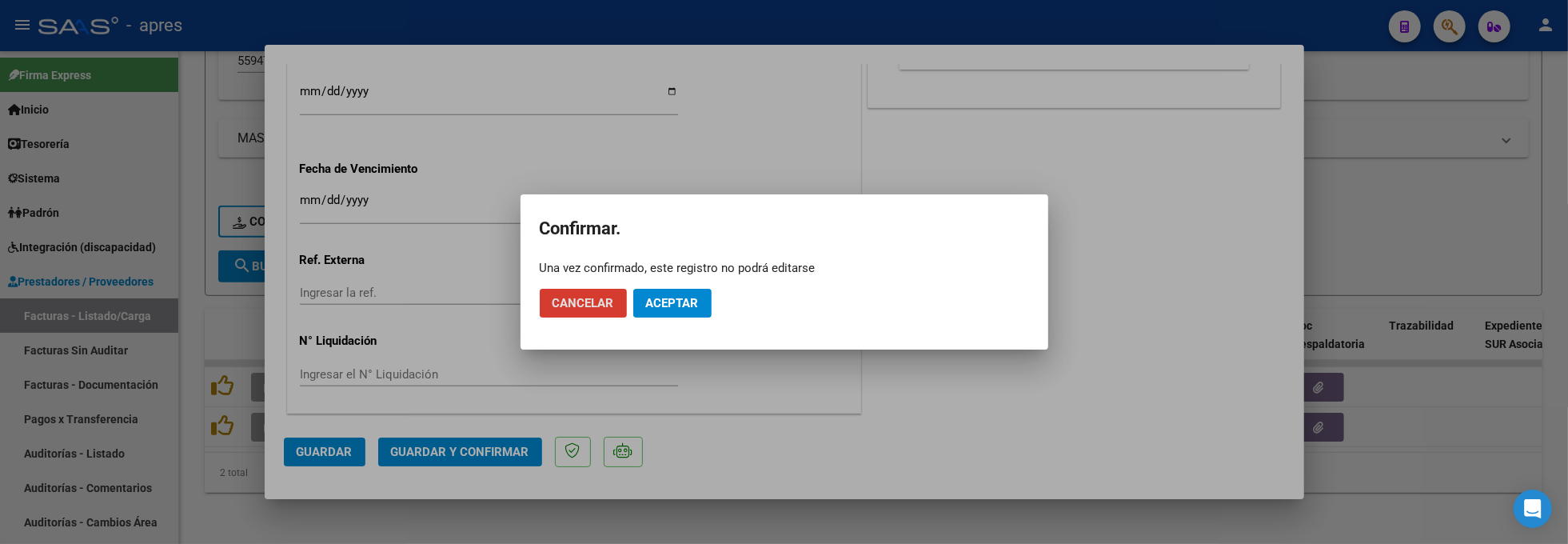
click at [676, 307] on span "Aceptar" at bounding box center [672, 303] width 53 height 14
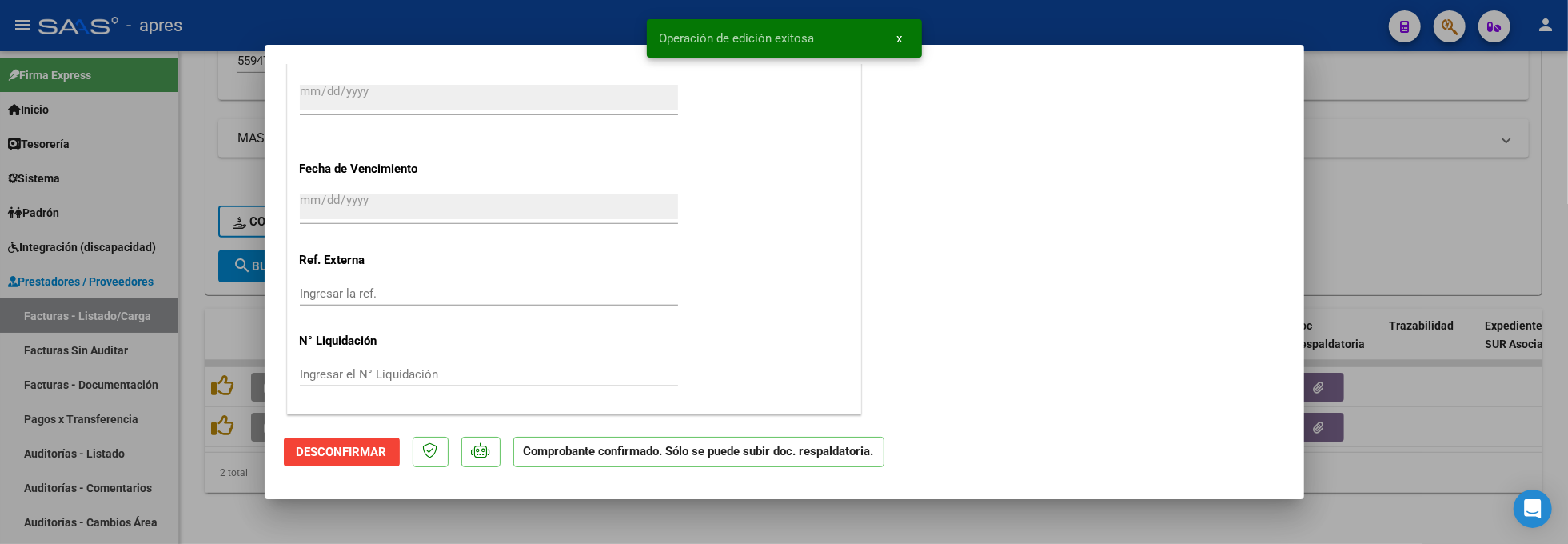
click at [243, 519] on div at bounding box center [784, 272] width 1568 height 544
type input "$ 0,00"
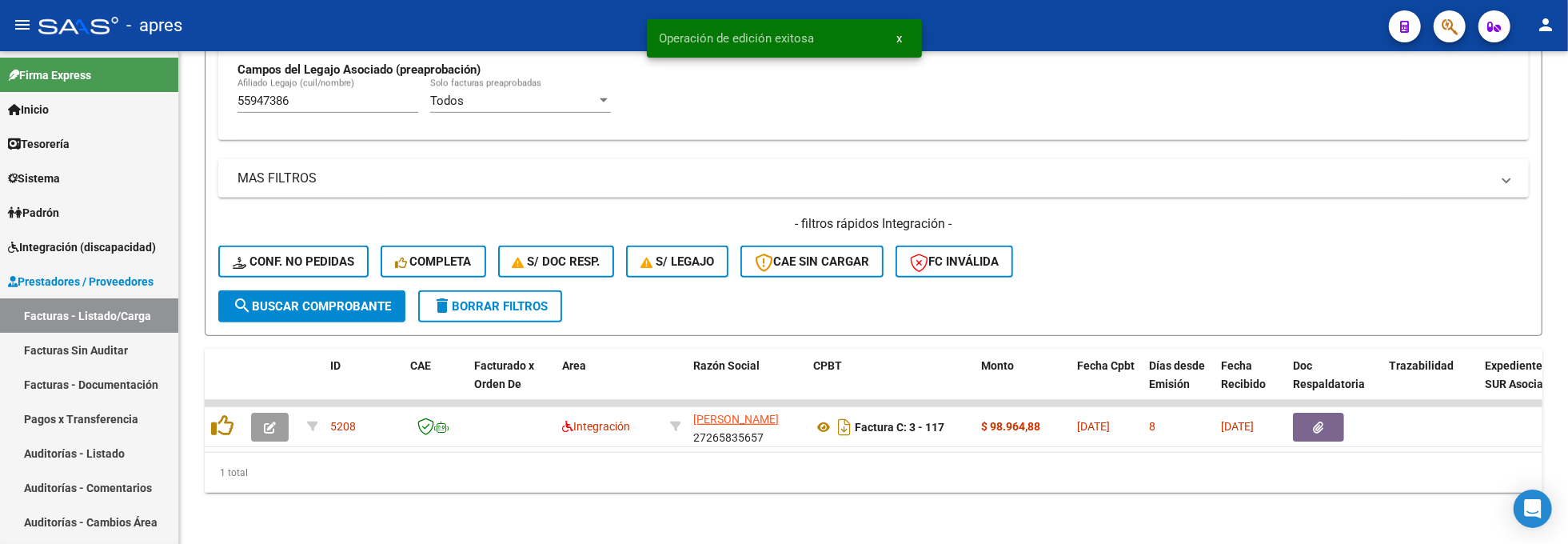
scroll to position [664, 0]
